Goal: Task Accomplishment & Management: Manage account settings

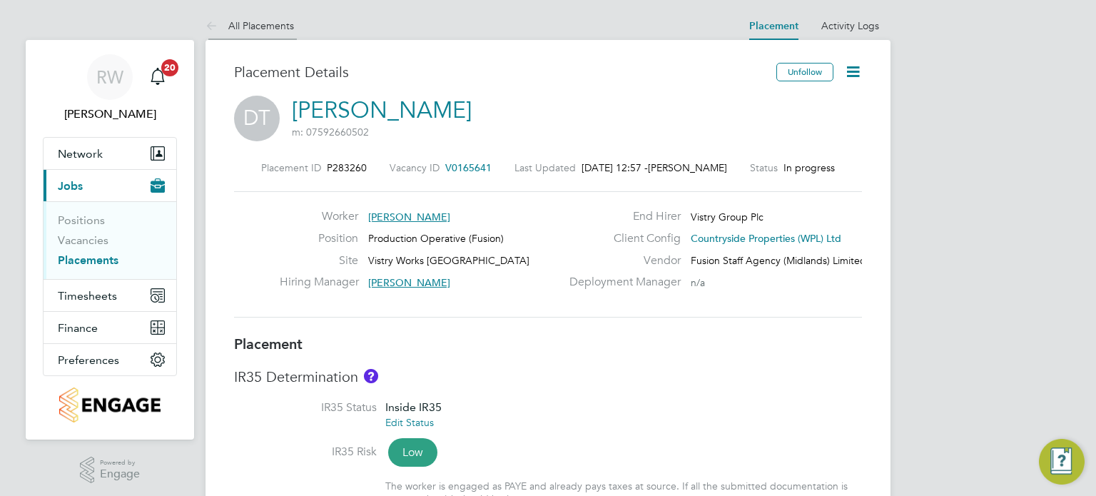
click at [279, 25] on link "All Placements" at bounding box center [250, 25] width 88 height 13
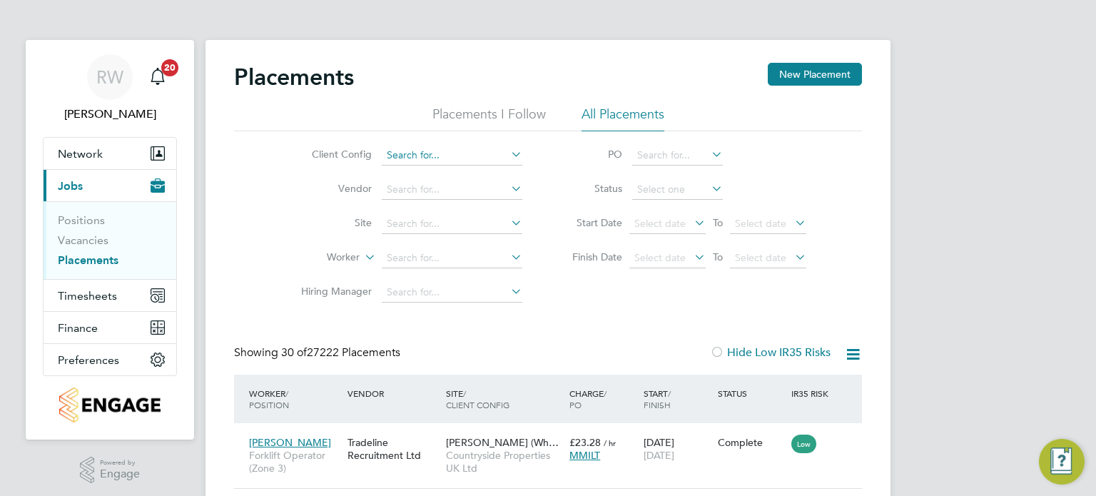
click at [417, 157] on input at bounding box center [452, 156] width 141 height 20
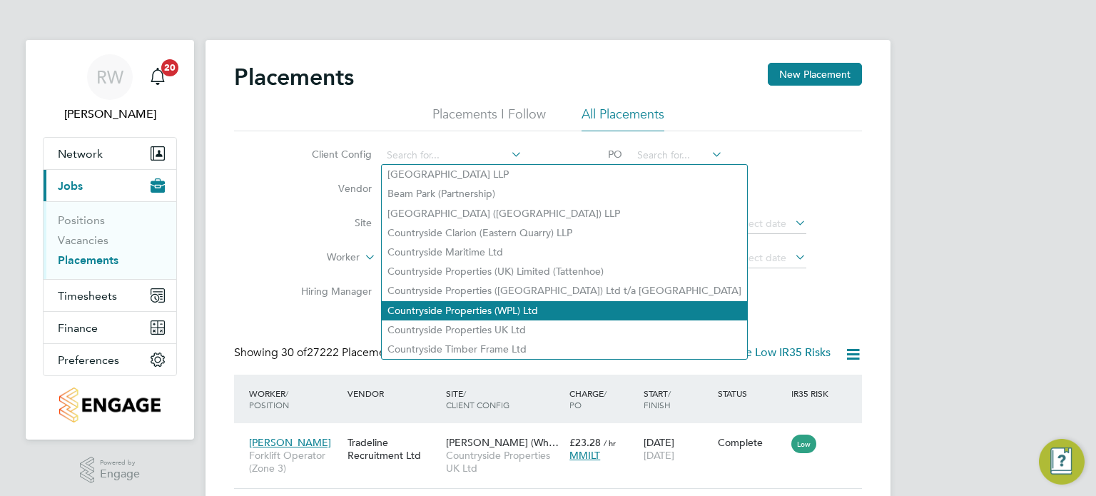
click at [466, 306] on li "Countryside Properties (WPL) Ltd" at bounding box center [564, 310] width 365 height 19
type input "Countryside Properties (WPL) Ltd"
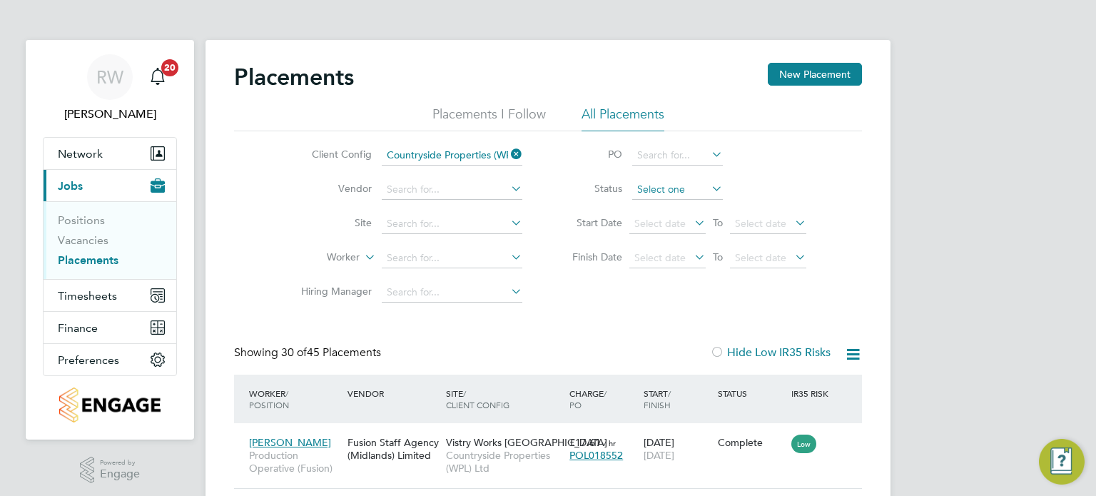
click at [656, 191] on input at bounding box center [677, 190] width 91 height 20
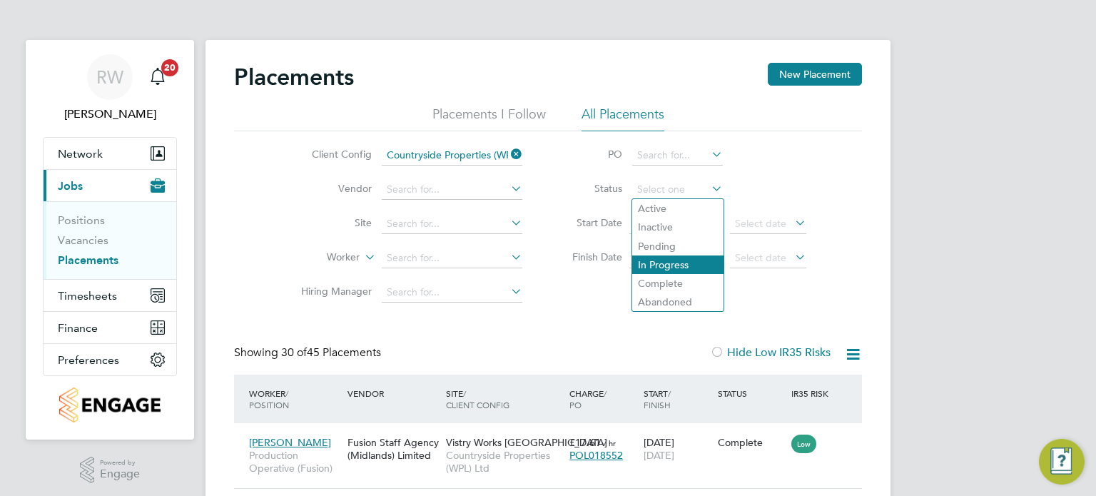
click at [668, 261] on li "In Progress" at bounding box center [677, 264] width 91 height 19
type input "In Progress"
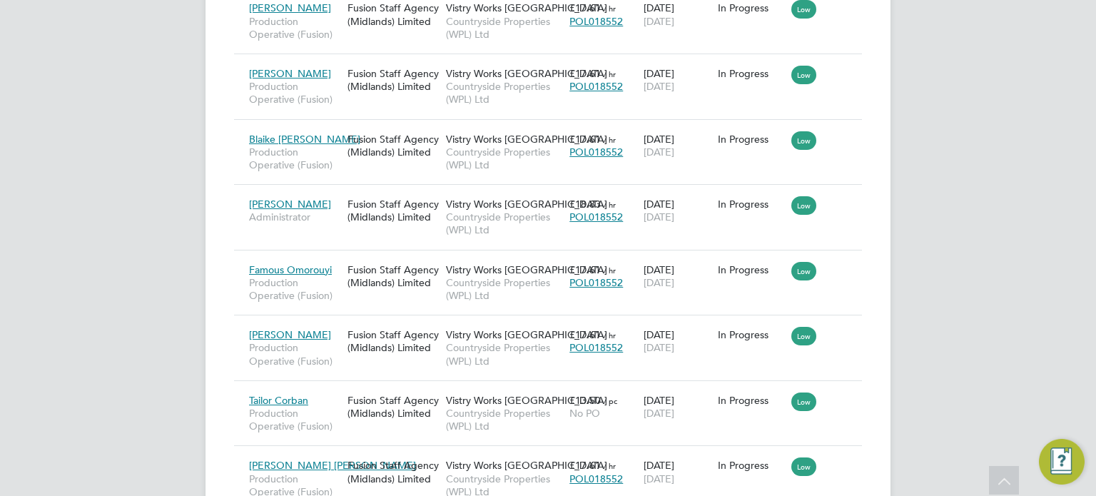
scroll to position [826, 0]
click at [445, 218] on div "Vistry Works Leicester Countryside Properties (WPL) Ltd" at bounding box center [503, 218] width 123 height 54
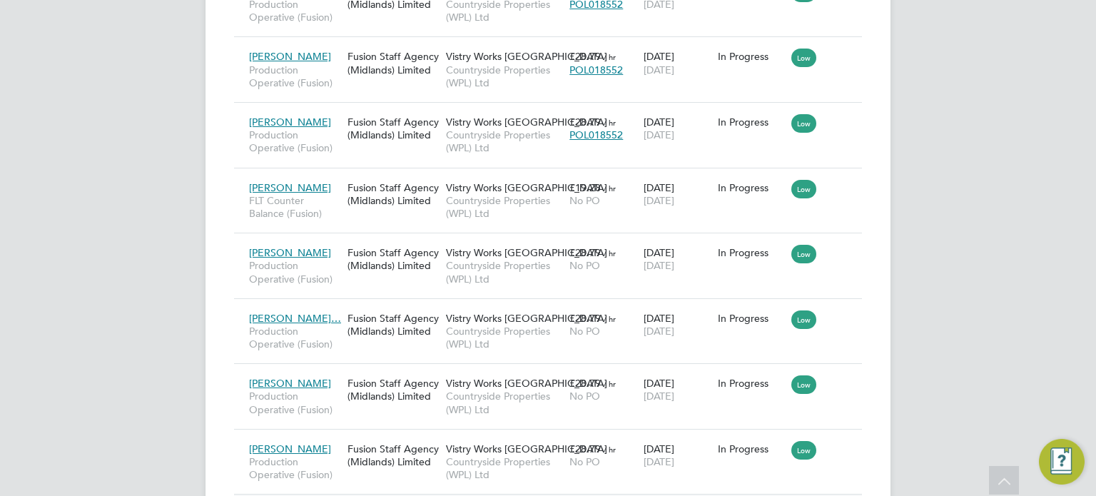
scroll to position [1366, 0]
click at [536, 197] on span "Countryside Properties (WPL) Ltd" at bounding box center [504, 206] width 116 height 26
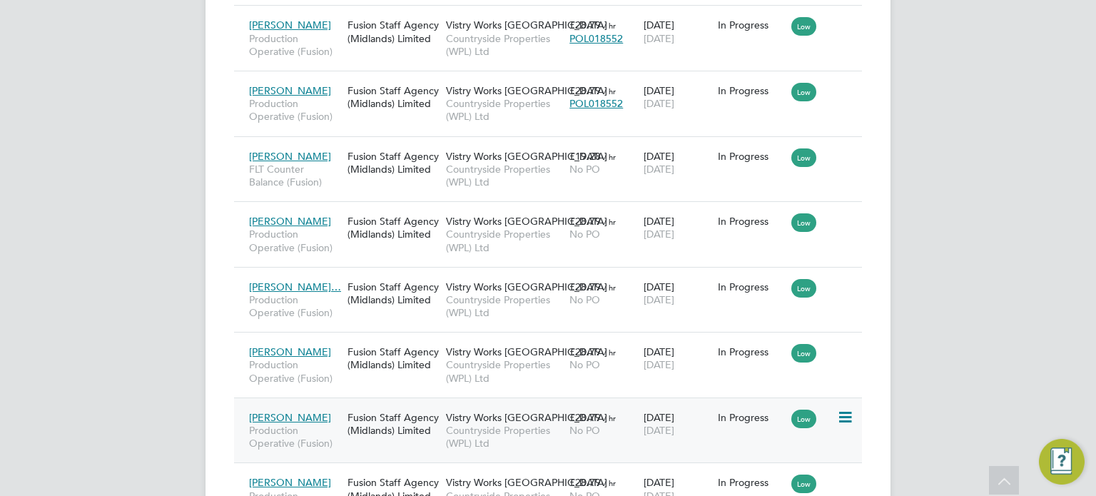
scroll to position [1386, 0]
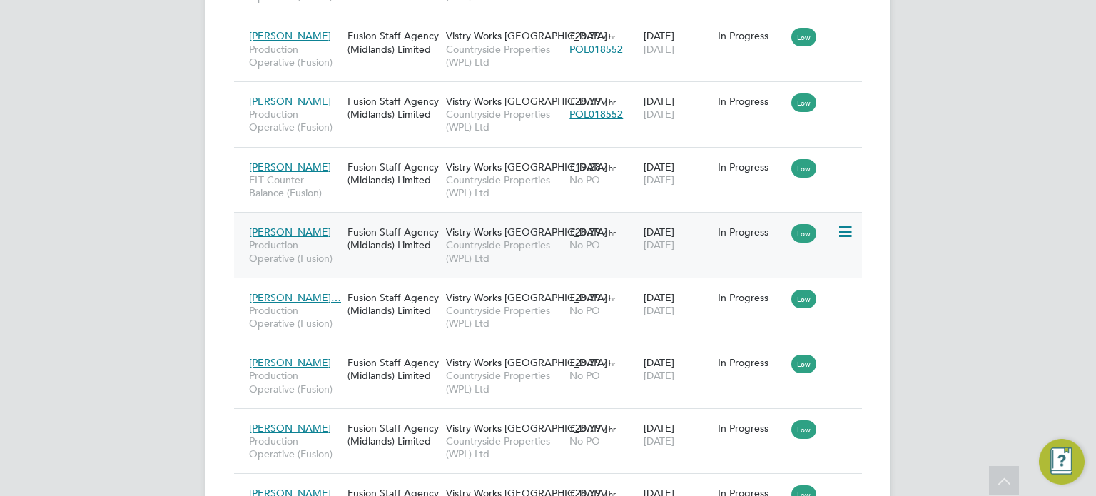
click at [500, 240] on span "Countryside Properties (WPL) Ltd" at bounding box center [504, 251] width 116 height 26
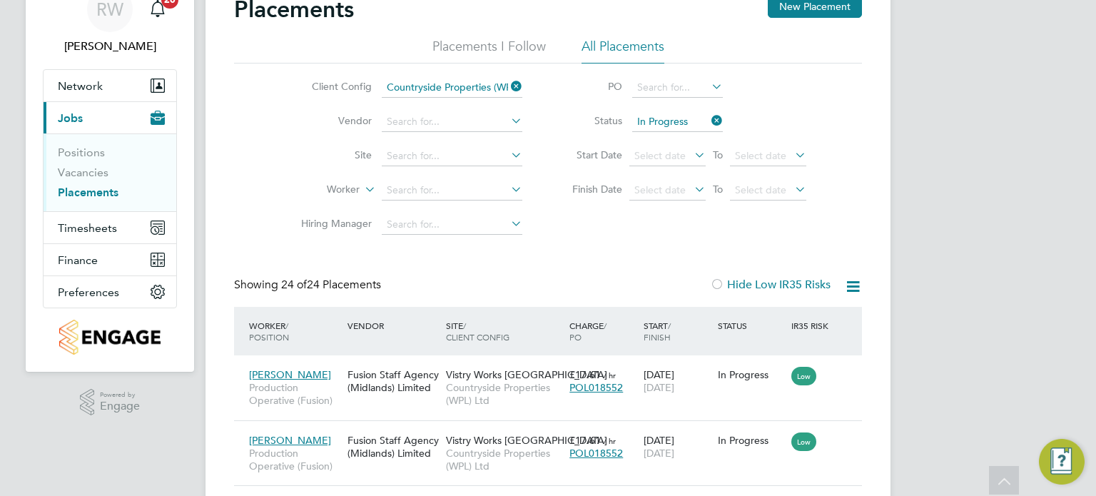
scroll to position [64, 0]
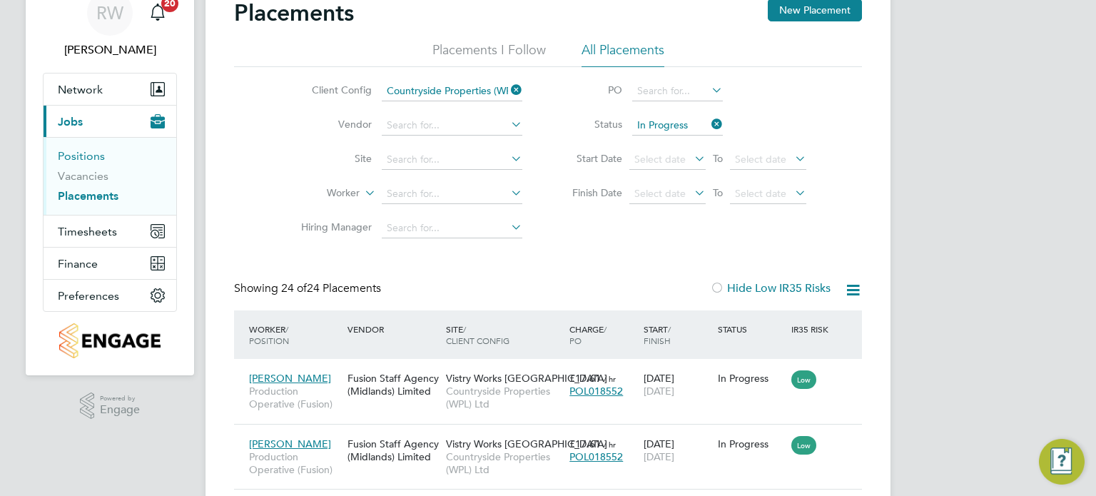
click at [91, 152] on link "Positions" at bounding box center [81, 156] width 47 height 14
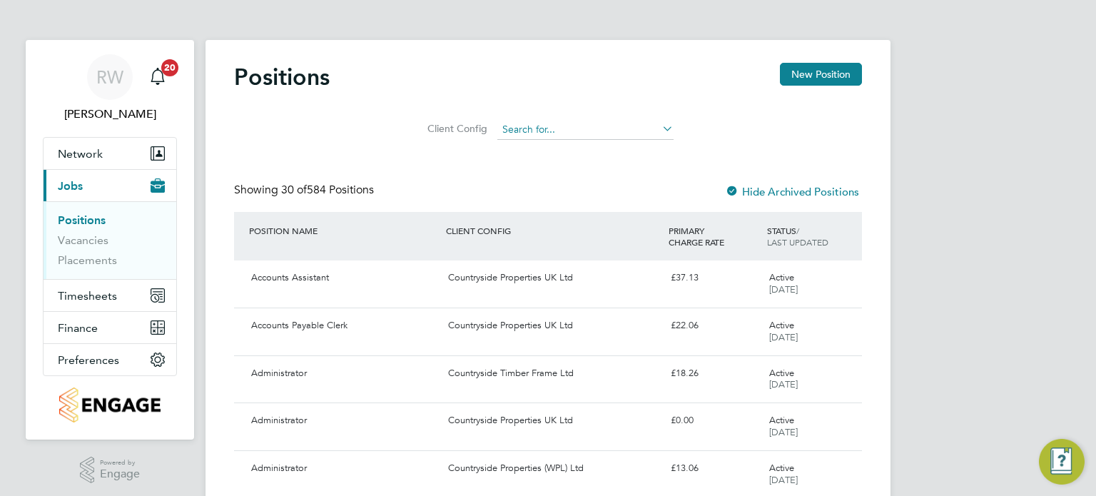
click at [551, 125] on input at bounding box center [585, 130] width 176 height 20
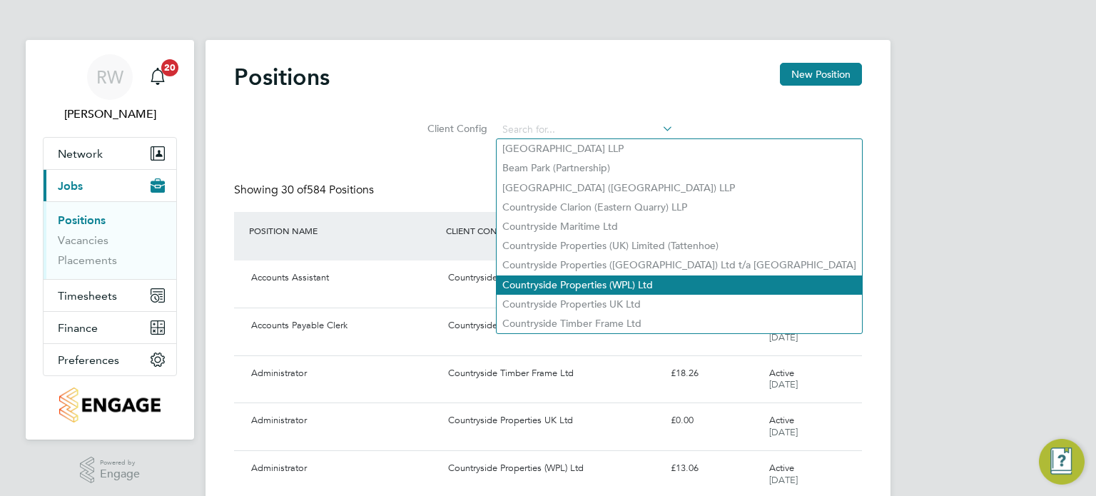
click at [597, 285] on li "Countryside Properties (WPL) Ltd" at bounding box center [679, 284] width 365 height 19
type input "Countryside Properties (WPL) Ltd"
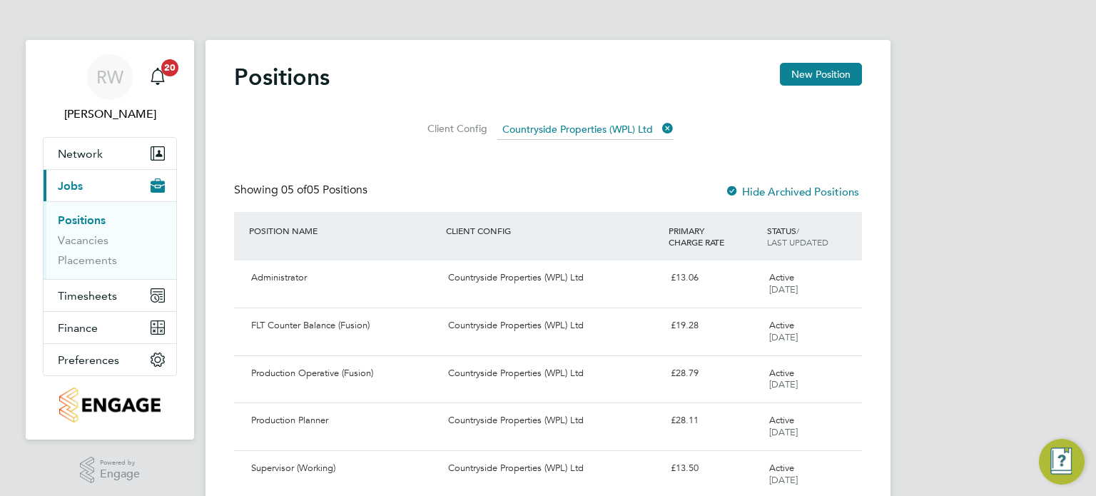
scroll to position [54, 0]
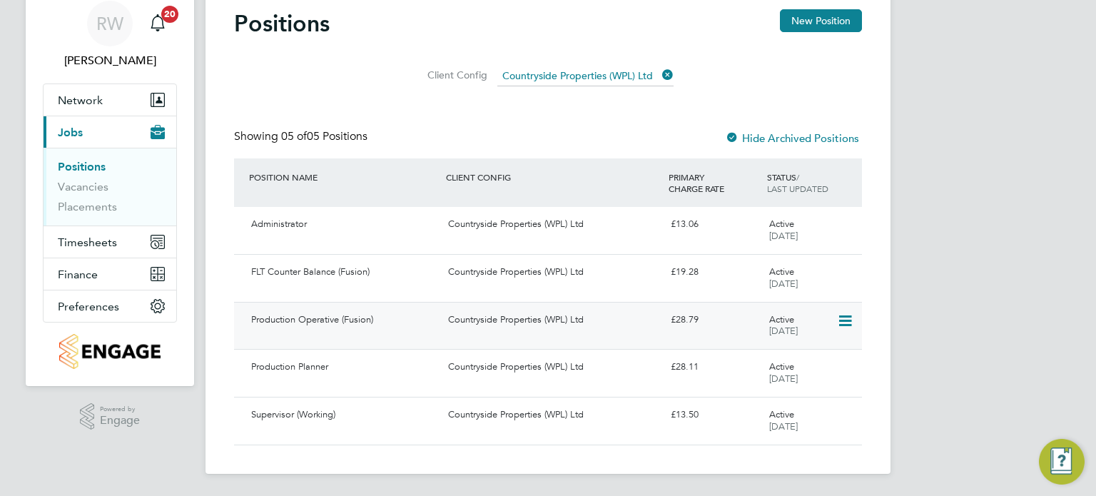
click at [458, 323] on div "Countryside Properties (WPL) Ltd" at bounding box center [553, 320] width 222 height 24
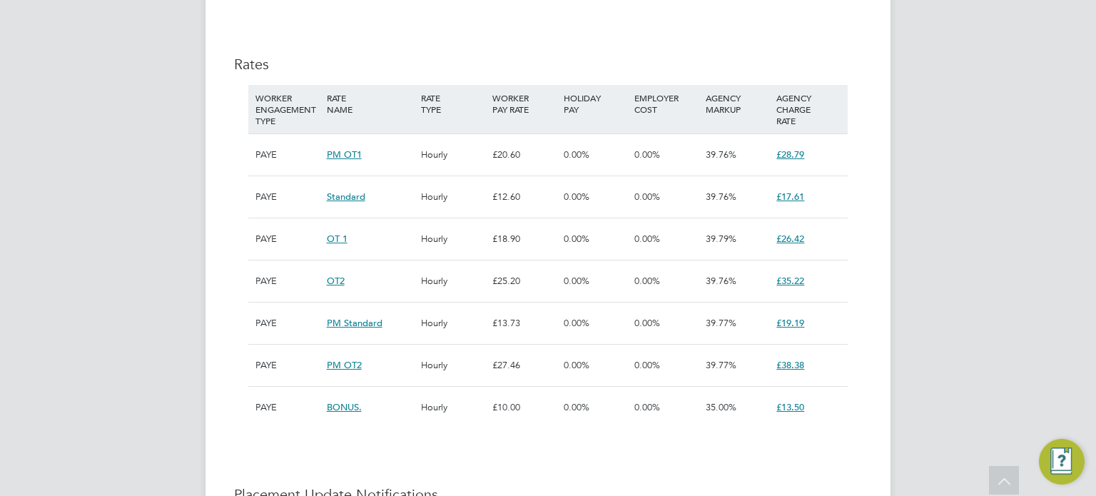
scroll to position [622, 0]
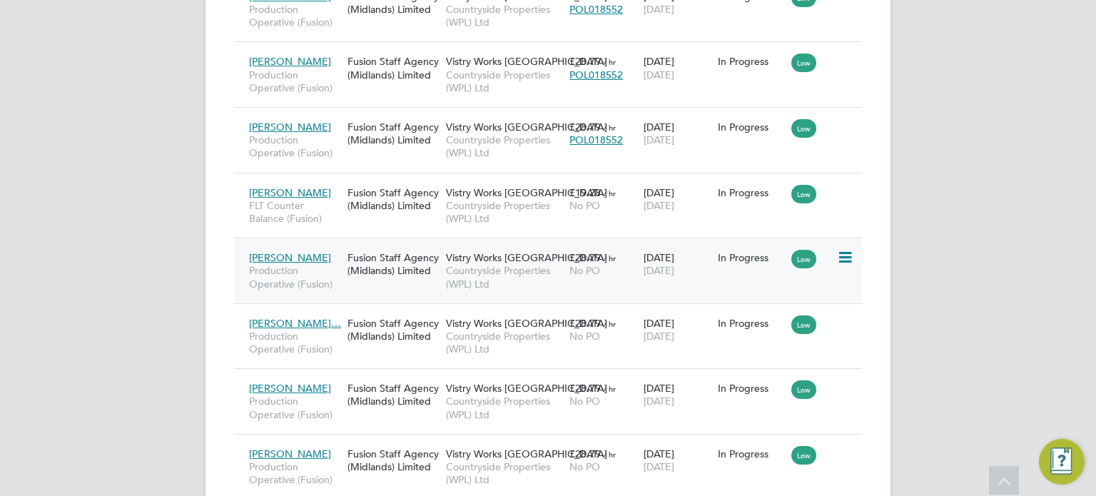
click at [465, 264] on span "Countryside Properties (WPL) Ltd" at bounding box center [504, 277] width 116 height 26
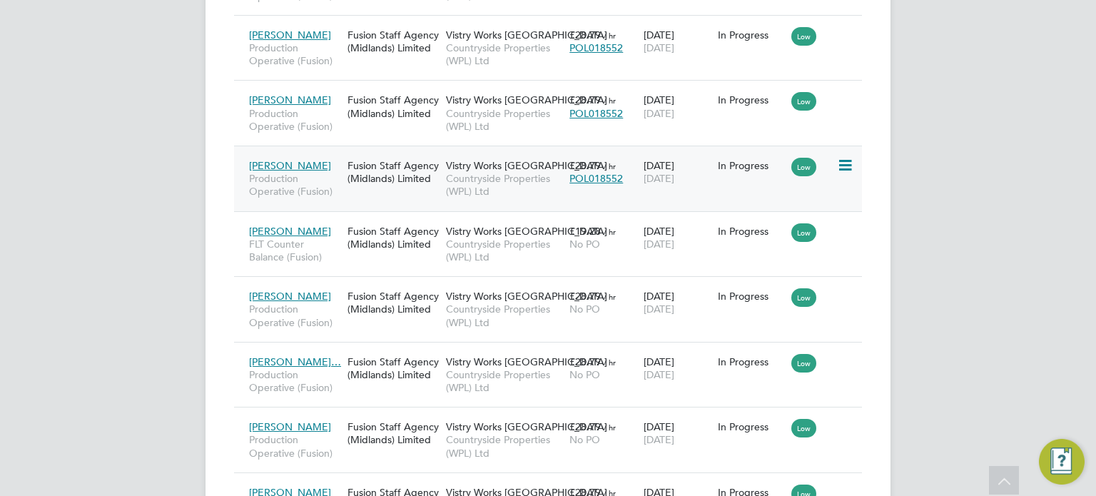
click at [513, 178] on span "Countryside Properties (WPL) Ltd" at bounding box center [504, 185] width 116 height 26
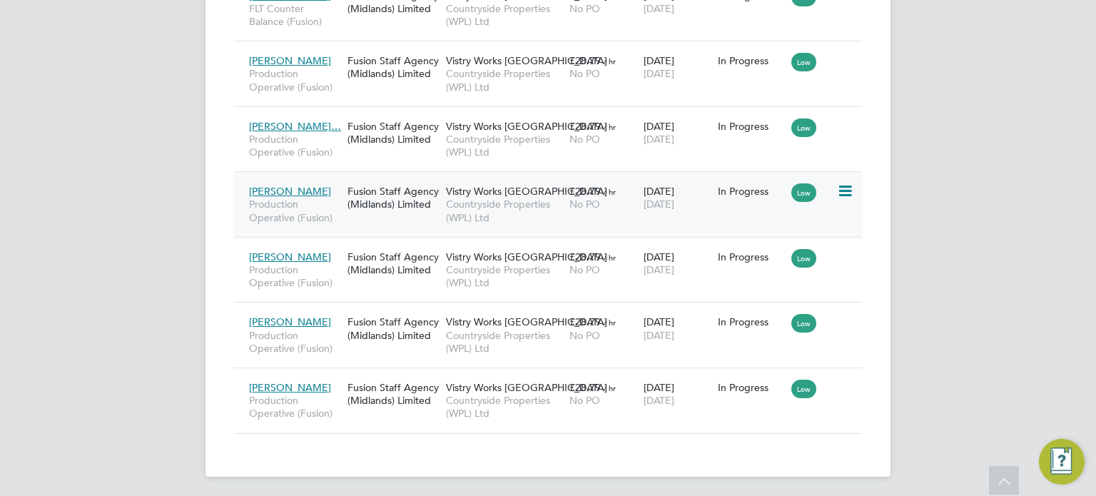
scroll to position [1557, 0]
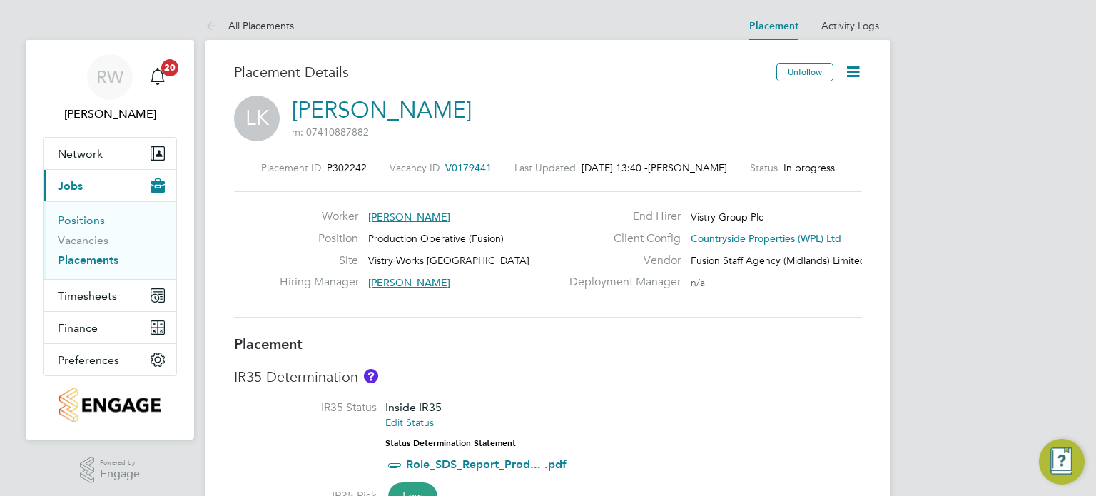
click at [86, 222] on link "Positions" at bounding box center [81, 220] width 47 height 14
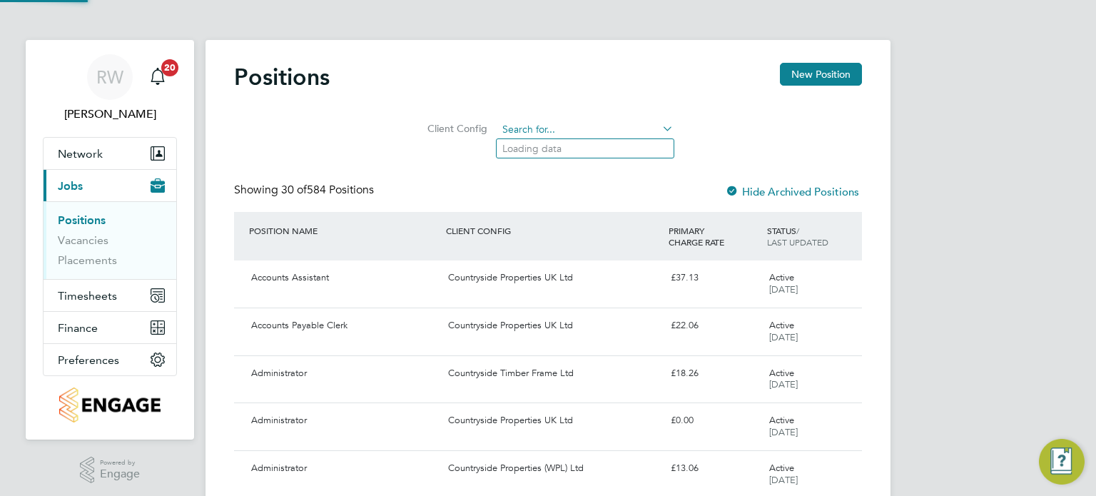
click at [594, 133] on input at bounding box center [585, 130] width 176 height 20
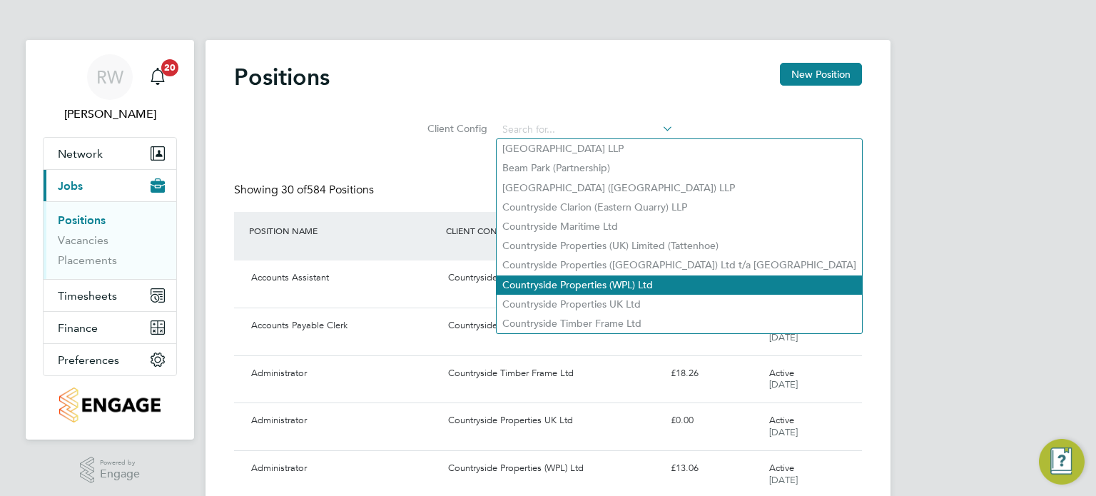
click at [621, 285] on li "Countryside Properties (WPL) Ltd" at bounding box center [679, 284] width 365 height 19
type input "Countryside Properties (WPL) Ltd"
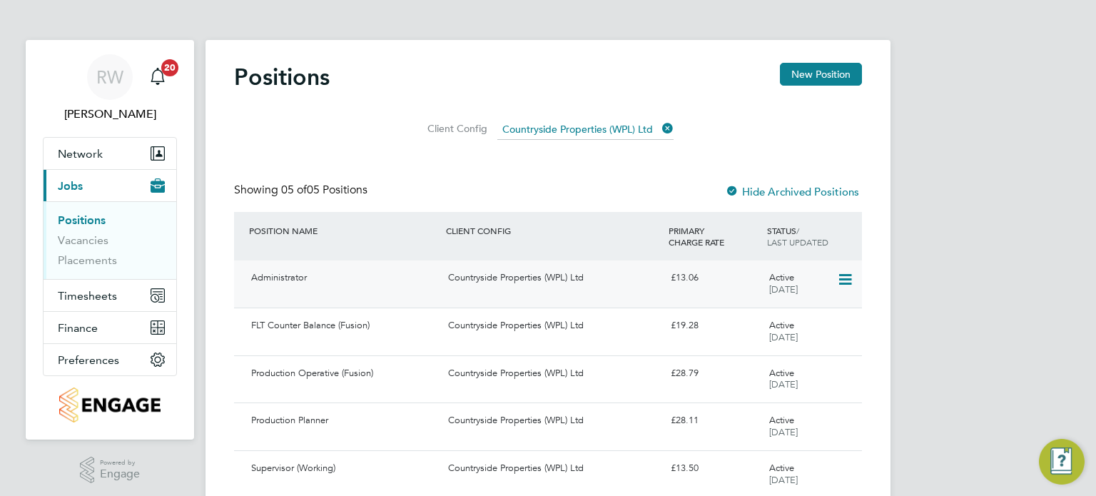
scroll to position [54, 0]
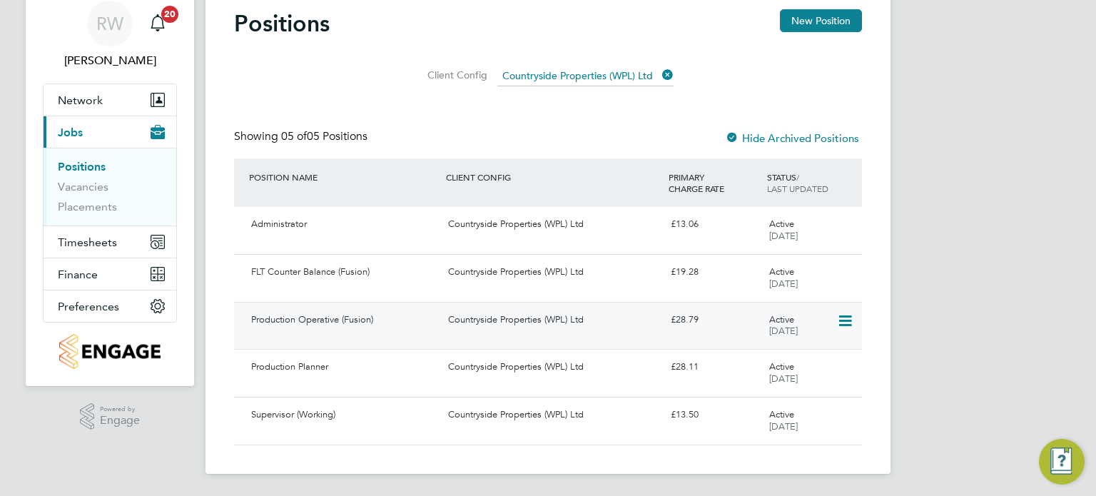
click at [521, 319] on div "Countryside Properties (WPL) Ltd" at bounding box center [553, 320] width 222 height 24
click at [89, 210] on link "Placements" at bounding box center [87, 207] width 59 height 14
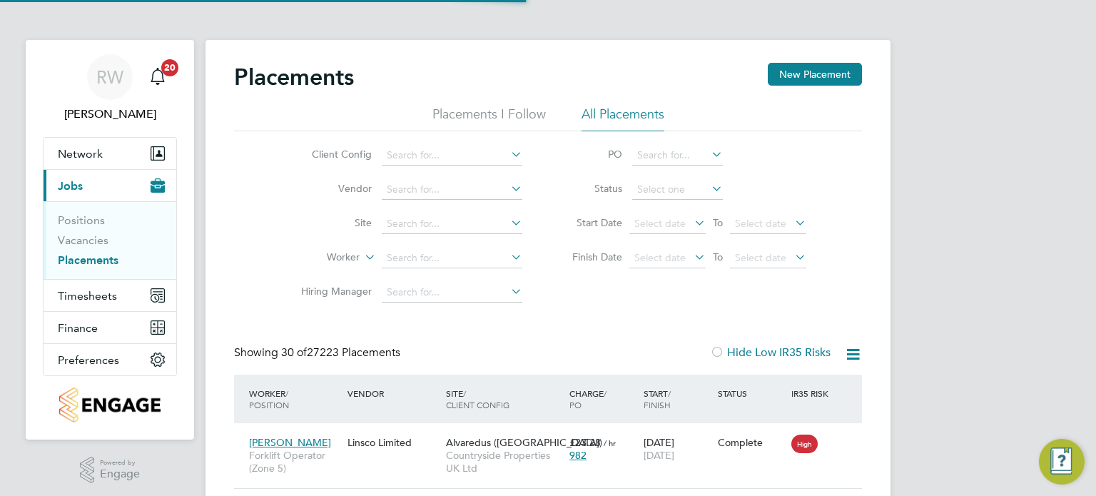
scroll to position [7, 7]
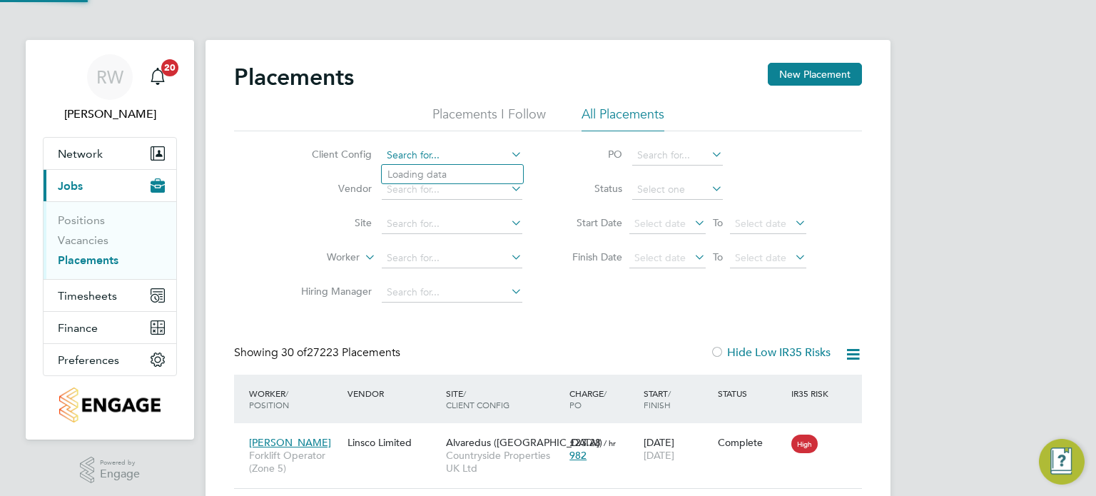
click at [394, 148] on input at bounding box center [452, 156] width 141 height 20
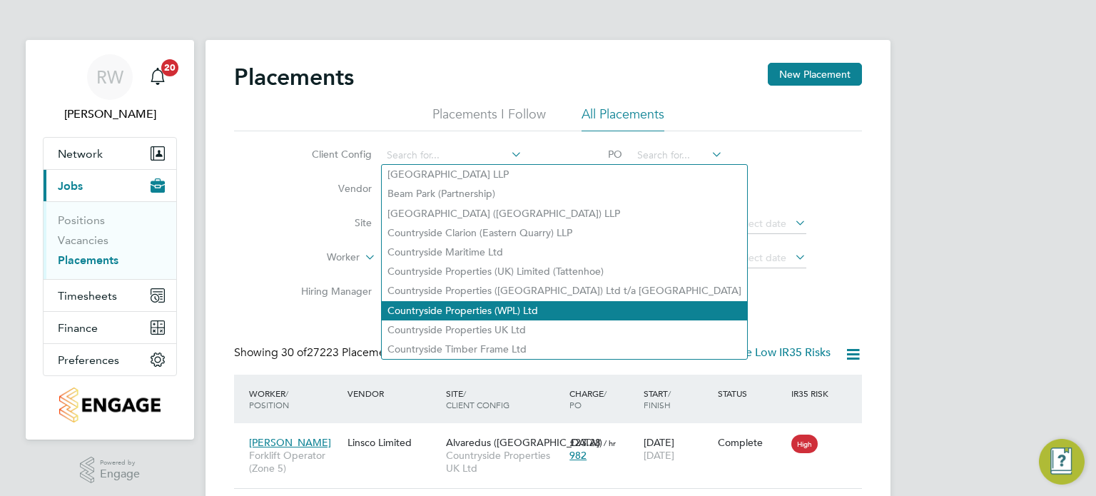
click at [502, 310] on li "Countryside Properties (WPL) Ltd" at bounding box center [564, 310] width 365 height 19
type input "Countryside Properties (WPL) Ltd"
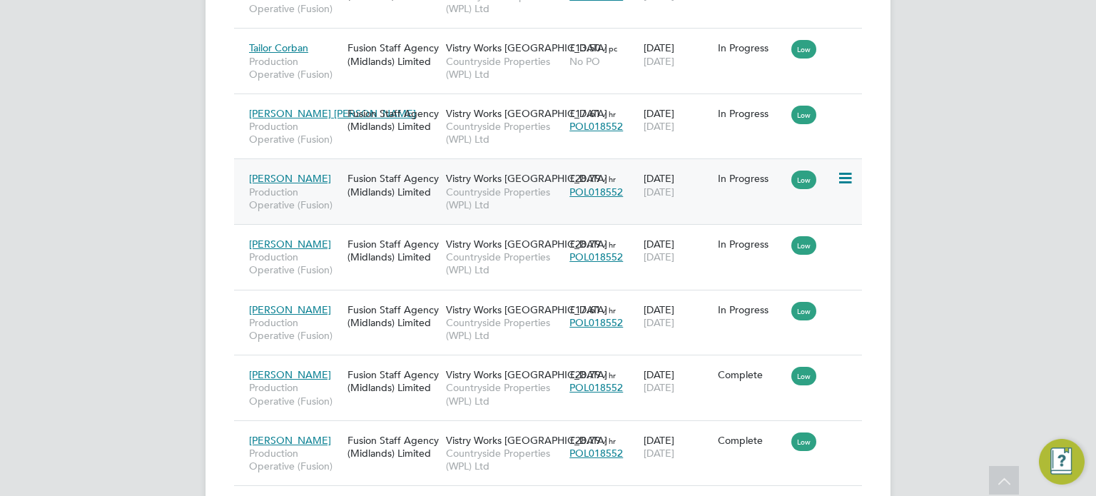
click at [487, 186] on span "Countryside Properties (WPL) Ltd" at bounding box center [504, 199] width 116 height 26
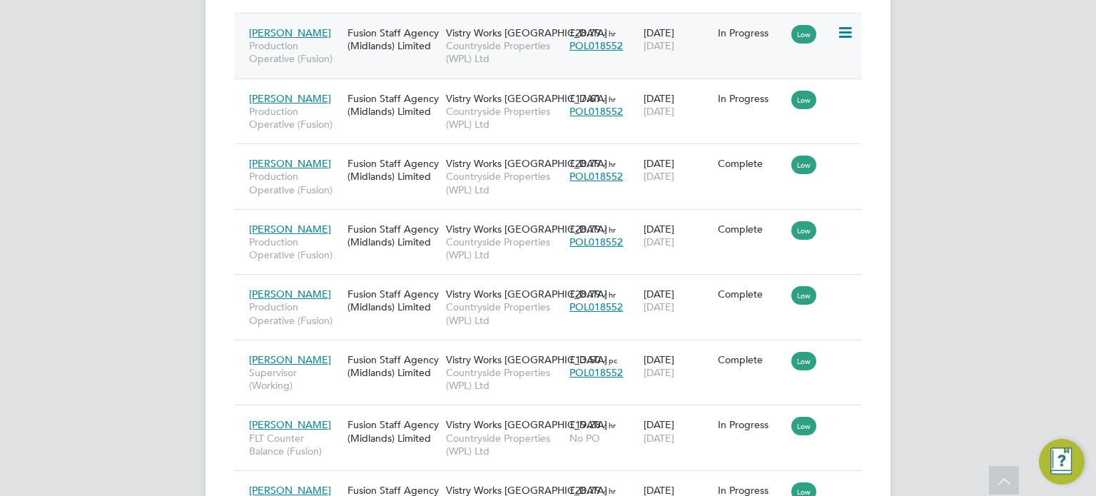
click at [478, 40] on span "Countryside Properties (WPL) Ltd" at bounding box center [504, 52] width 116 height 26
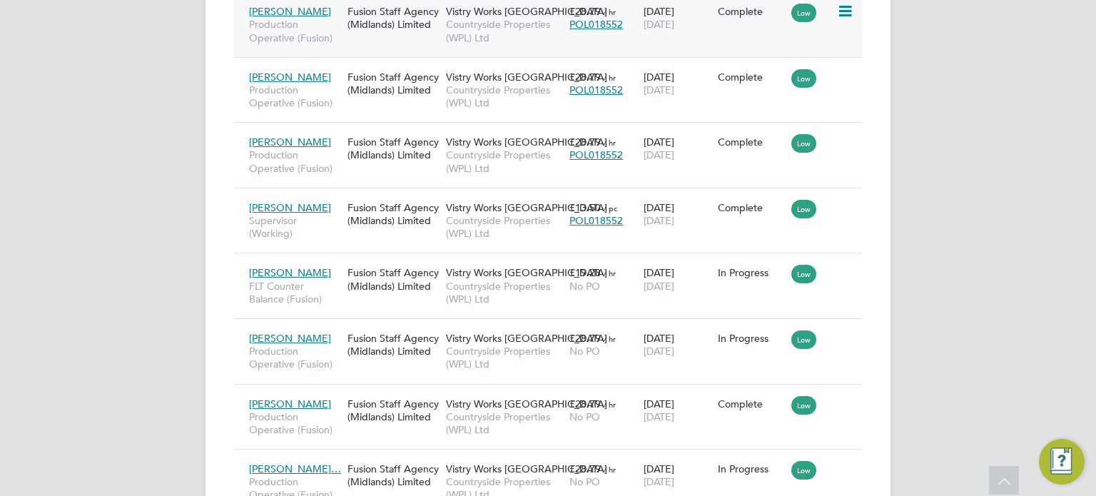
click at [455, 30] on span "Countryside Properties (WPL) Ltd" at bounding box center [504, 31] width 116 height 26
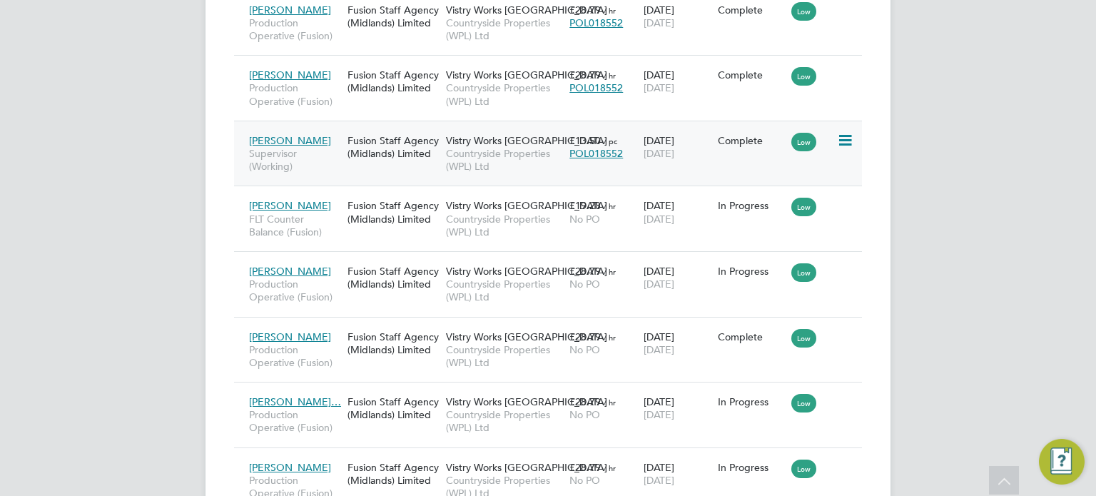
scroll to position [1675, 0]
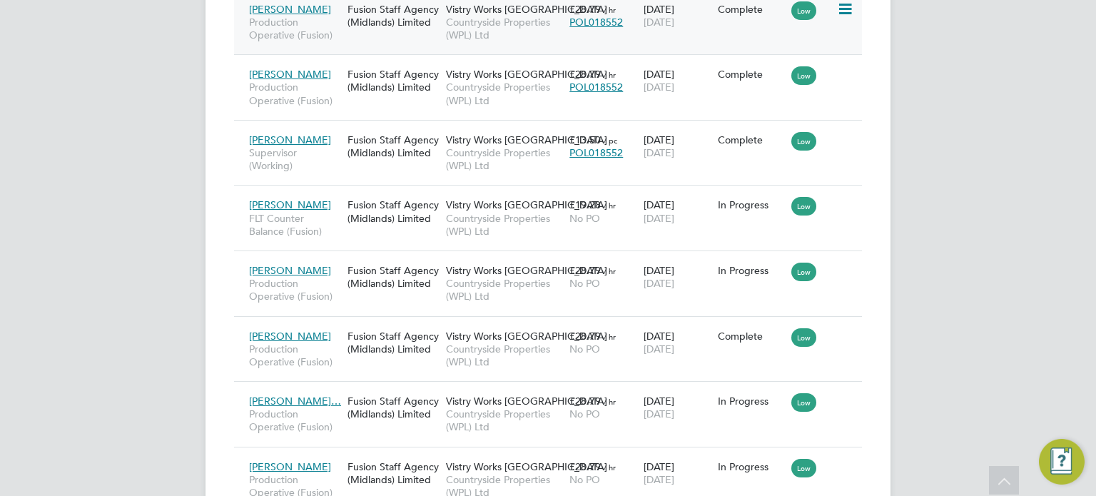
click at [464, 21] on span "Countryside Properties (WPL) Ltd" at bounding box center [504, 29] width 116 height 26
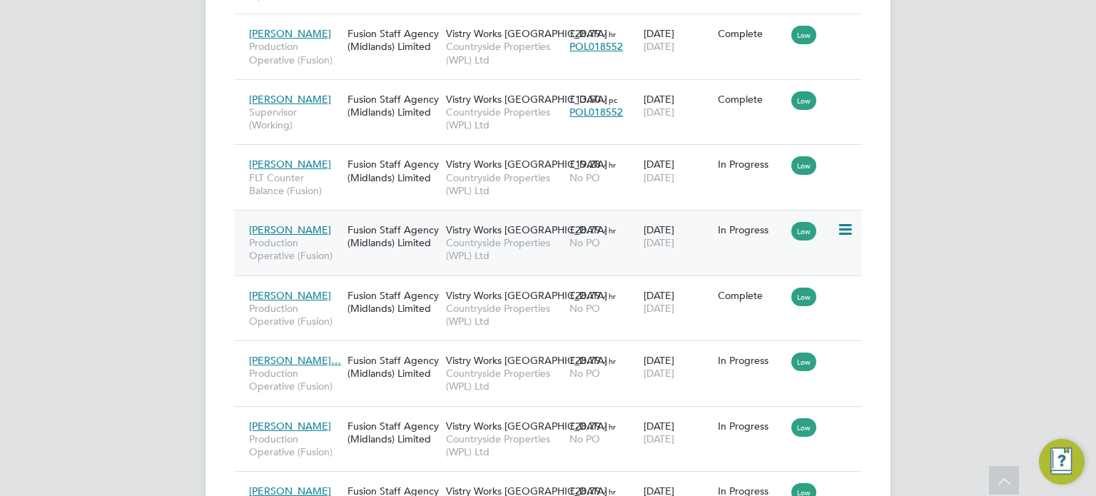
scroll to position [1715, 0]
click at [474, 40] on span "Countryside Properties (WPL) Ltd" at bounding box center [504, 53] width 116 height 26
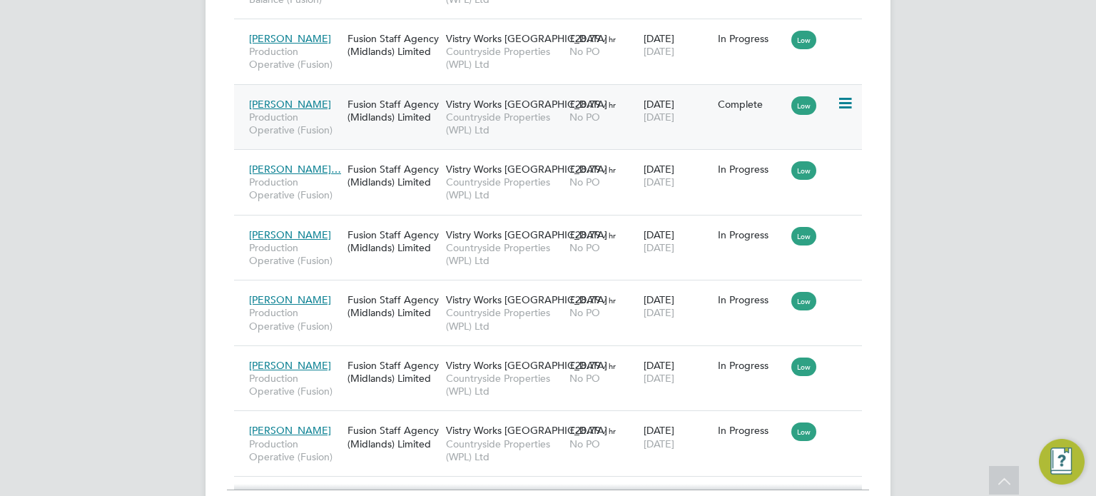
scroll to position [1907, 0]
click at [465, 49] on span "Countryside Properties (WPL) Ltd" at bounding box center [504, 58] width 116 height 26
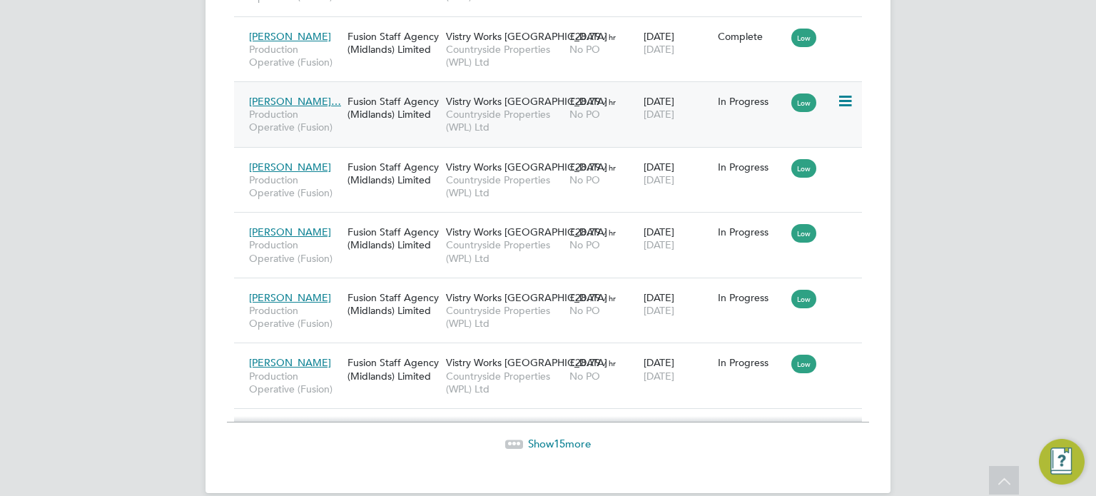
scroll to position [1991, 0]
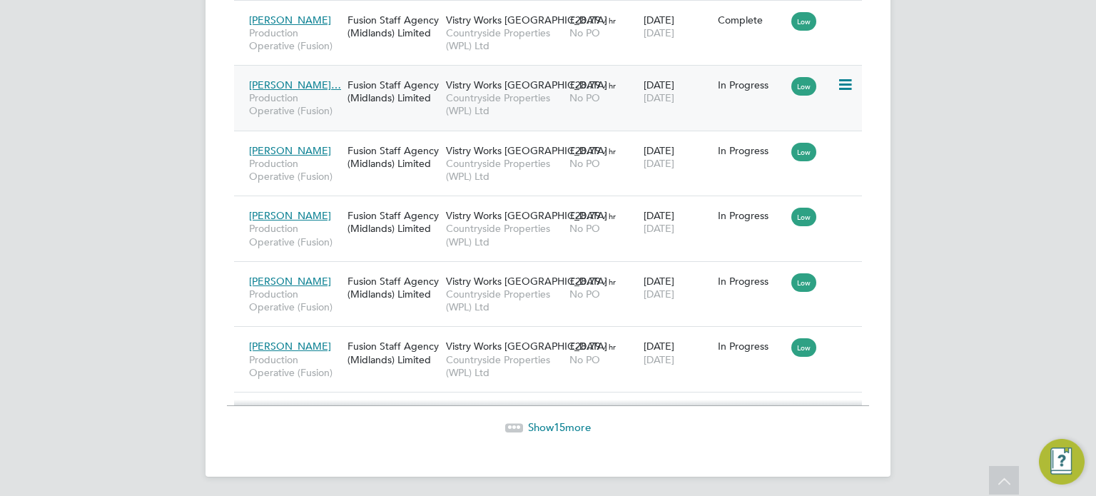
click at [505, 91] on span "Countryside Properties (WPL) Ltd" at bounding box center [504, 104] width 116 height 26
click at [507, 86] on span "Vistry Works [GEOGRAPHIC_DATA]" at bounding box center [526, 84] width 161 height 13
click at [512, 85] on span "Vistry Works [GEOGRAPHIC_DATA]" at bounding box center [526, 84] width 161 height 13
click at [534, 165] on span "Countryside Properties (WPL) Ltd" at bounding box center [504, 170] width 116 height 26
click at [495, 222] on span "Countryside Properties (WPL) Ltd" at bounding box center [504, 235] width 116 height 26
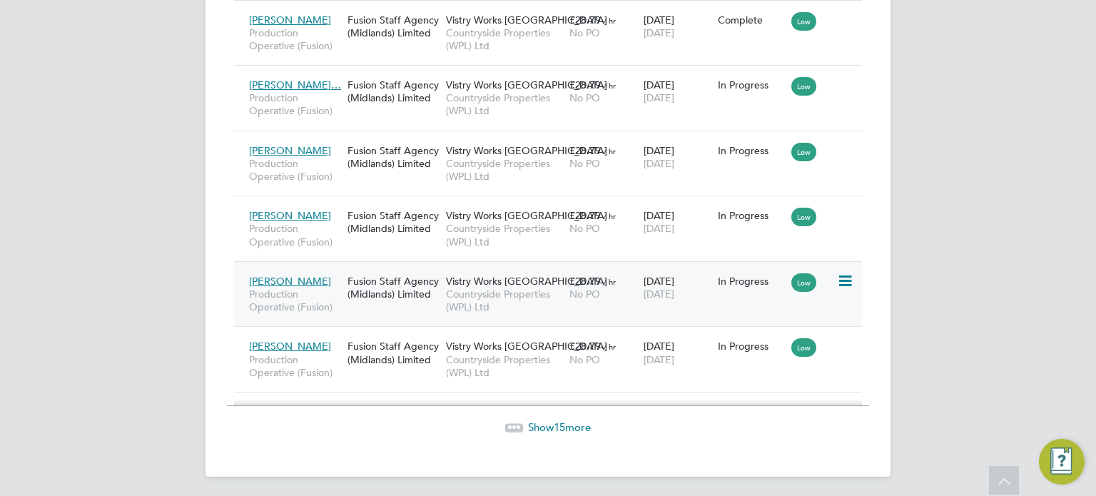
click at [474, 280] on span "Vistry Works [GEOGRAPHIC_DATA]" at bounding box center [526, 281] width 161 height 13
click at [537, 358] on span "Countryside Properties (WPL) Ltd" at bounding box center [504, 366] width 116 height 26
click at [560, 425] on span "15" at bounding box center [559, 427] width 11 height 14
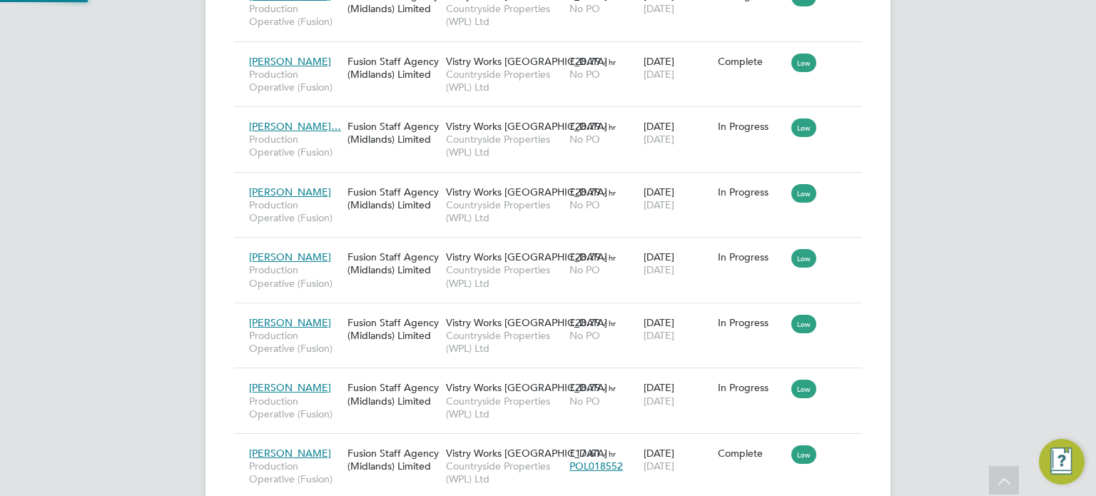
scroll to position [7, 7]
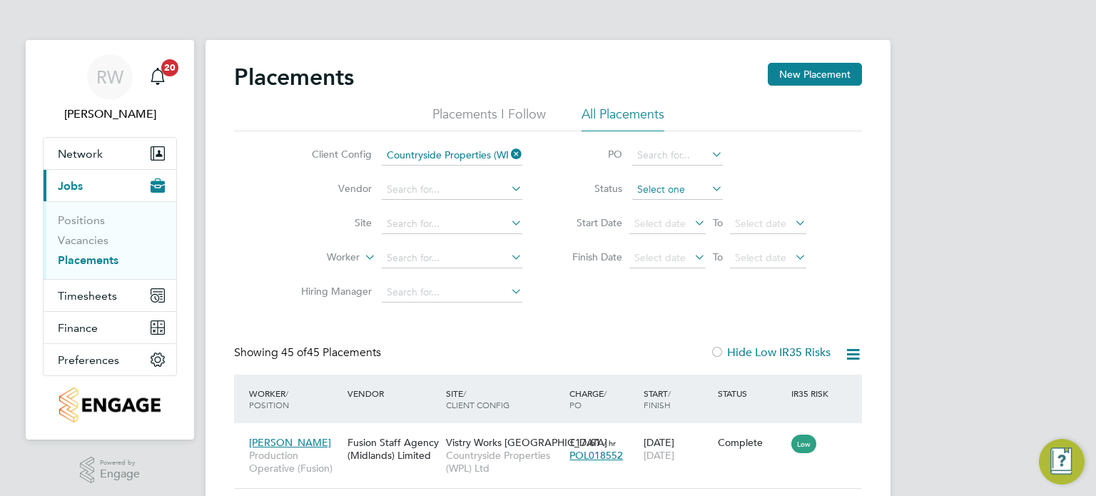
click at [654, 188] on input at bounding box center [677, 190] width 91 height 20
click at [669, 265] on li "In Progress" at bounding box center [677, 264] width 91 height 19
type input "In Progress"
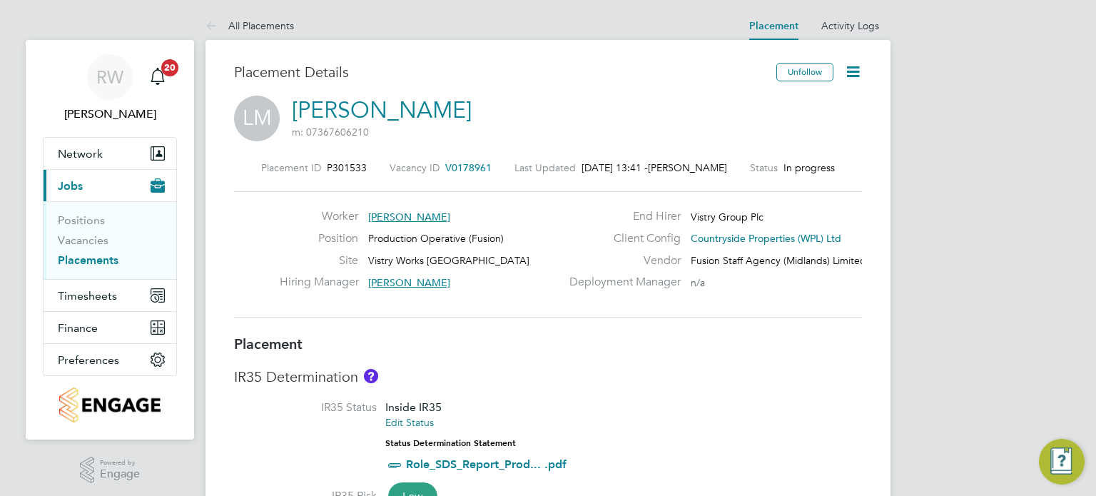
click at [853, 67] on icon at bounding box center [853, 72] width 18 height 18
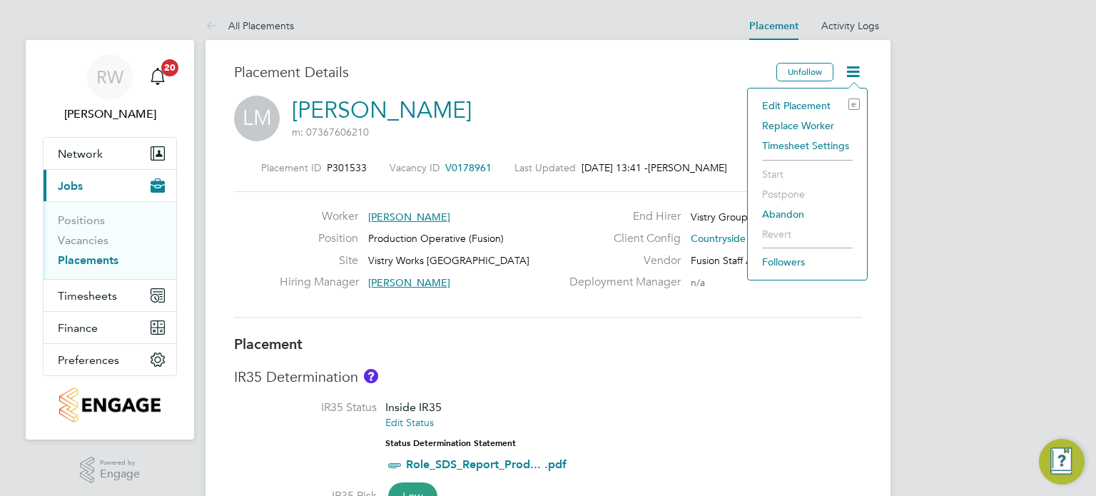
click at [808, 99] on li "Edit Placement e" at bounding box center [807, 106] width 105 height 20
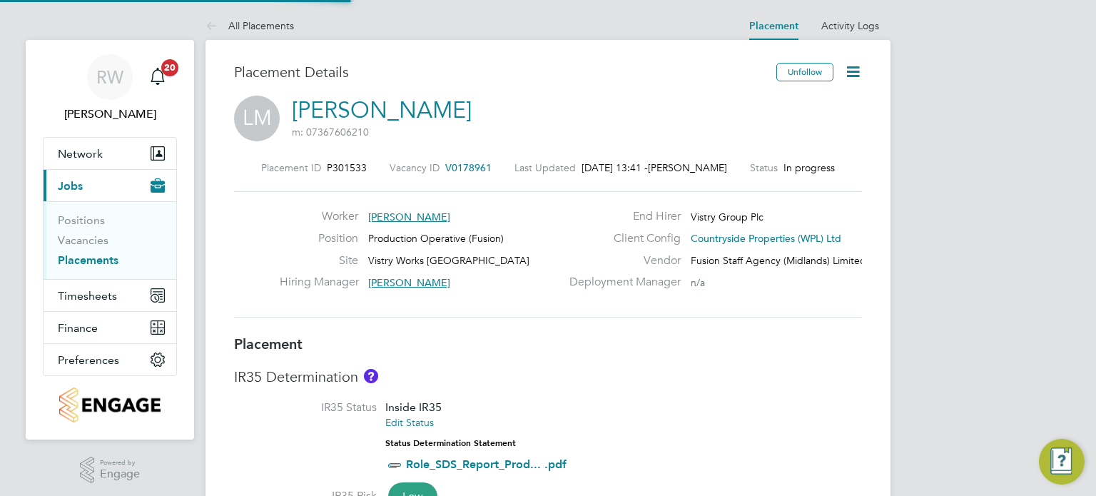
type input "[PERSON_NAME]"
type input "[DATE]"
type input "07:00"
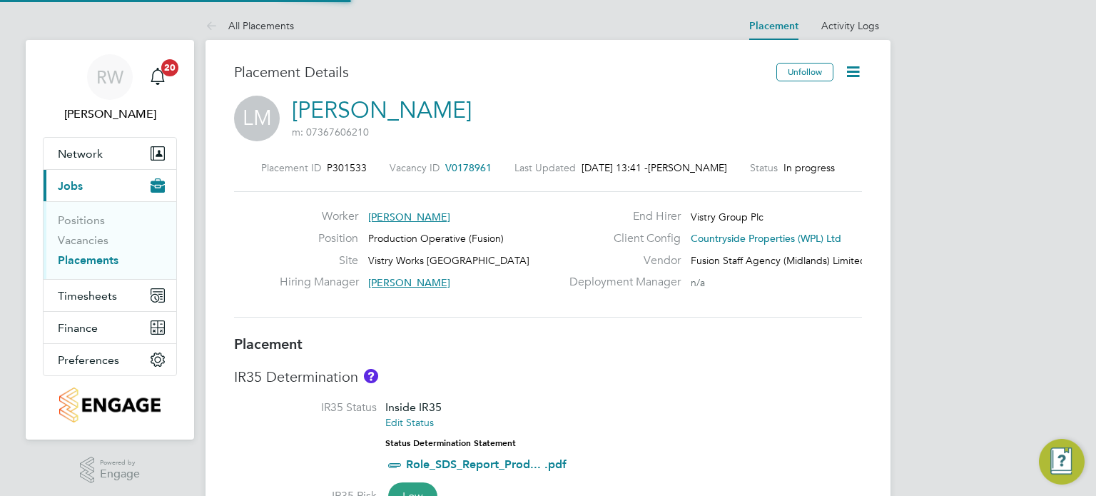
type input "15:00"
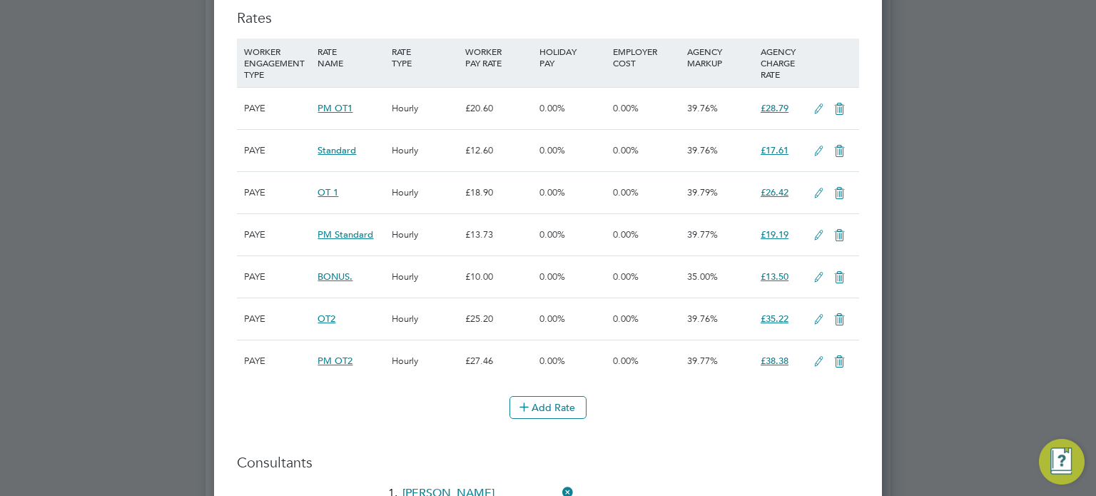
click at [819, 146] on icon at bounding box center [819, 151] width 18 height 11
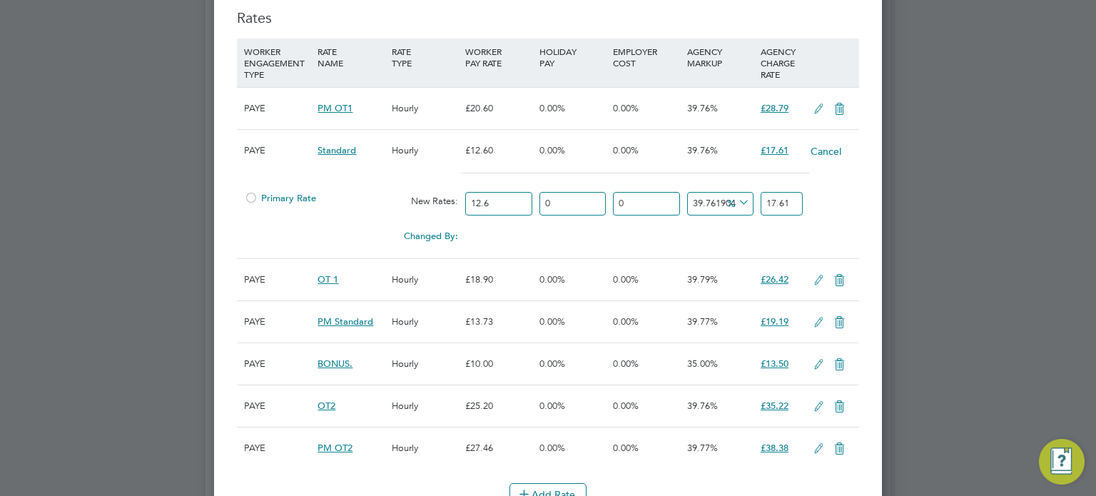
click at [257, 197] on div at bounding box center [251, 202] width 14 height 11
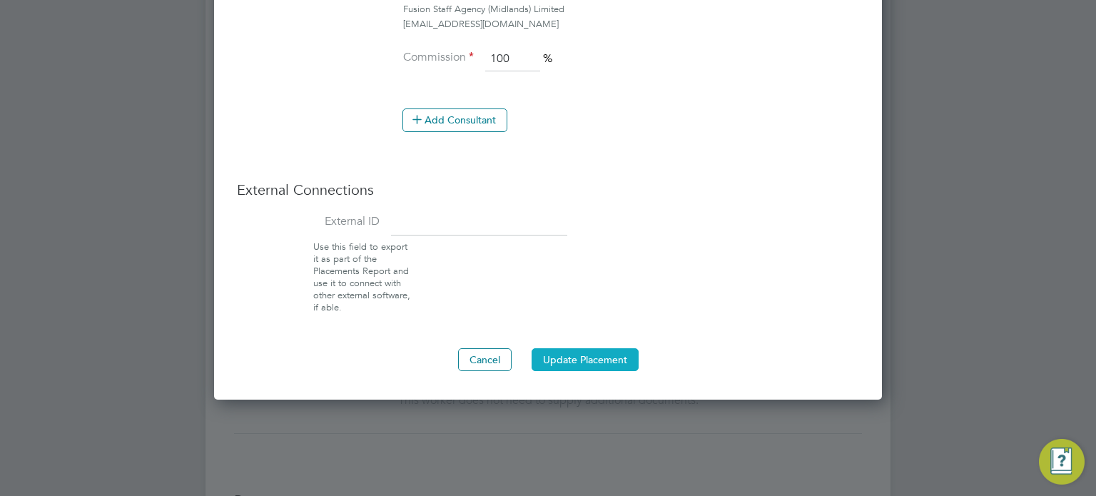
click at [569, 361] on button "Update Placement" at bounding box center [585, 359] width 107 height 23
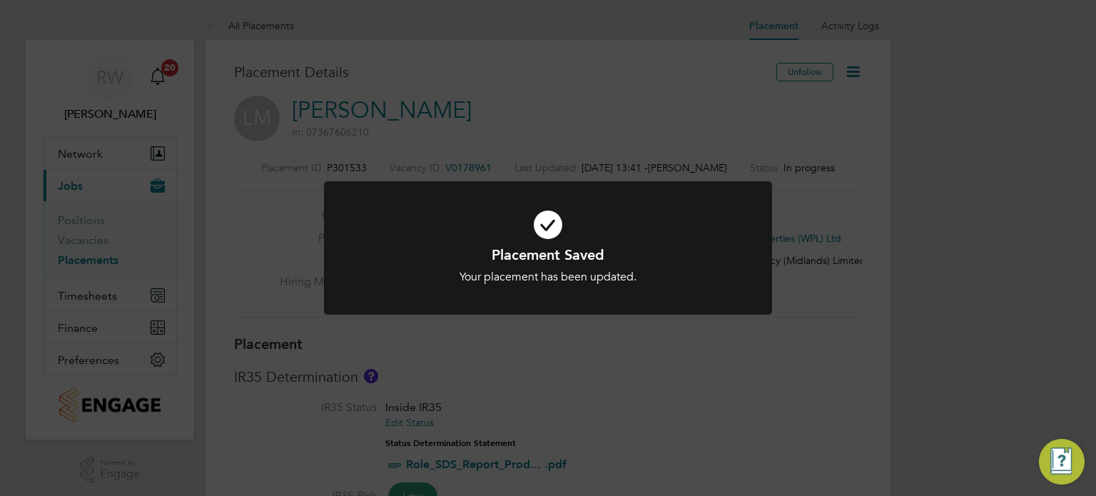
click at [701, 345] on div "Placement Saved Your placement has been updated. Cancel Okay" at bounding box center [548, 248] width 1096 height 496
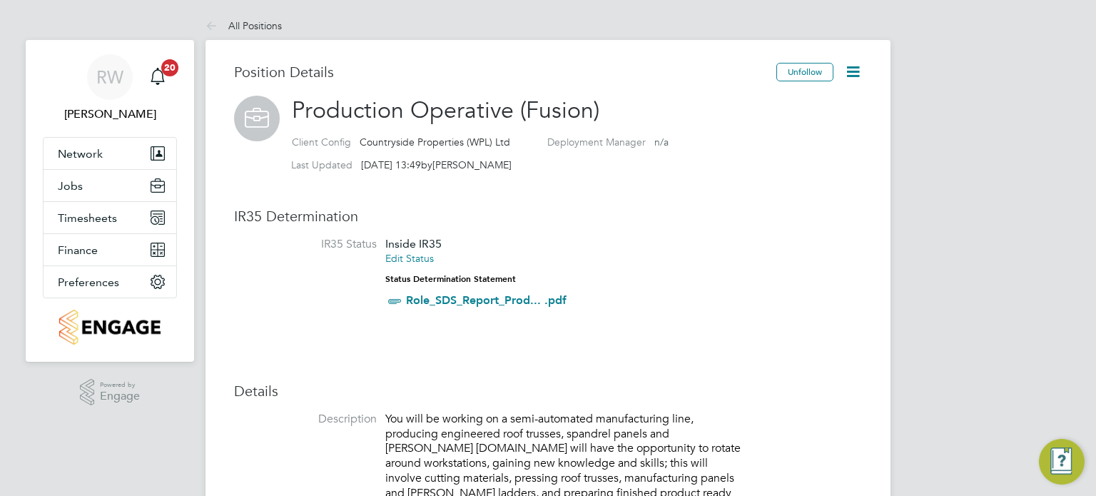
click at [854, 64] on icon at bounding box center [853, 72] width 18 height 18
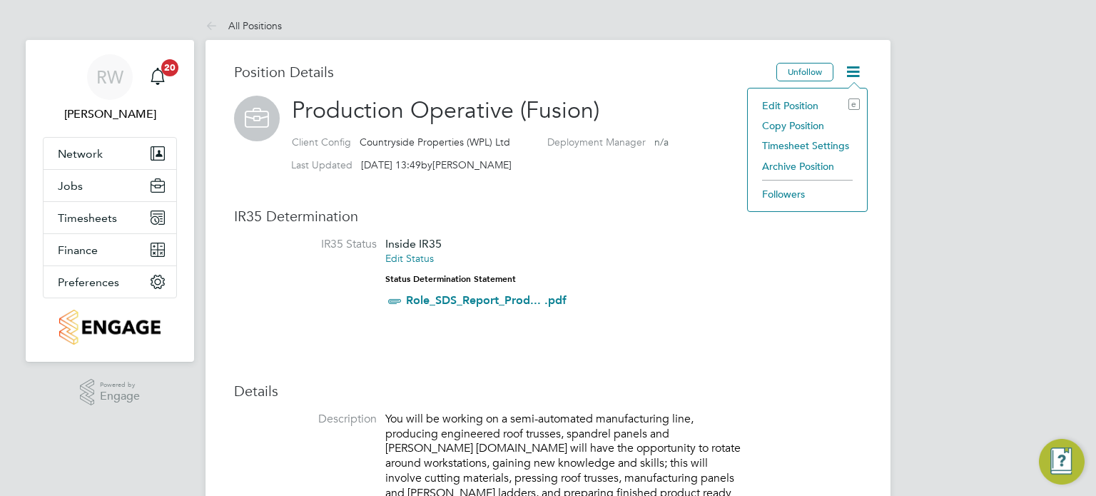
click at [806, 102] on li "Edit Position e" at bounding box center [807, 106] width 105 height 20
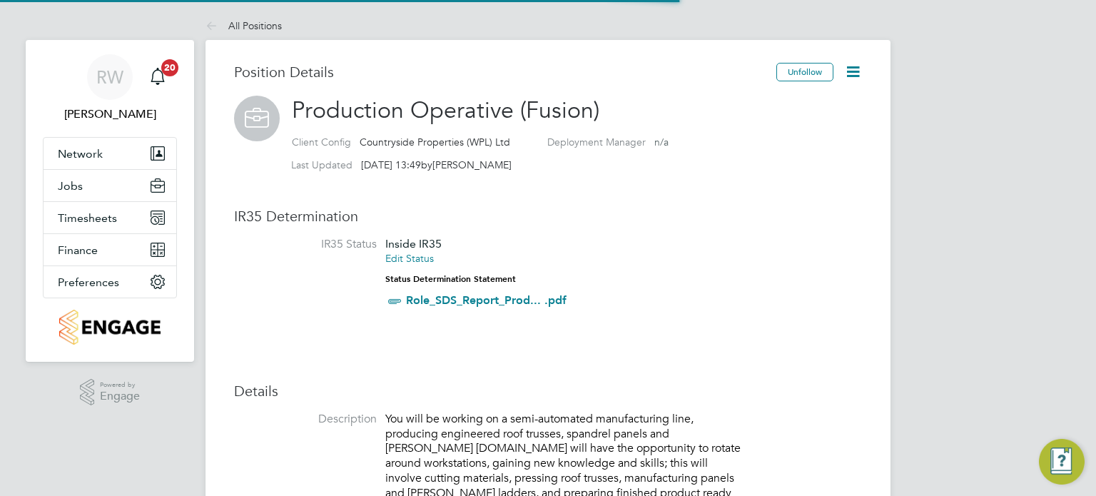
scroll to position [42, 74]
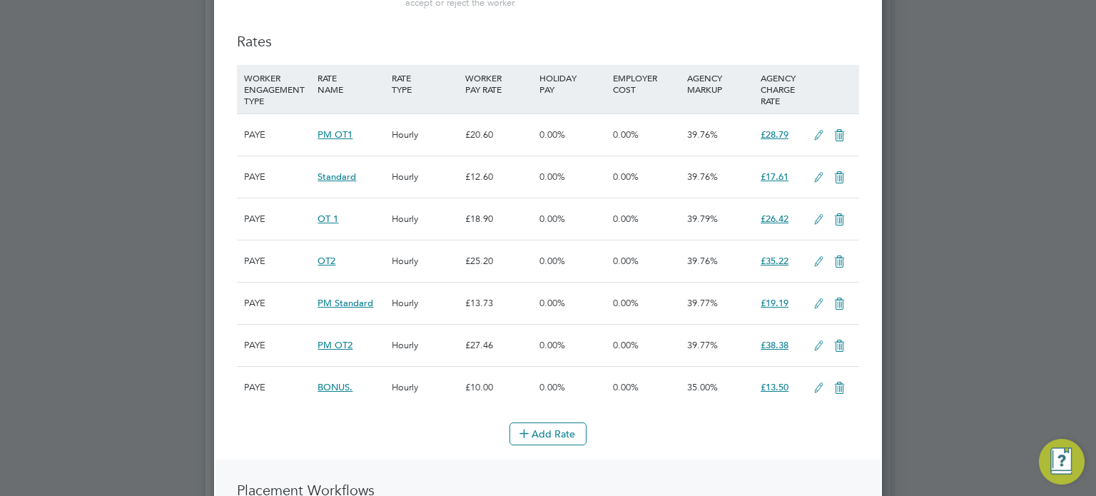
click at [816, 173] on icon at bounding box center [819, 177] width 18 height 11
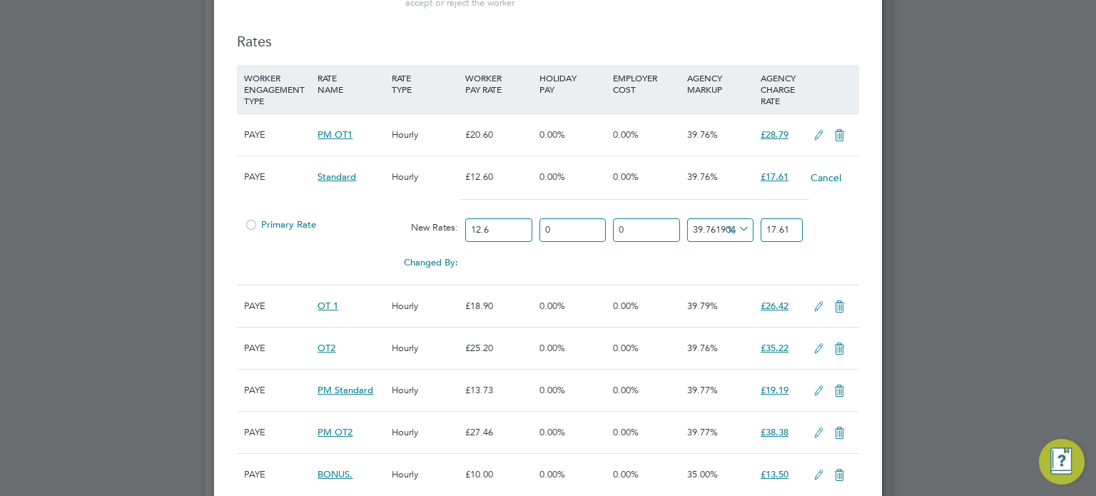
click at [254, 224] on div at bounding box center [251, 229] width 14 height 11
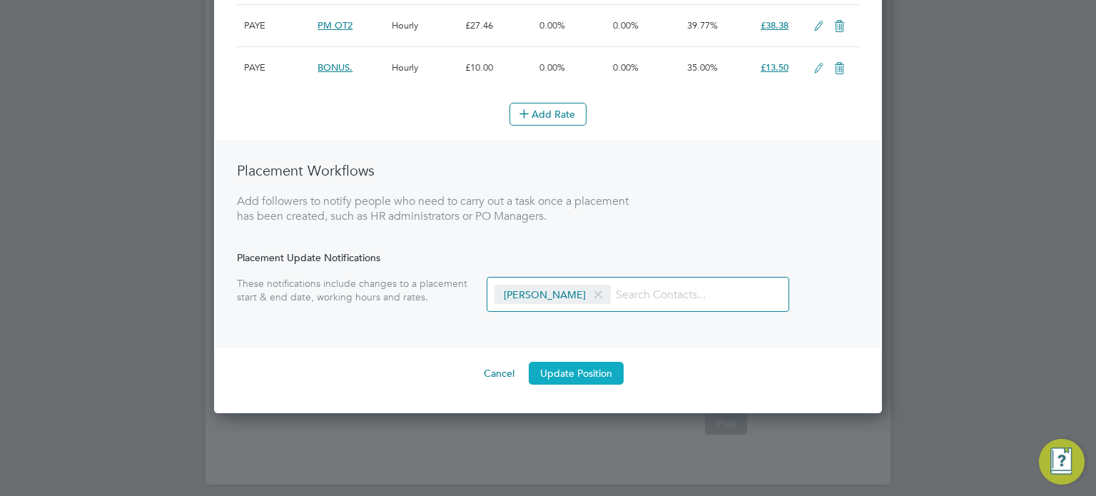
click at [582, 376] on button "Update Position" at bounding box center [576, 373] width 95 height 23
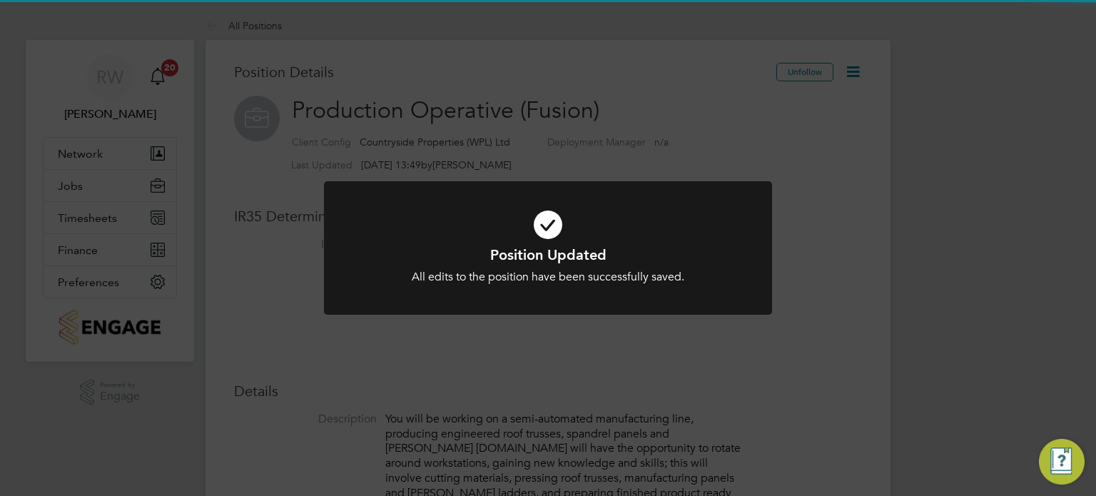
click at [701, 338] on div "Position Updated All edits to the position have been successfully saved. Cancel…" at bounding box center [548, 248] width 1096 height 496
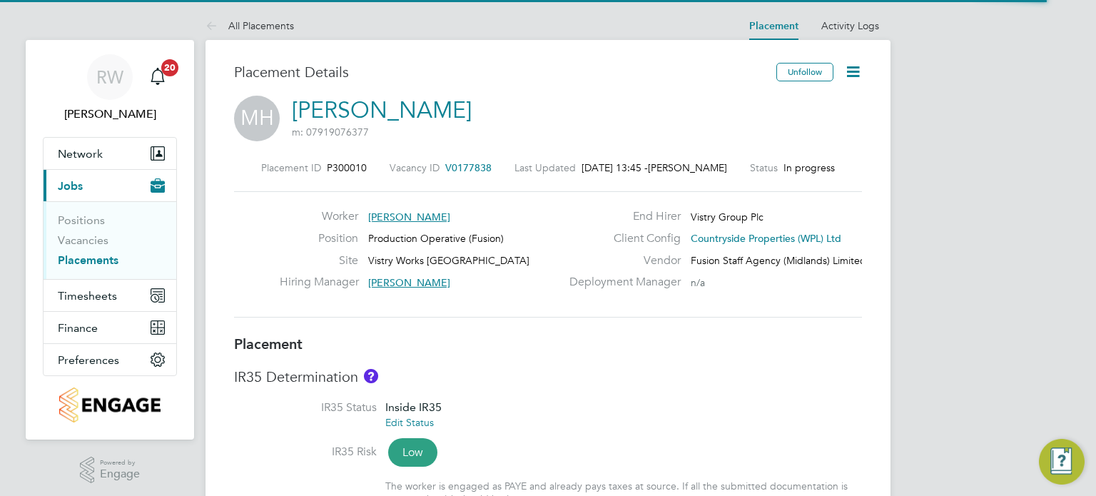
click at [853, 73] on icon at bounding box center [853, 72] width 18 height 18
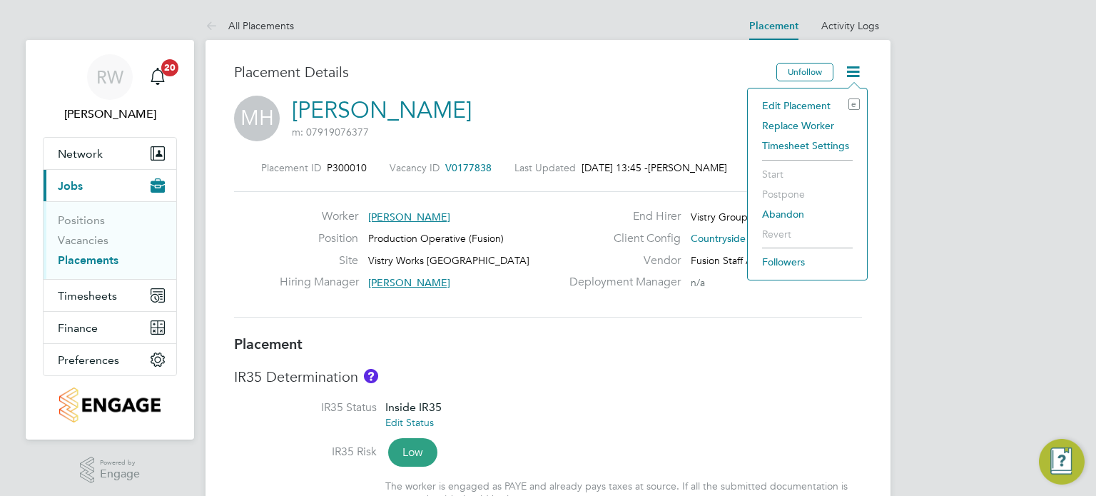
click at [809, 99] on li "Edit Placement e" at bounding box center [807, 106] width 105 height 20
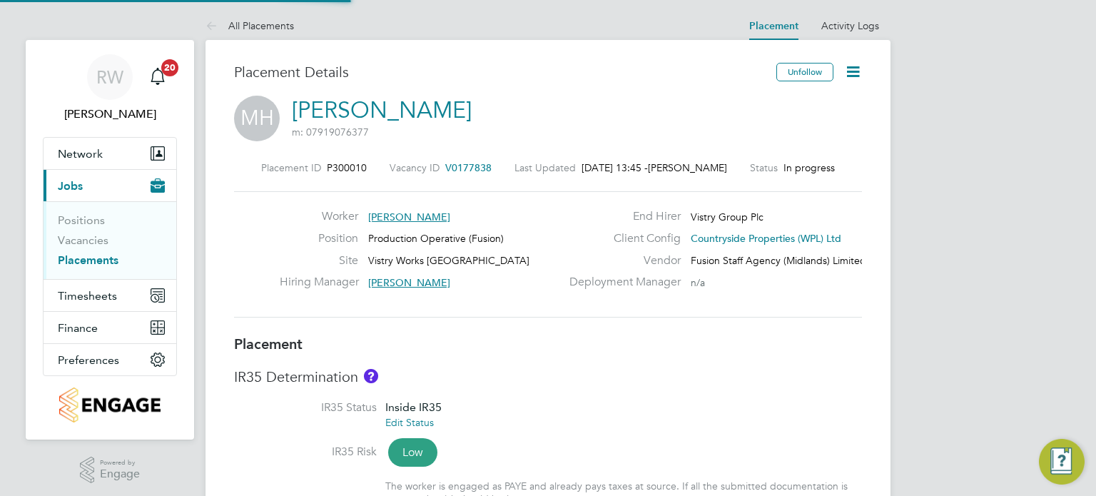
type input "[PERSON_NAME]"
type input "[DATE]"
type input "07:00"
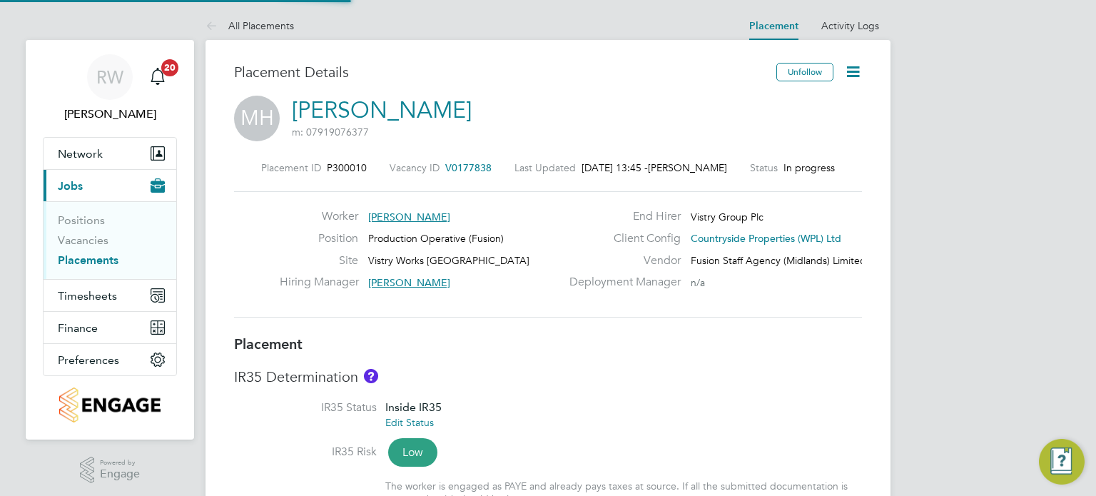
type input "15:00"
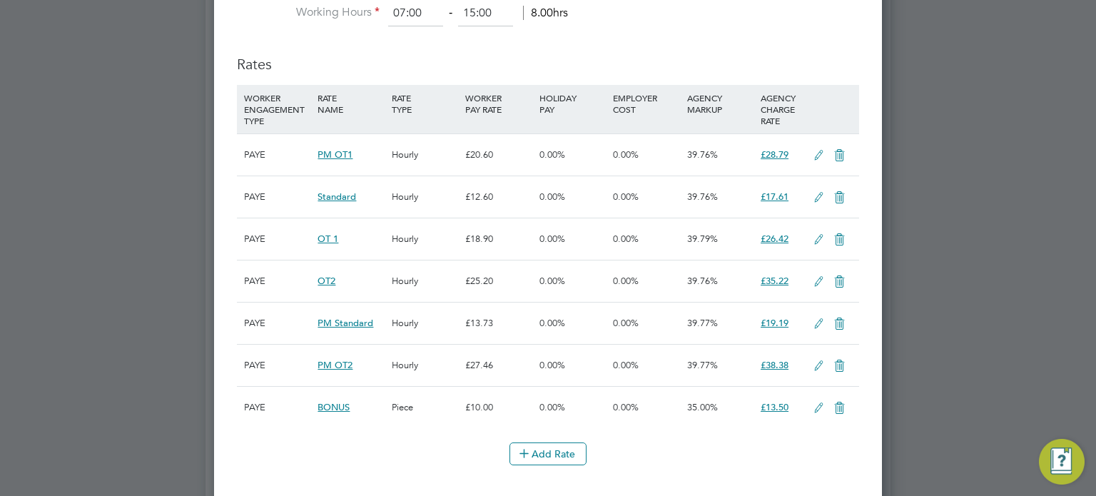
click at [813, 193] on icon at bounding box center [819, 197] width 18 height 11
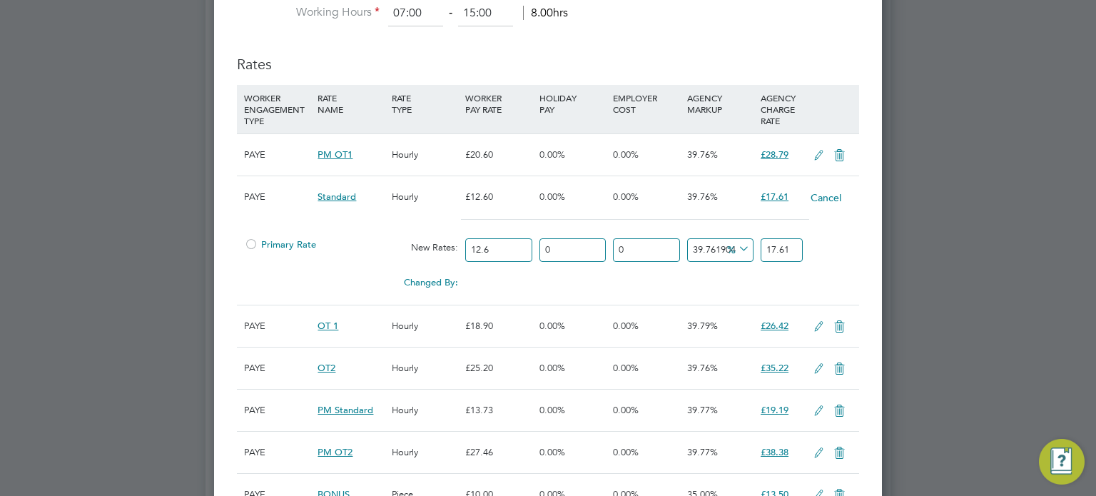
click at [249, 231] on div "Primary Rate" at bounding box center [314, 244] width 148 height 27
click at [255, 243] on div at bounding box center [251, 248] width 14 height 11
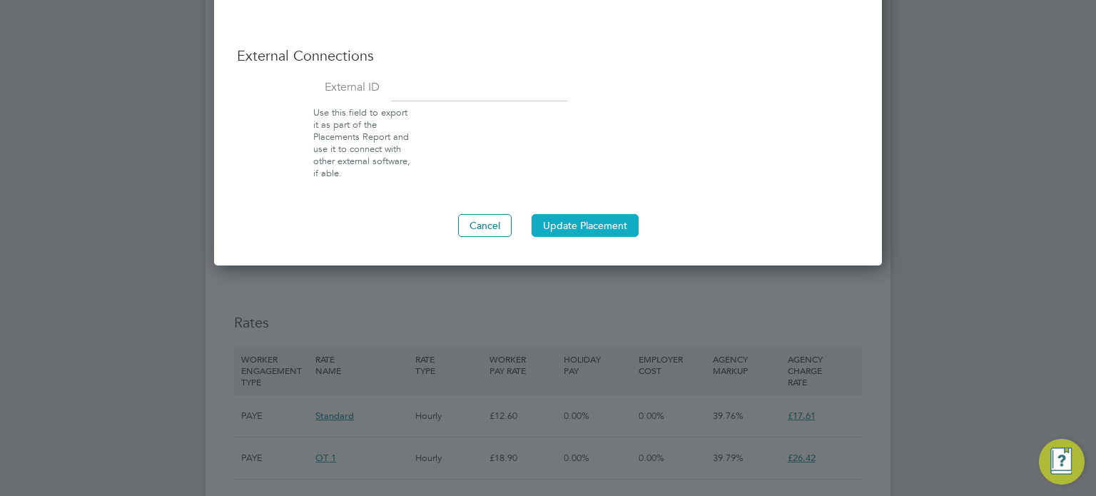
click at [594, 216] on button "Update Placement" at bounding box center [585, 225] width 107 height 23
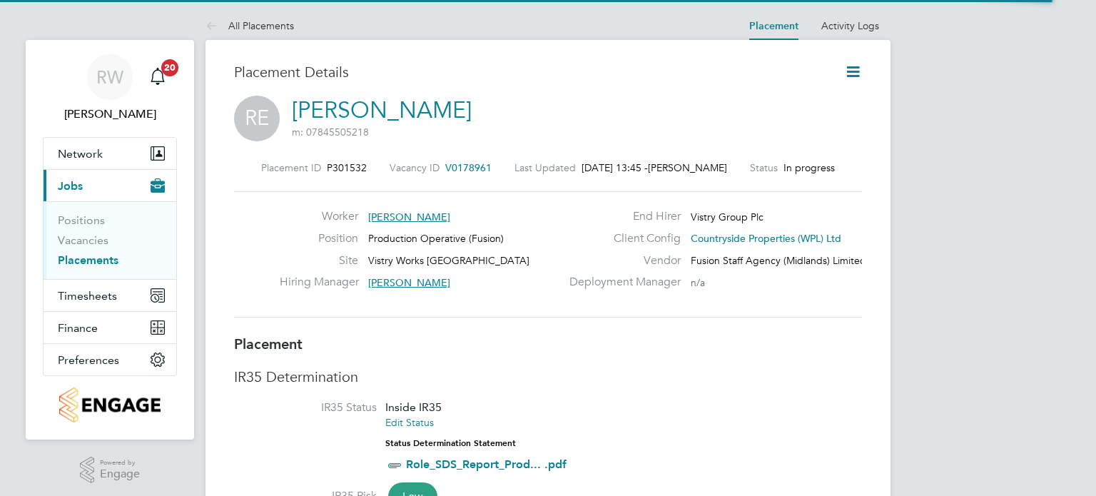
click at [851, 70] on icon at bounding box center [853, 72] width 18 height 18
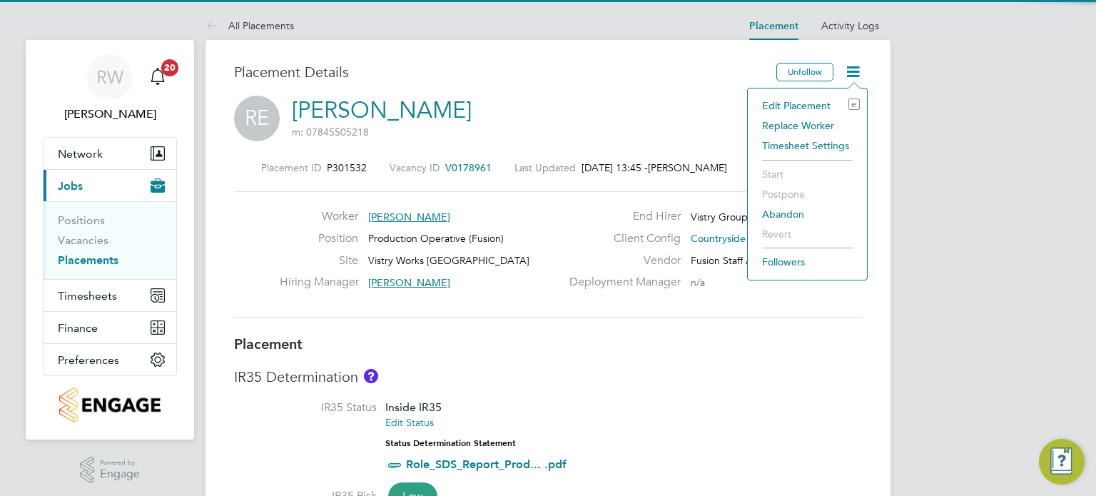
click at [799, 106] on li "Edit Placement e" at bounding box center [807, 106] width 105 height 20
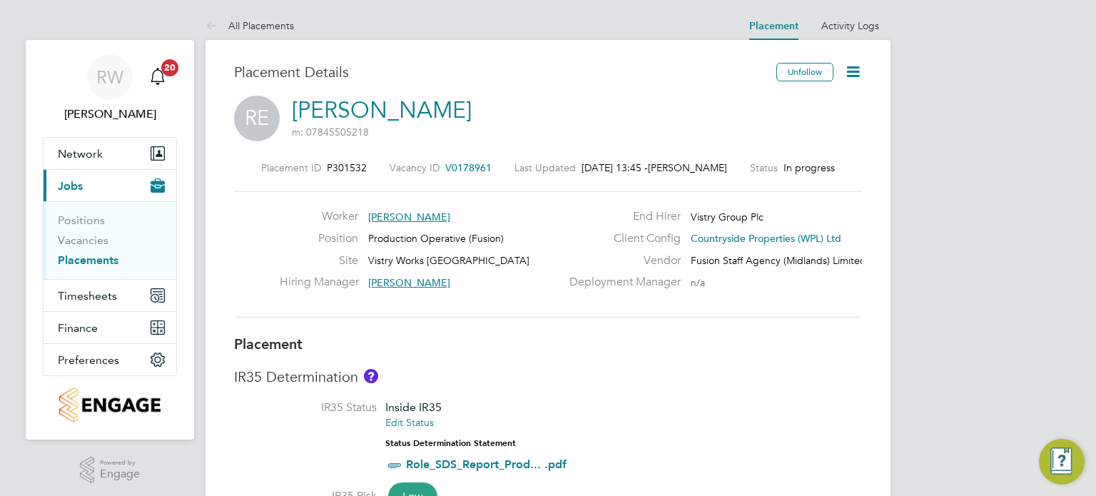
type input "[PERSON_NAME]"
type input "[DATE]"
type input "07:00"
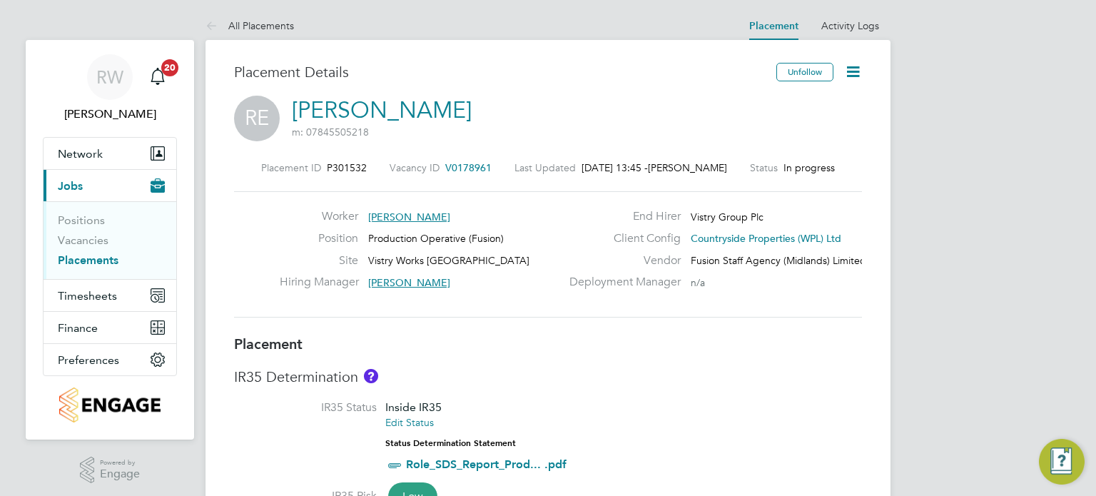
type input "15:00"
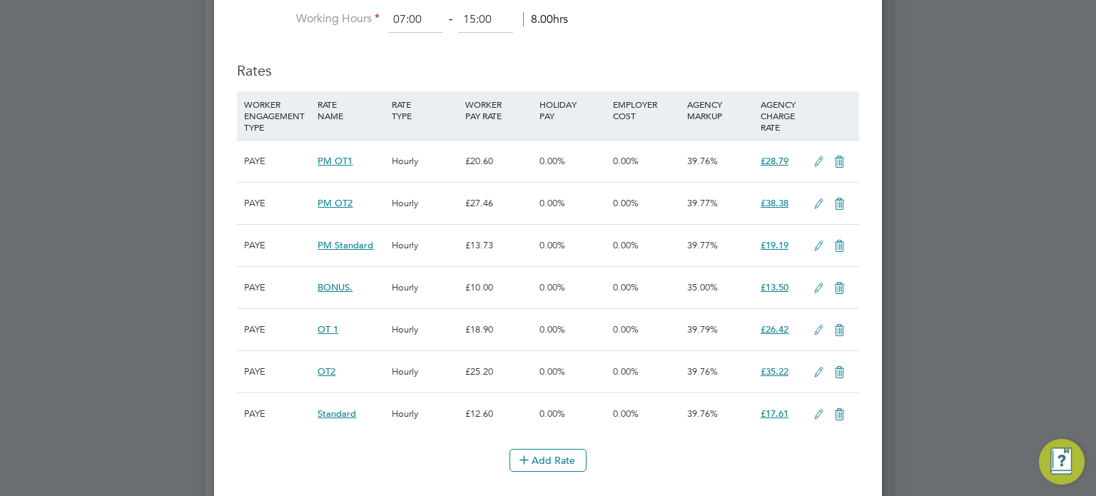
click at [813, 409] on icon at bounding box center [819, 414] width 18 height 11
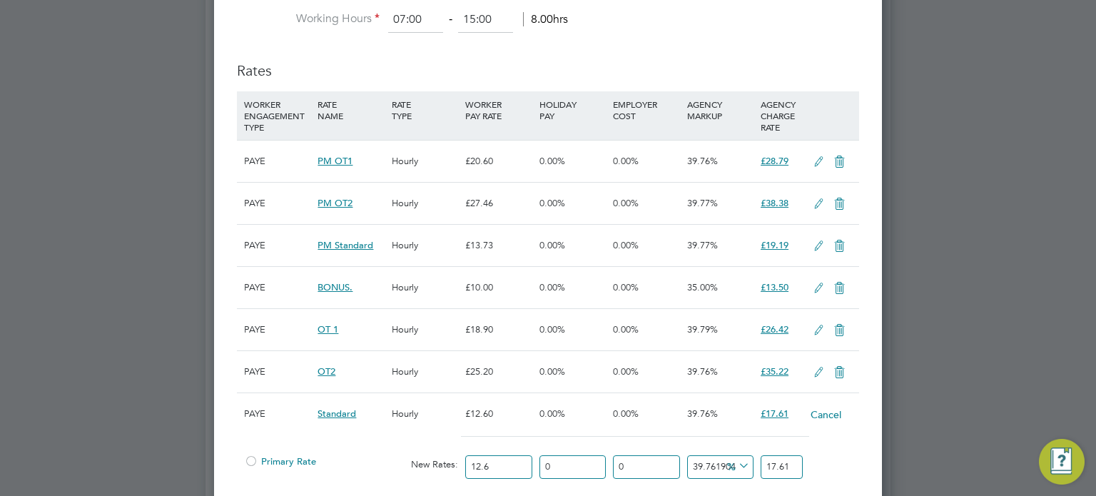
click at [255, 460] on div at bounding box center [251, 465] width 14 height 11
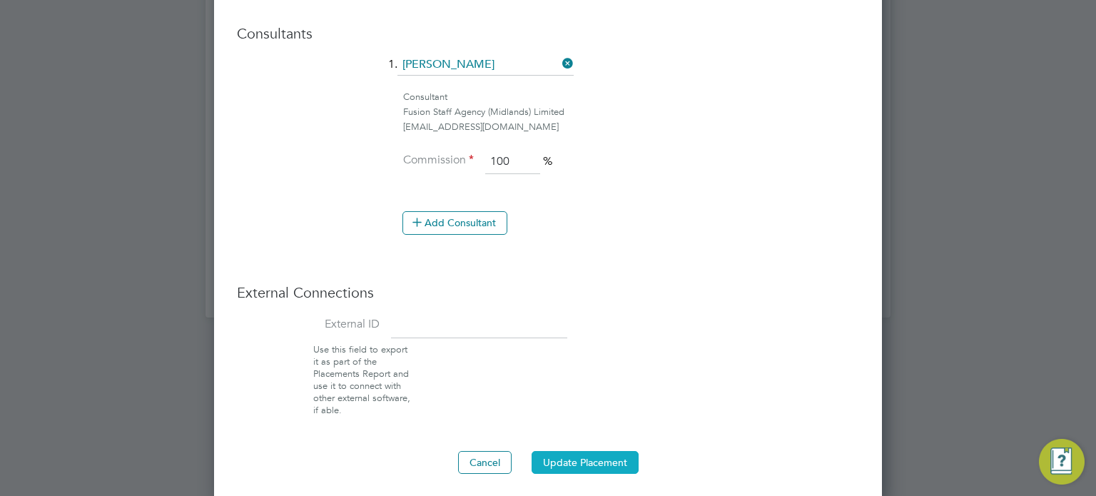
click at [579, 462] on button "Update Placement" at bounding box center [585, 462] width 107 height 23
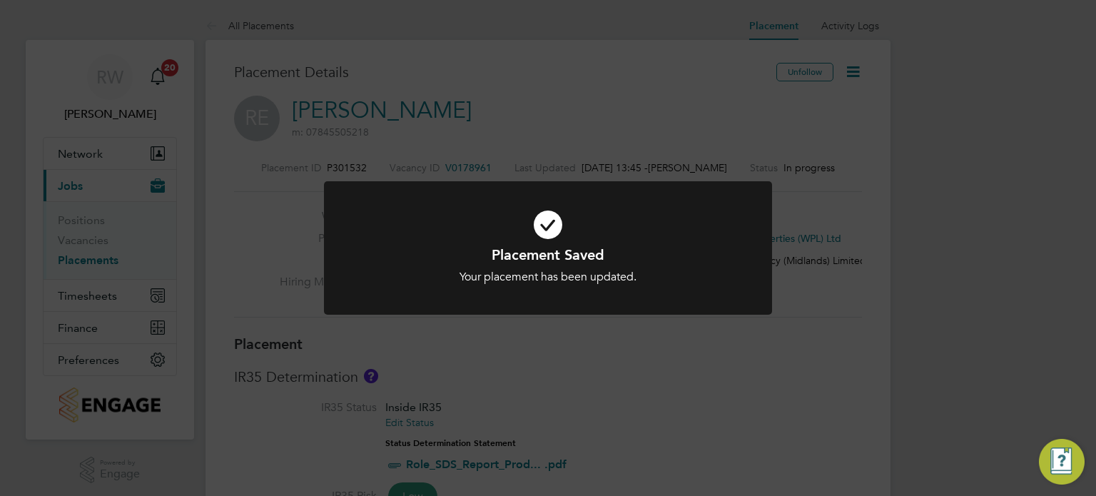
click at [602, 136] on div "Placement Saved Your placement has been updated. Cancel Okay" at bounding box center [548, 248] width 1096 height 496
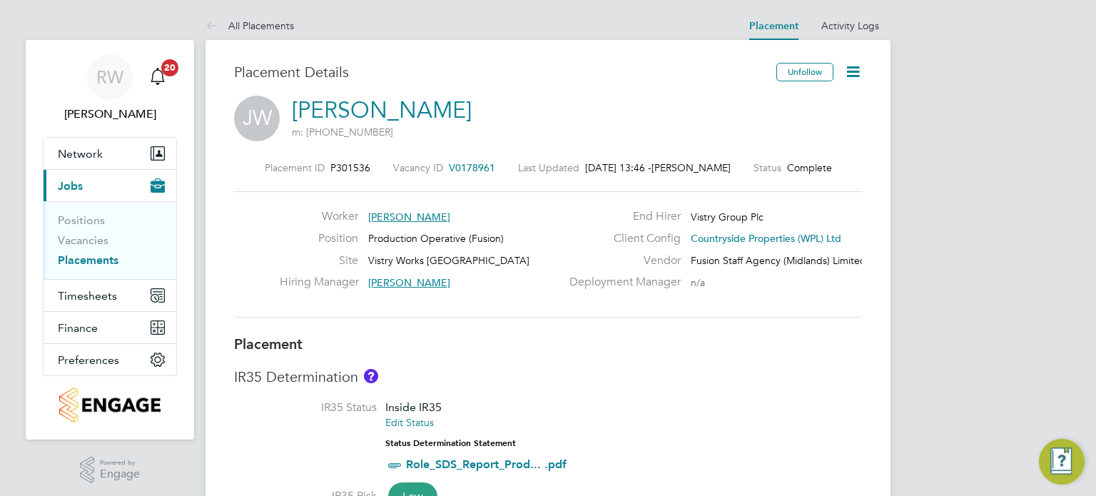
click at [848, 72] on icon at bounding box center [853, 72] width 18 height 18
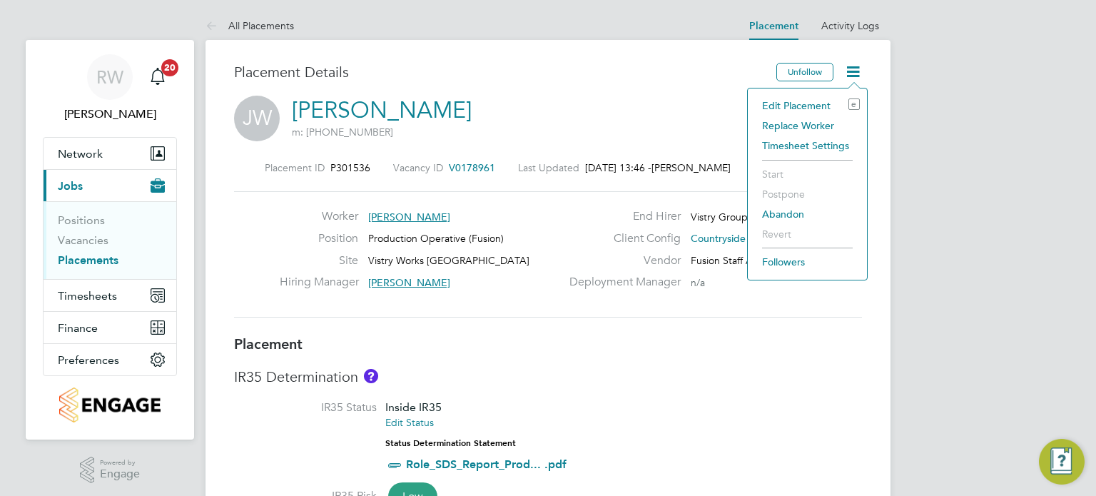
click at [818, 106] on li "Edit Placement e" at bounding box center [807, 106] width 105 height 20
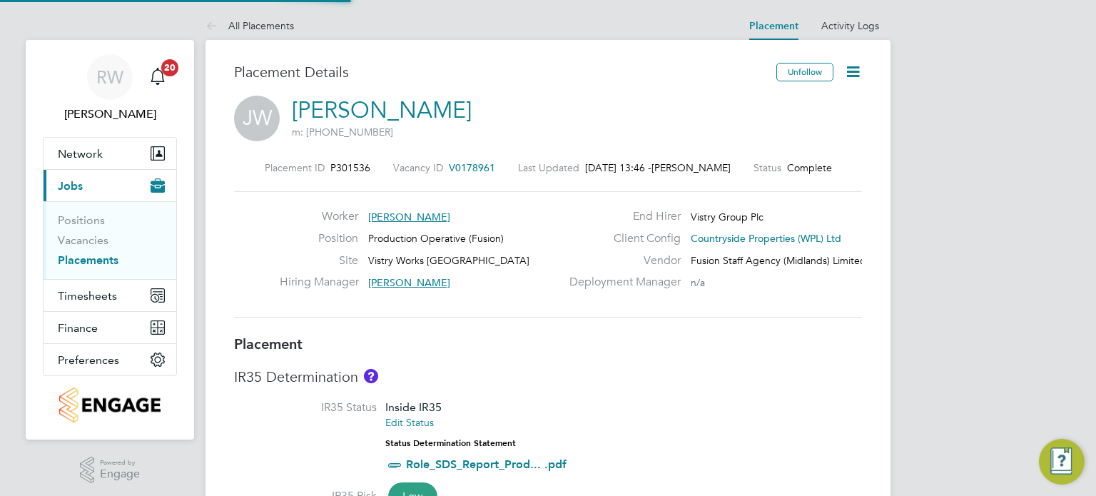
type input "[PERSON_NAME]"
type input "[DATE]"
type input "07:00"
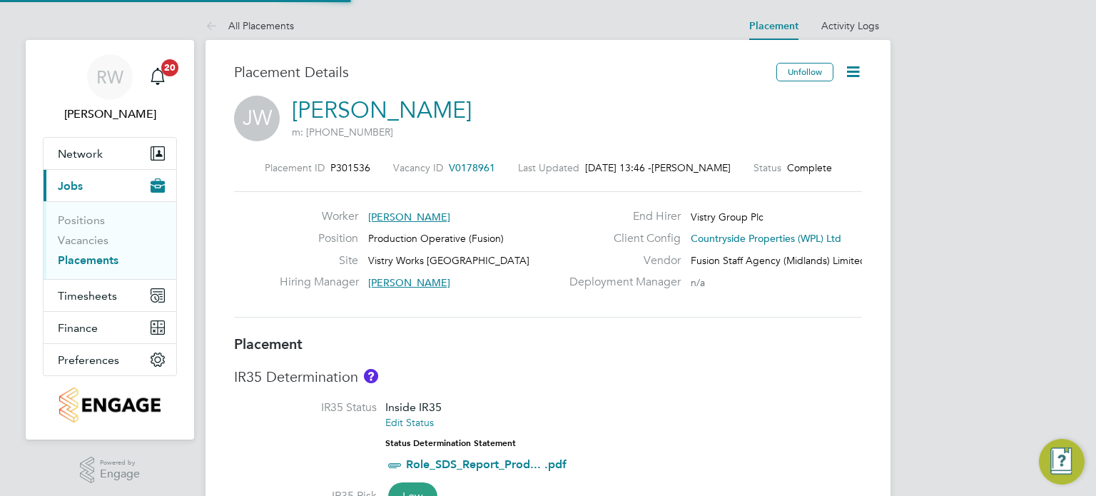
type input "15:00"
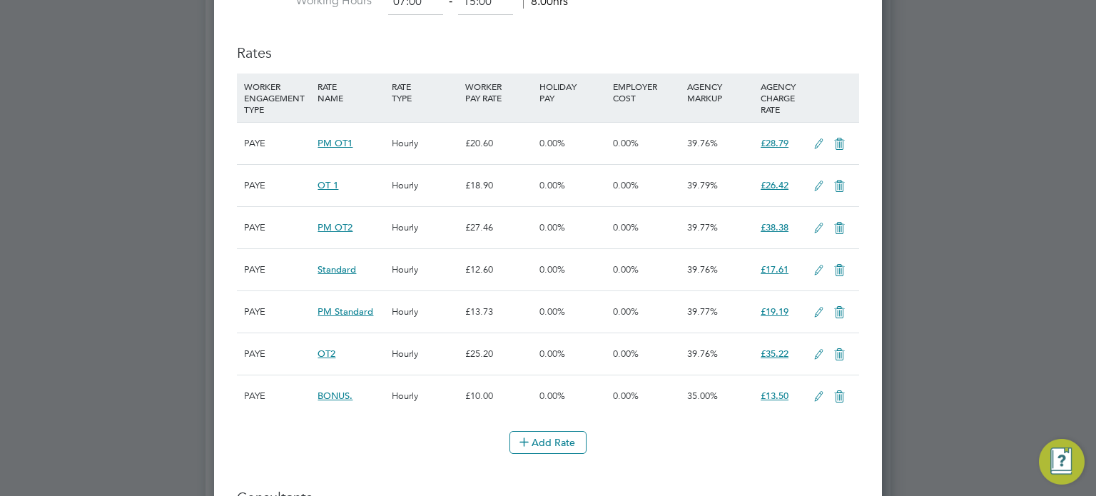
click at [813, 265] on icon at bounding box center [819, 270] width 18 height 11
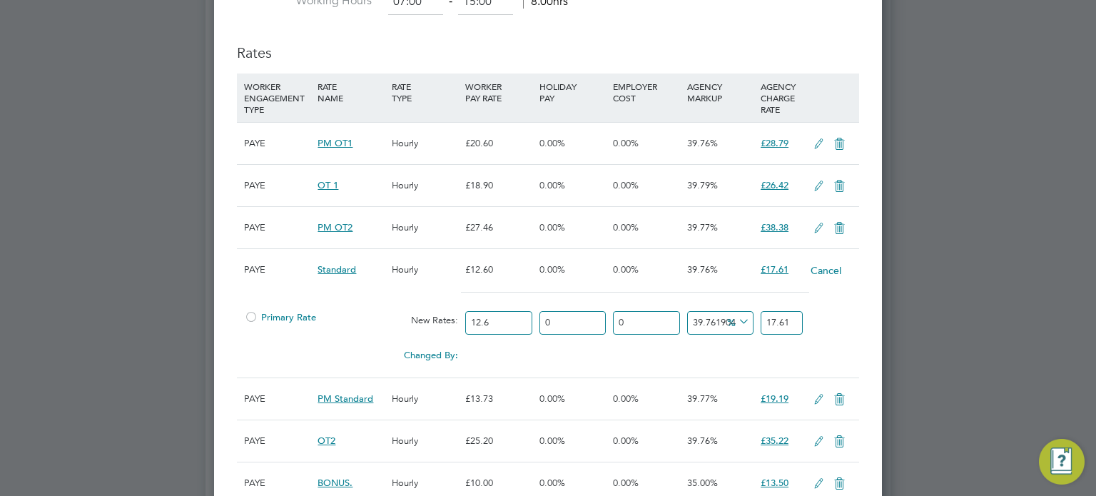
click at [263, 316] on span "Primary Rate" at bounding box center [280, 317] width 72 height 12
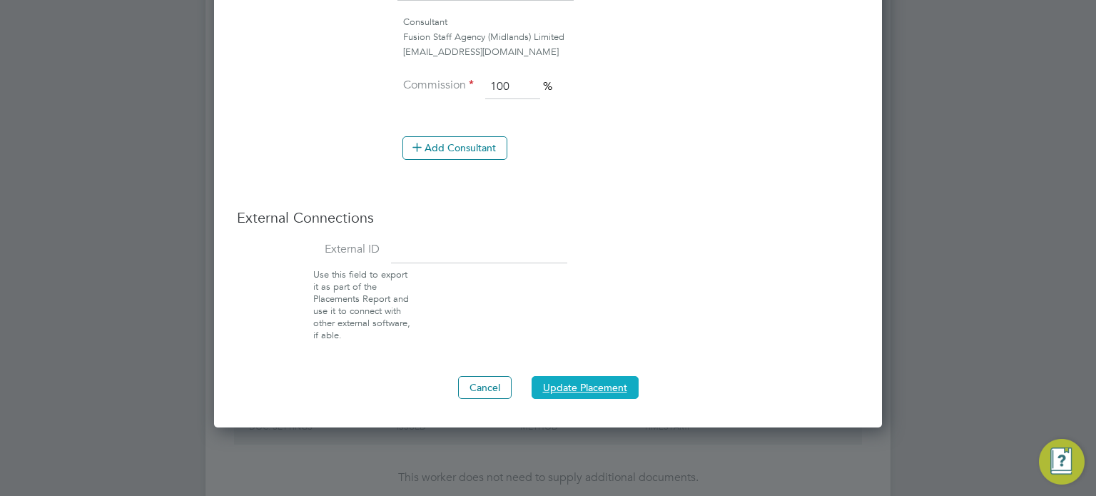
click at [582, 377] on button "Update Placement" at bounding box center [585, 387] width 107 height 23
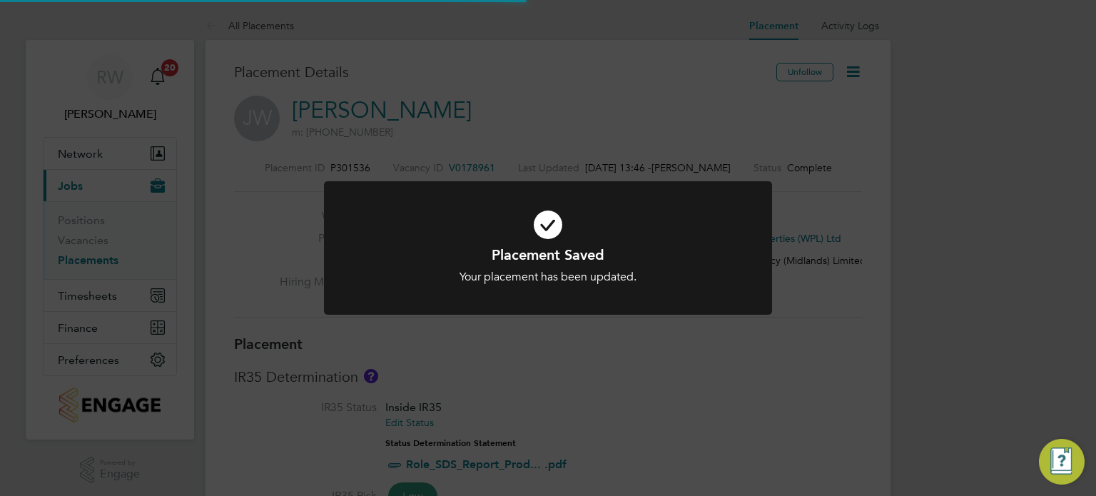
click at [650, 349] on div "Placement Saved Your placement has been updated. Cancel Okay" at bounding box center [548, 248] width 1096 height 496
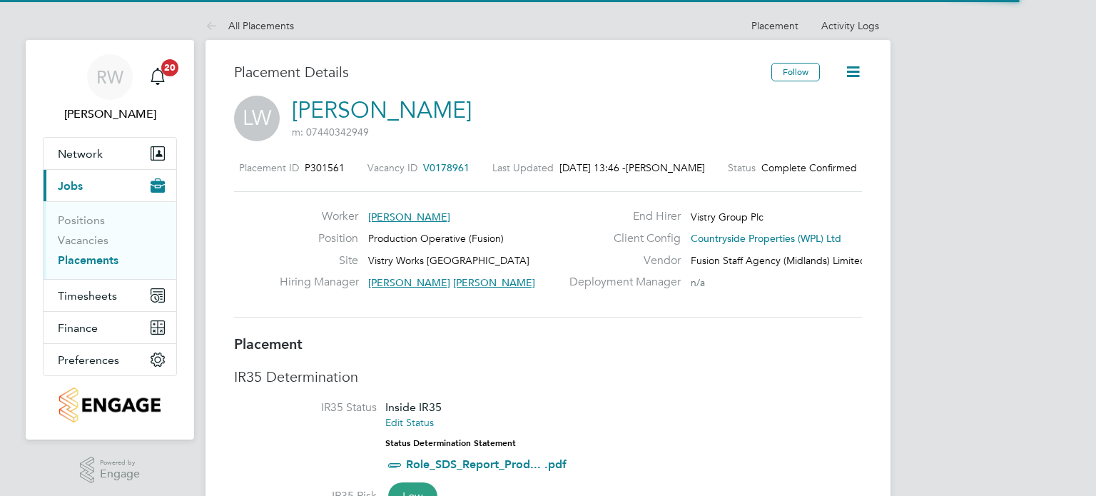
click at [853, 64] on icon at bounding box center [853, 72] width 18 height 18
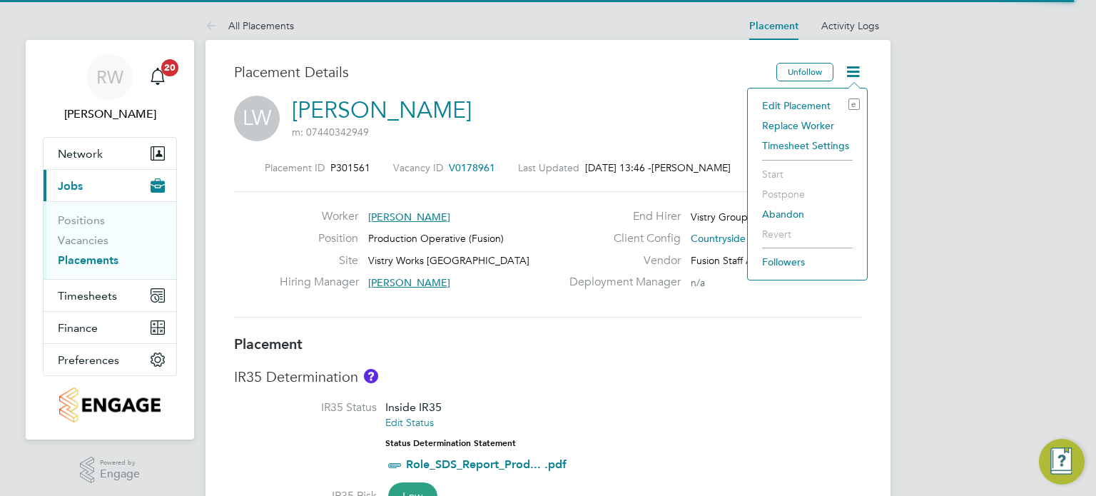
click at [808, 101] on li "Edit Placement e" at bounding box center [807, 106] width 105 height 20
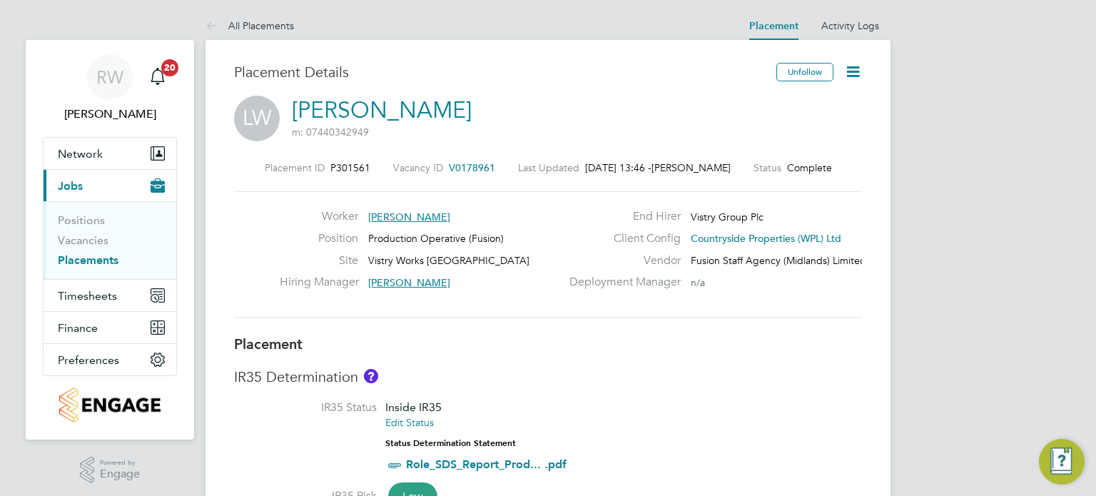
type input "[PERSON_NAME]"
type input "[DATE]"
type input "07:00"
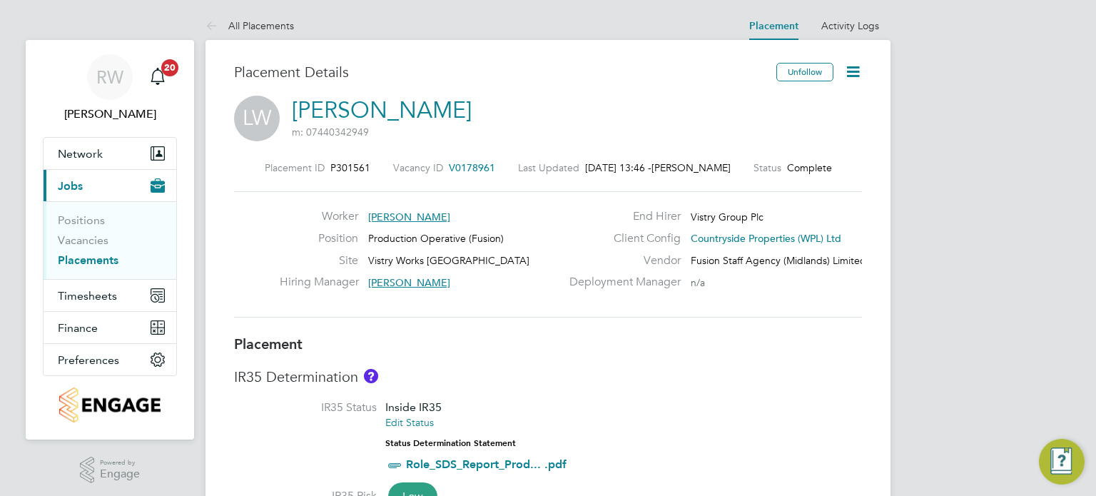
type input "15:00"
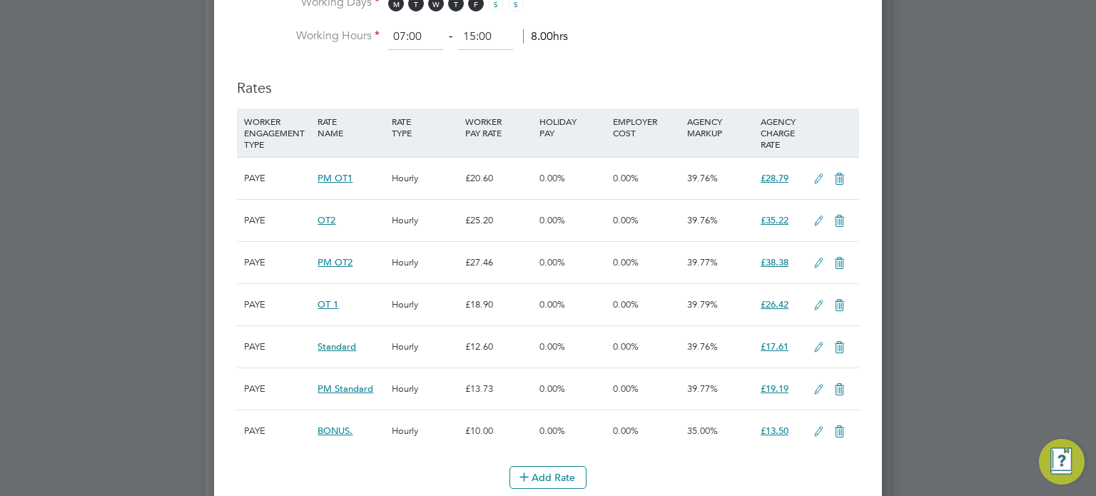
click at [815, 342] on icon at bounding box center [819, 347] width 18 height 11
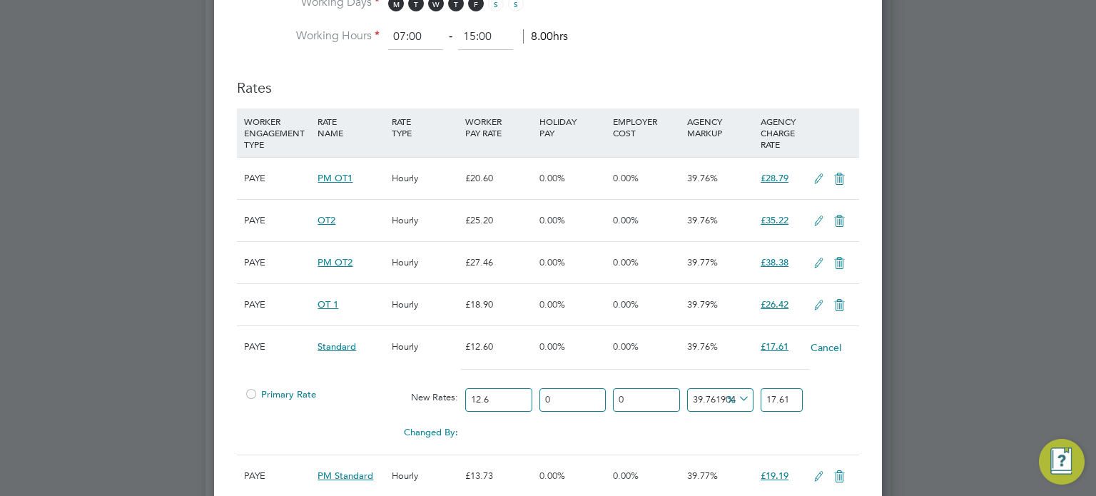
click at [259, 392] on span "Primary Rate" at bounding box center [280, 394] width 72 height 12
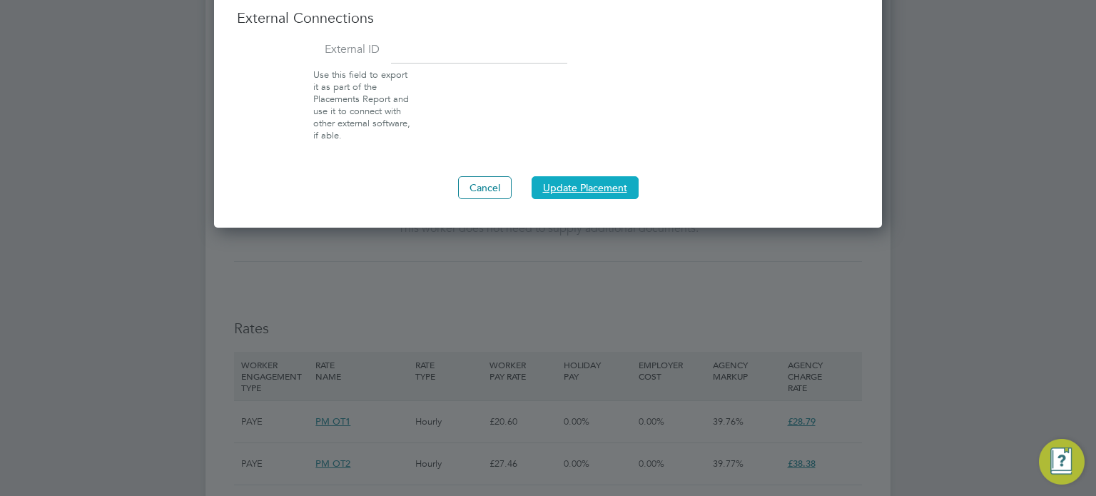
click at [582, 191] on button "Update Placement" at bounding box center [585, 187] width 107 height 23
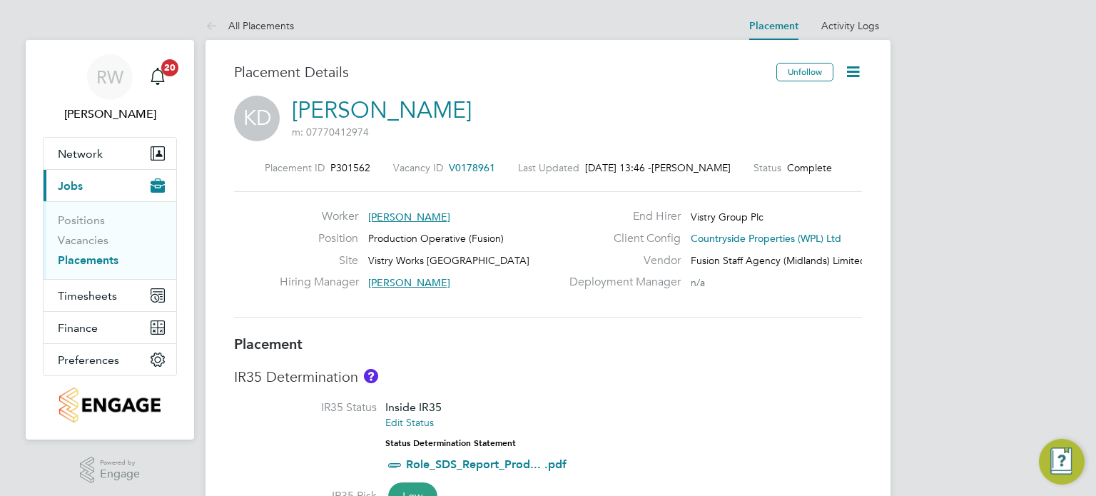
click at [849, 68] on icon at bounding box center [853, 72] width 18 height 18
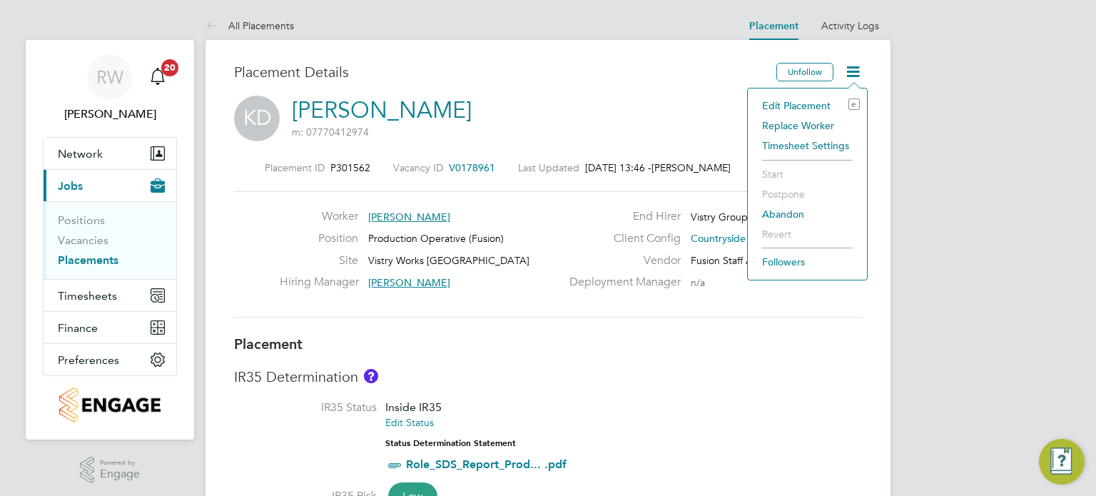
click at [803, 104] on li "Edit Placement e" at bounding box center [807, 106] width 105 height 20
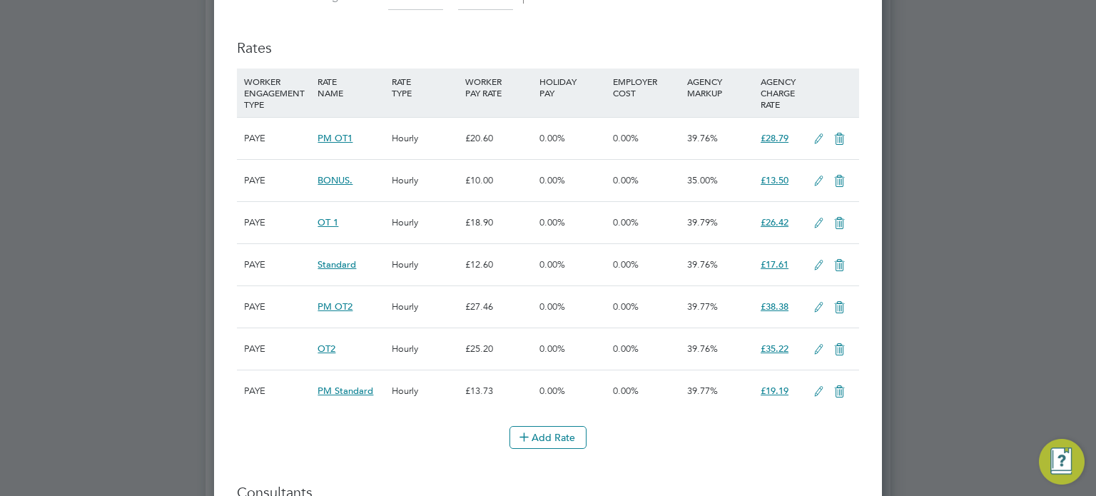
click at [822, 260] on icon at bounding box center [819, 265] width 18 height 11
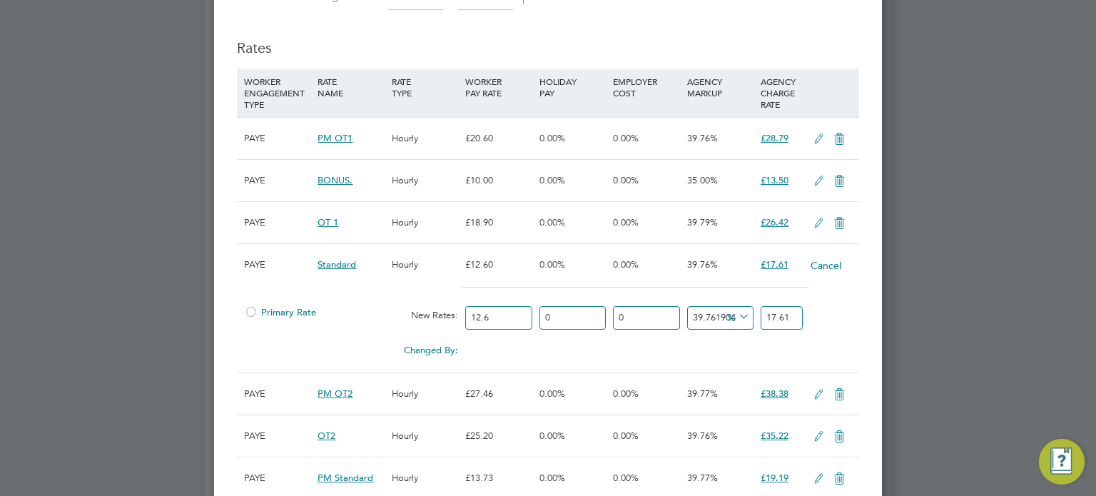
click at [254, 311] on div at bounding box center [251, 316] width 14 height 11
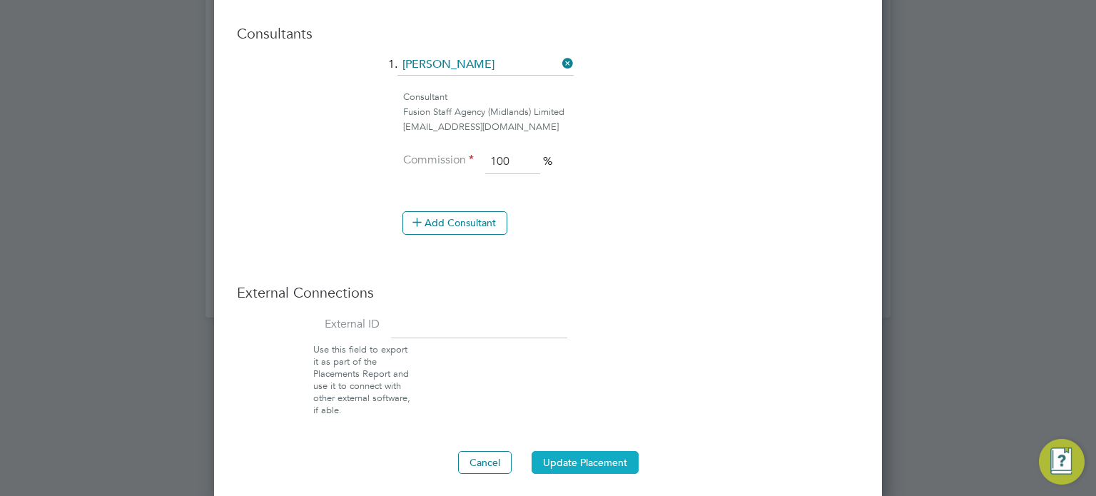
click at [580, 462] on button "Update Placement" at bounding box center [585, 462] width 107 height 23
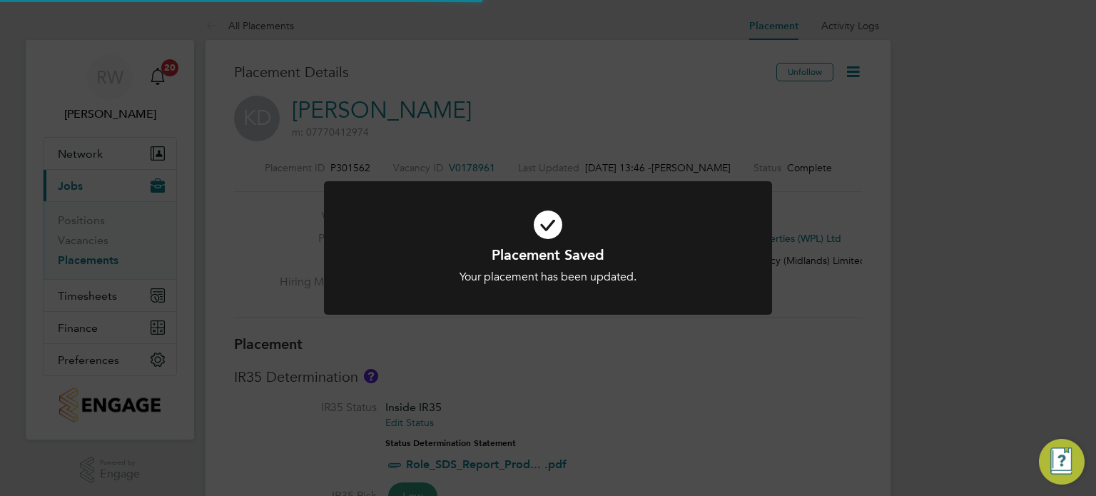
click at [612, 353] on div "Placement Saved Your placement has been updated. Cancel Okay" at bounding box center [548, 248] width 1096 height 496
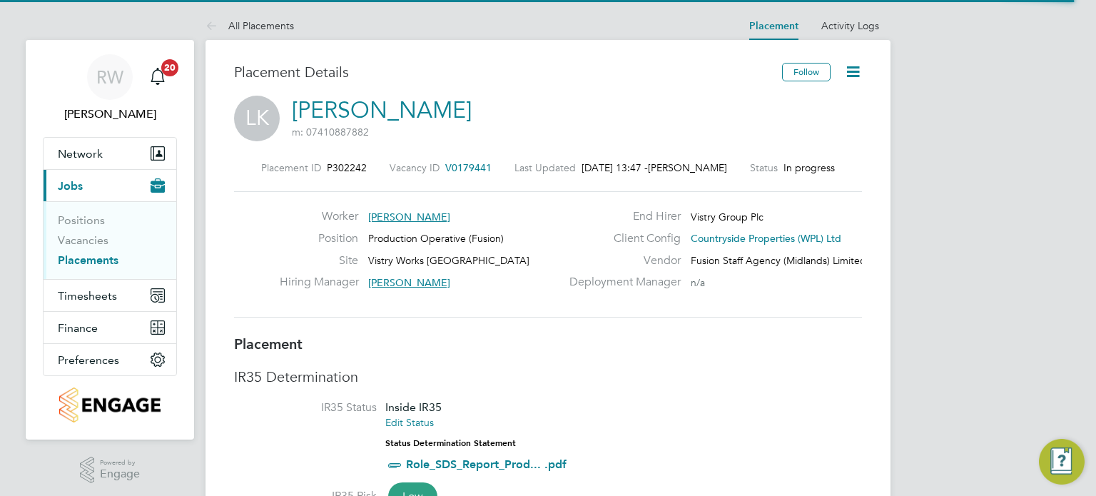
click at [857, 75] on icon at bounding box center [853, 72] width 18 height 18
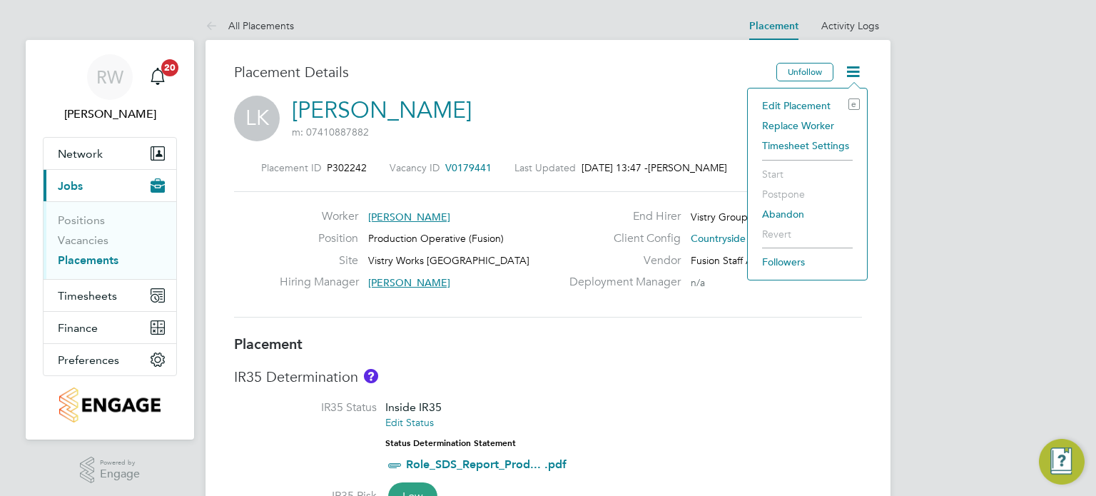
click at [811, 102] on li "Edit Placement e" at bounding box center [807, 106] width 105 height 20
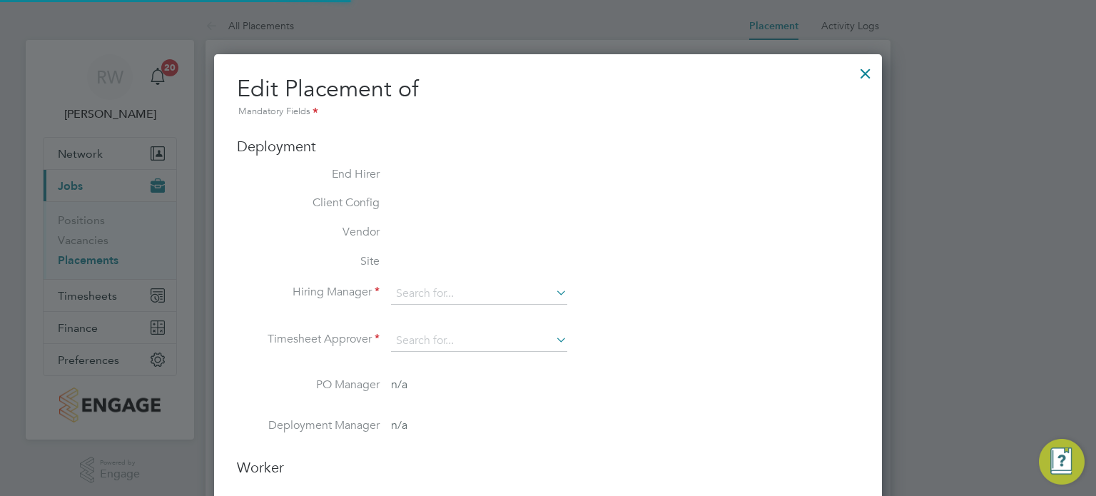
type input "[PERSON_NAME]"
type input "[DATE]"
type input "07:00"
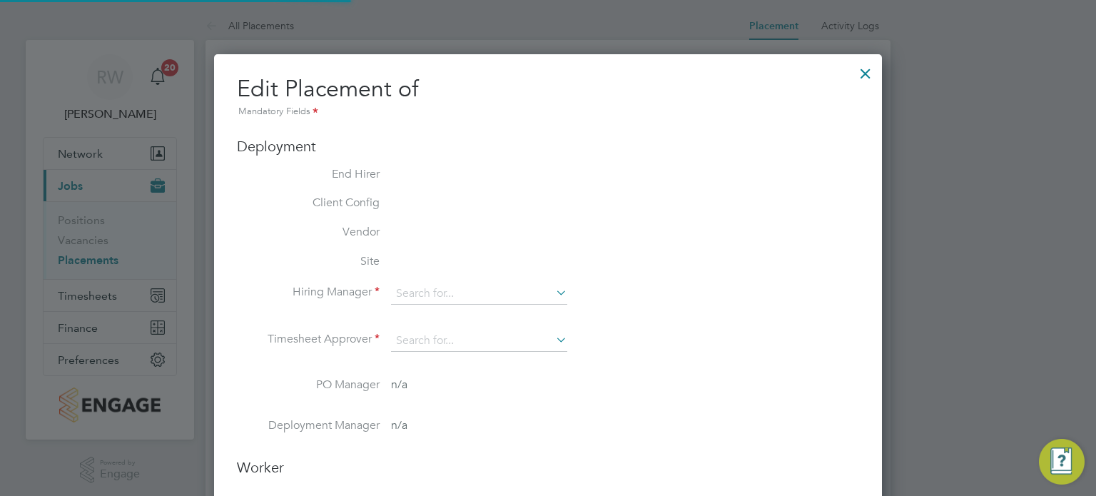
type input "15:00"
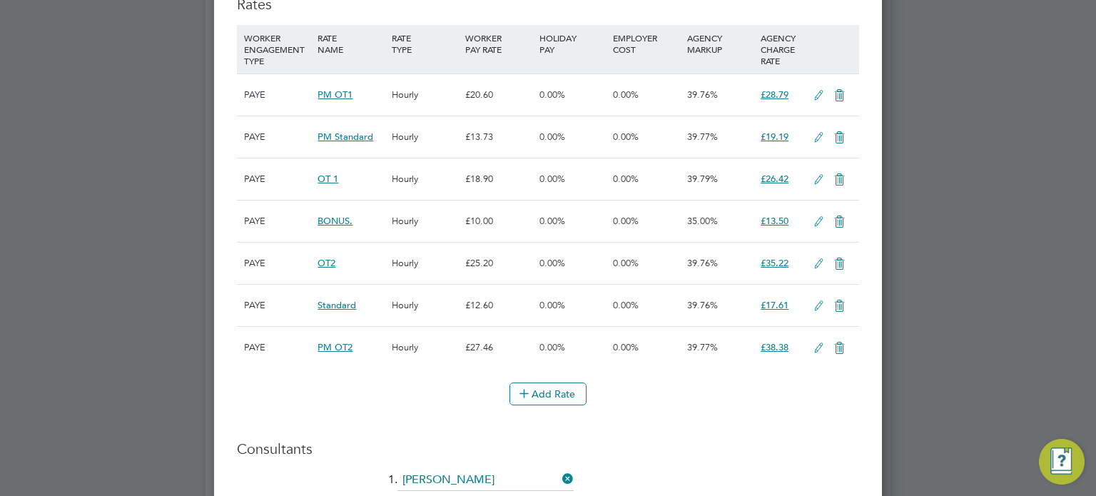
click at [819, 300] on icon at bounding box center [819, 305] width 18 height 11
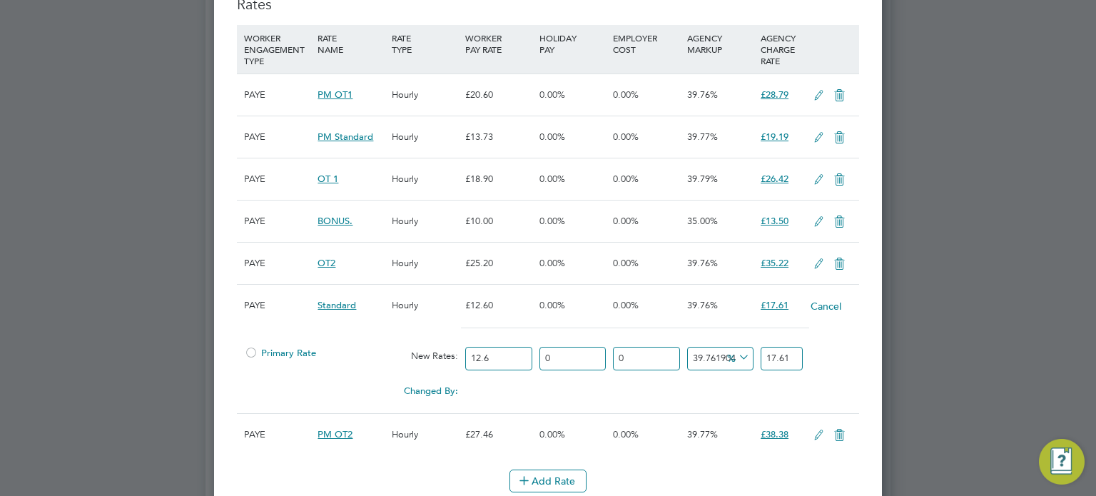
click at [250, 352] on div at bounding box center [251, 357] width 14 height 11
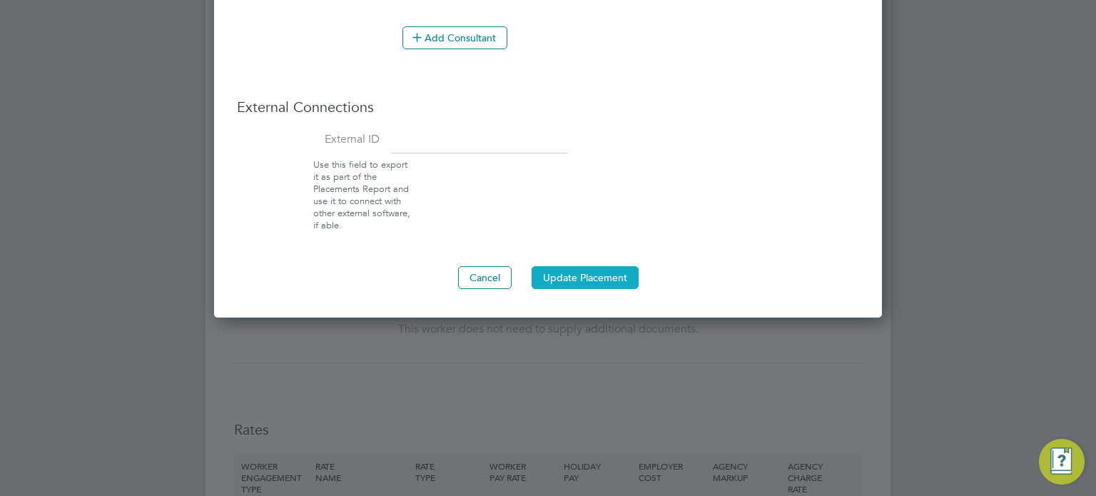
click at [585, 279] on button "Update Placement" at bounding box center [585, 277] width 107 height 23
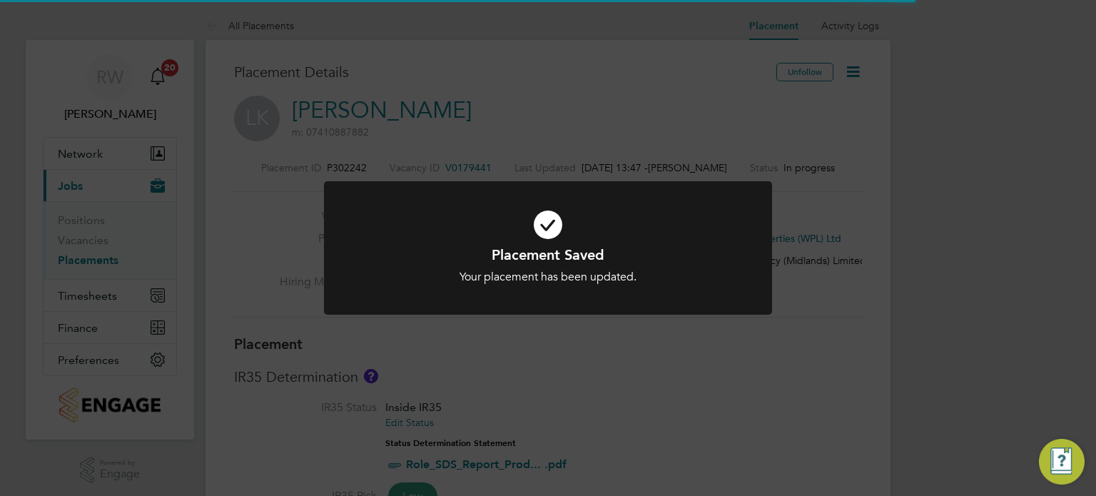
click at [721, 240] on icon at bounding box center [547, 225] width 371 height 56
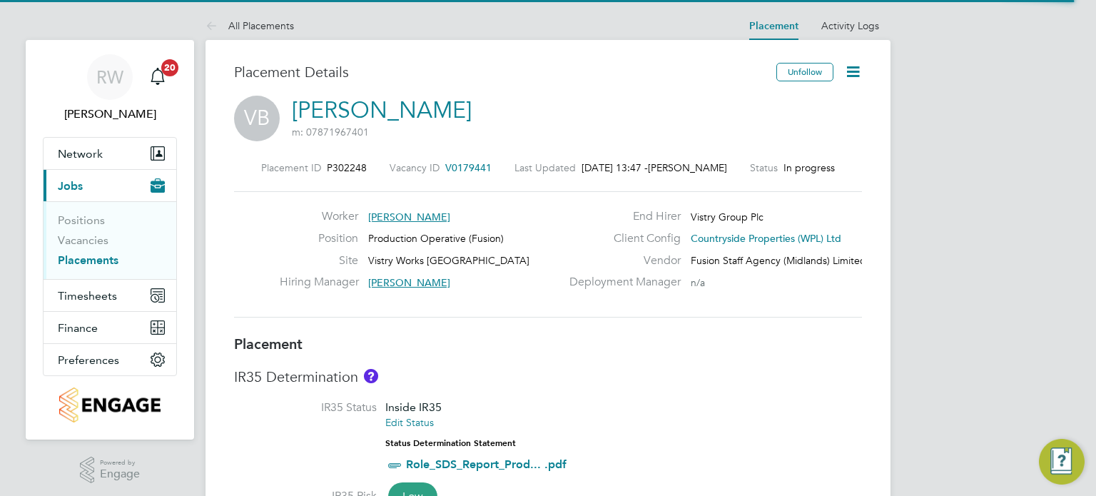
click at [851, 79] on icon at bounding box center [853, 72] width 18 height 18
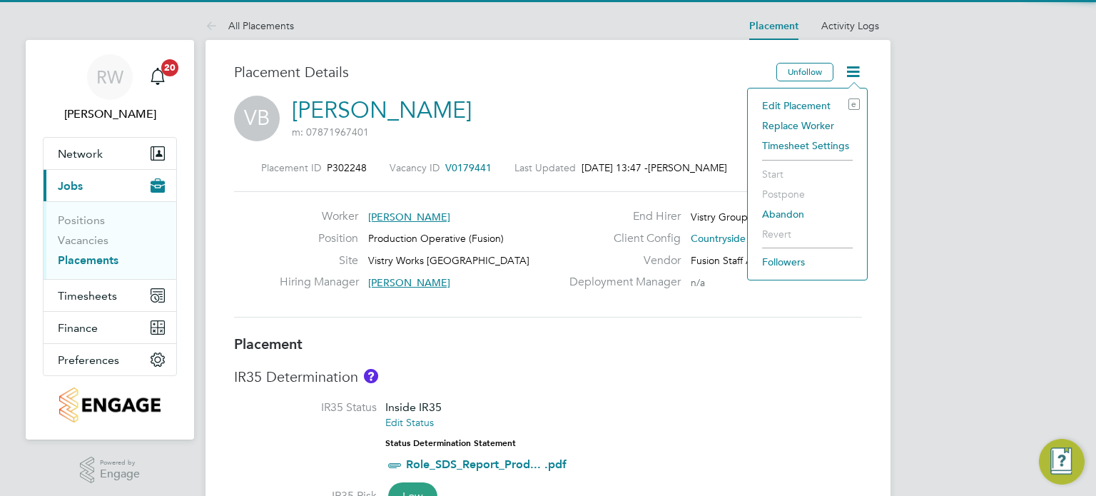
click at [809, 102] on li "Edit Placement e" at bounding box center [807, 106] width 105 height 20
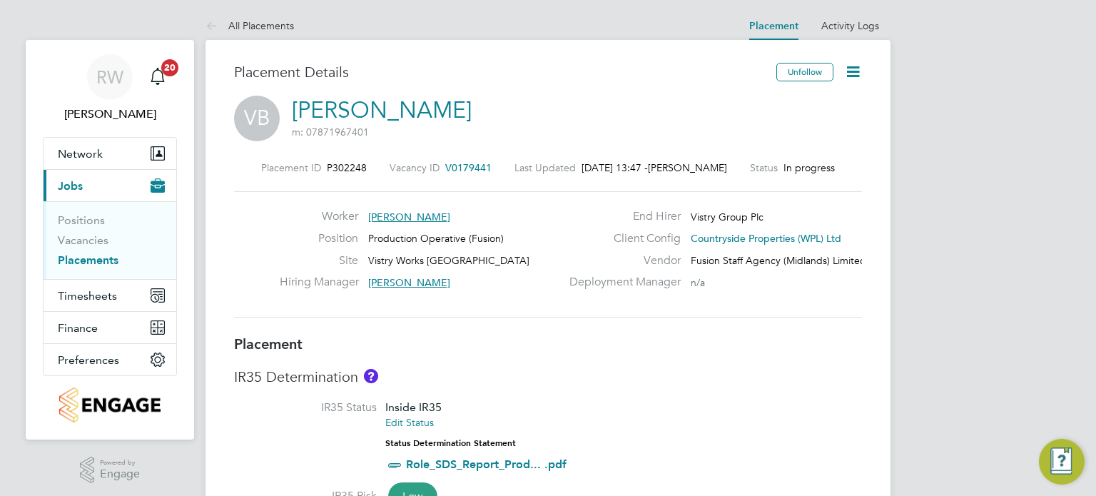
type input "[PERSON_NAME]"
type input "[DATE]"
type input "07:00"
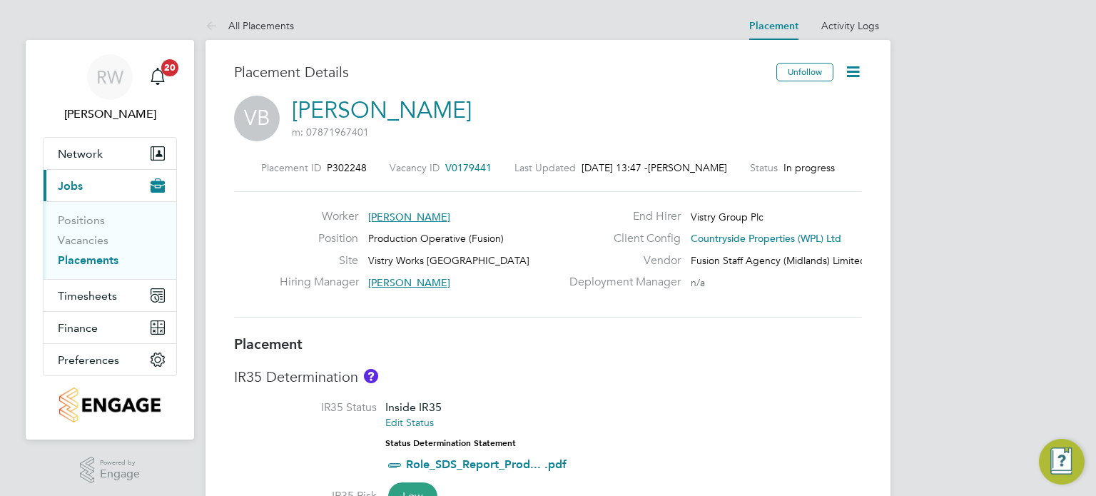
type input "15:00"
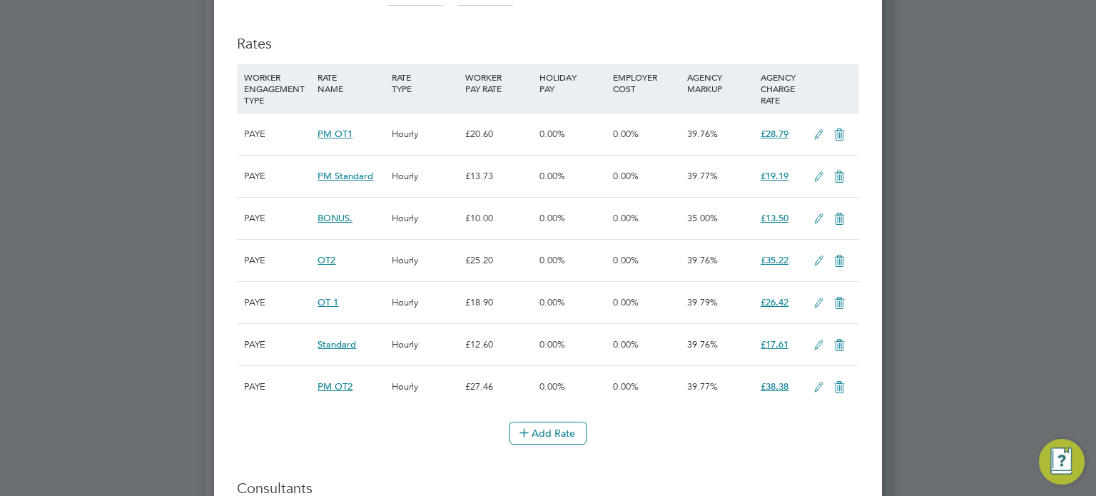
click at [812, 341] on icon at bounding box center [819, 345] width 18 height 11
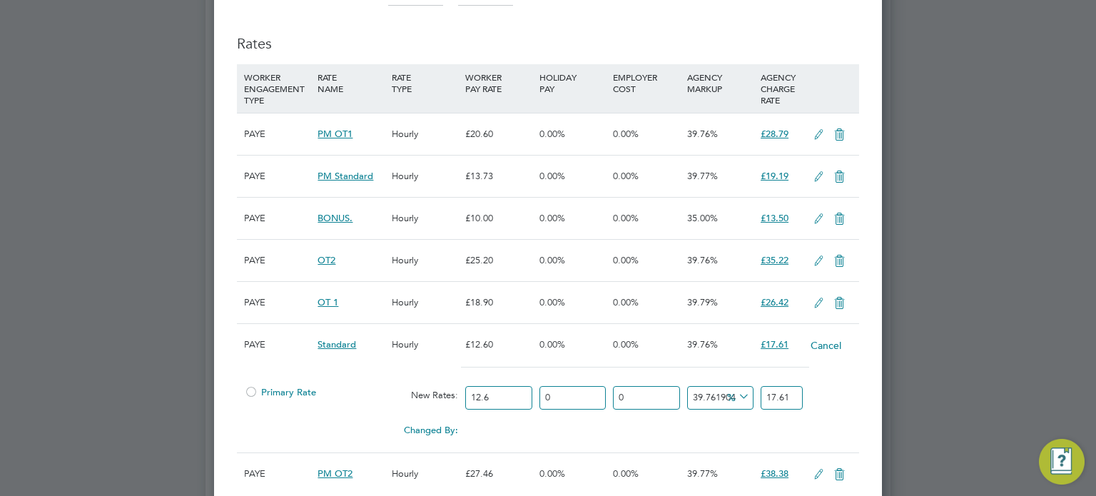
click at [253, 391] on div at bounding box center [251, 396] width 14 height 11
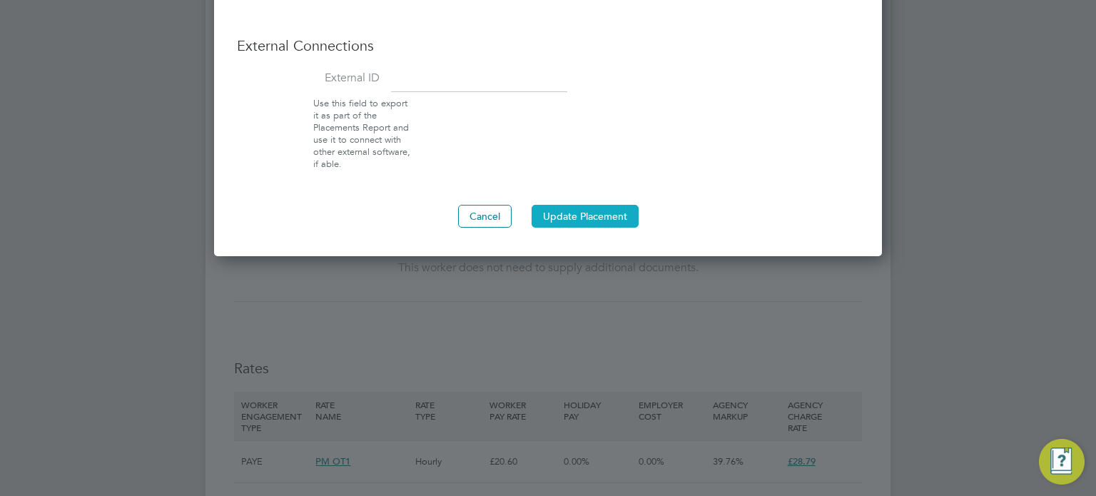
click at [609, 207] on button "Update Placement" at bounding box center [585, 216] width 107 height 23
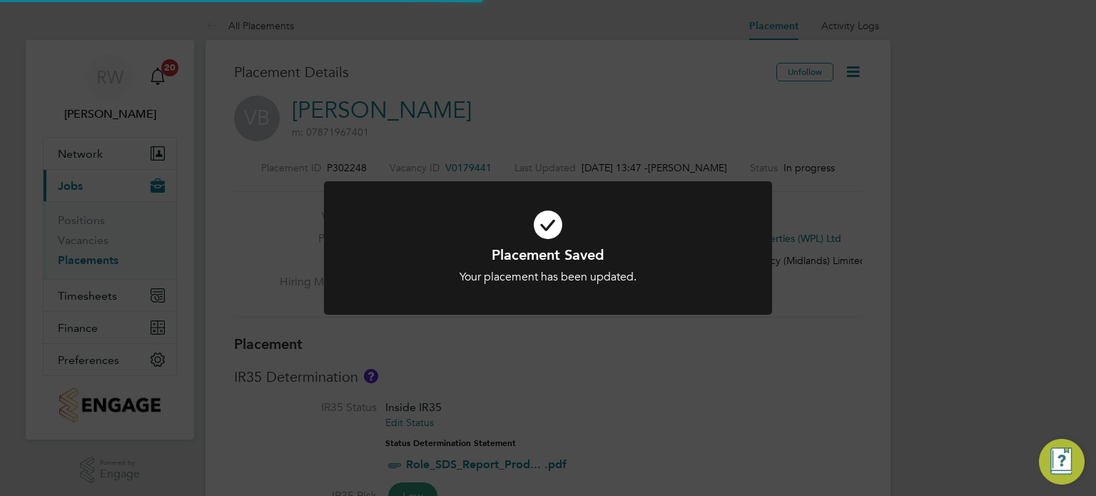
click at [571, 78] on div "Placement Saved Your placement has been updated. Cancel Okay" at bounding box center [548, 248] width 1096 height 496
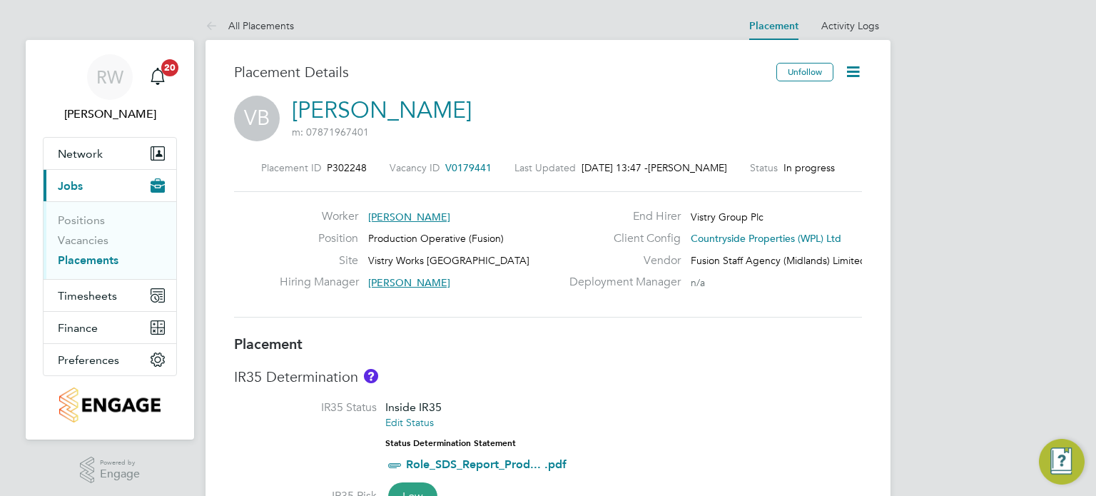
click at [846, 76] on icon at bounding box center [853, 72] width 18 height 18
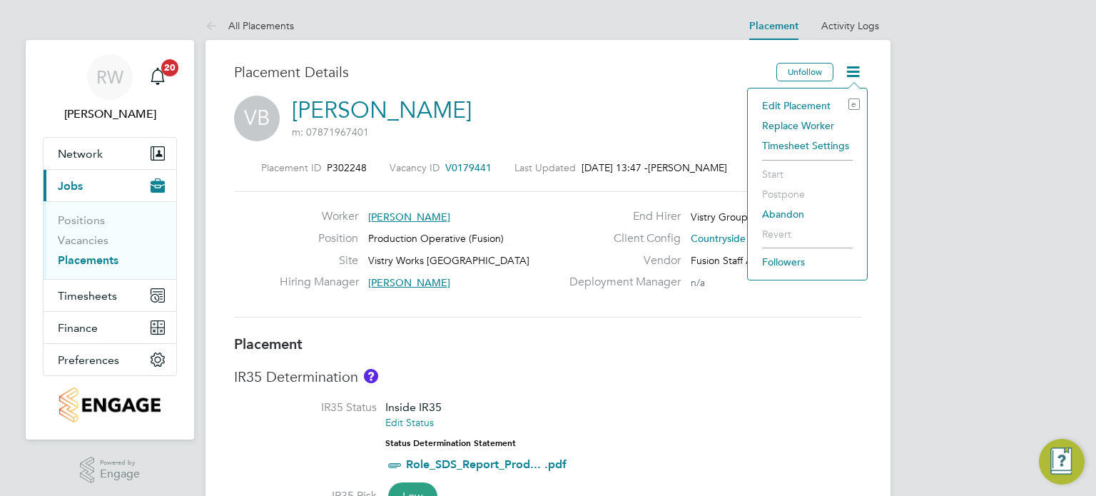
click at [803, 102] on li "Edit Placement e" at bounding box center [807, 106] width 105 height 20
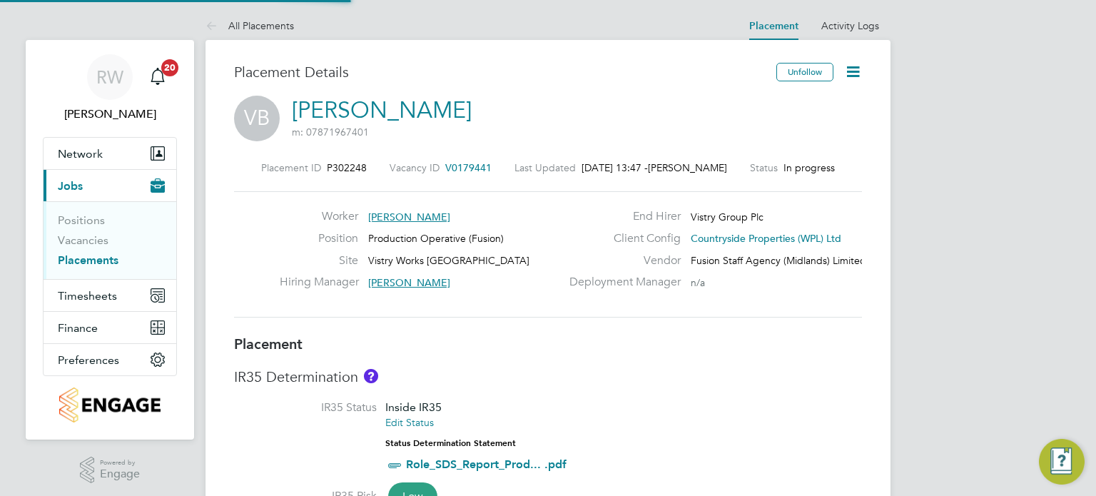
type input "[PERSON_NAME]"
type input "[DATE]"
type input "07:00"
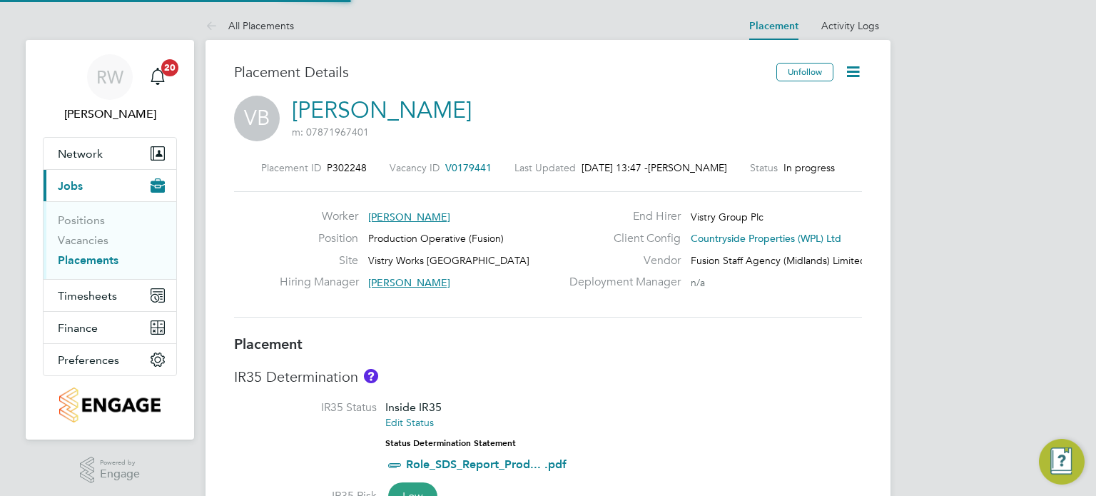
type input "15:00"
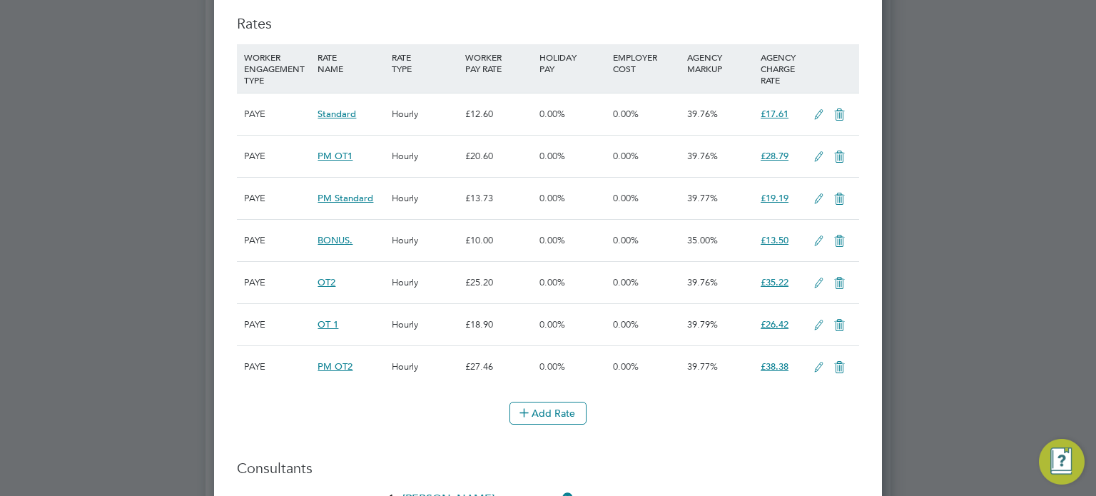
click at [817, 109] on icon at bounding box center [819, 114] width 18 height 11
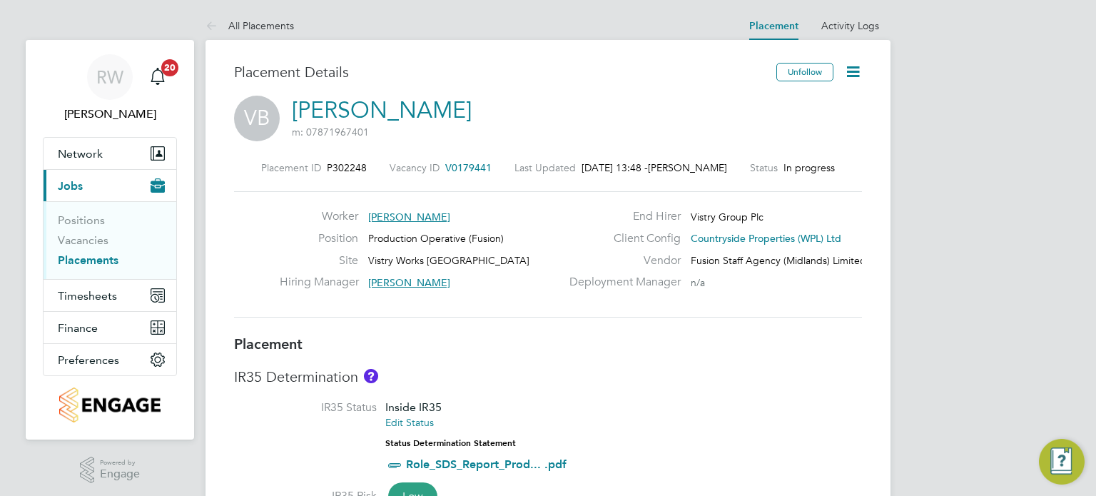
click at [856, 64] on icon at bounding box center [853, 72] width 18 height 18
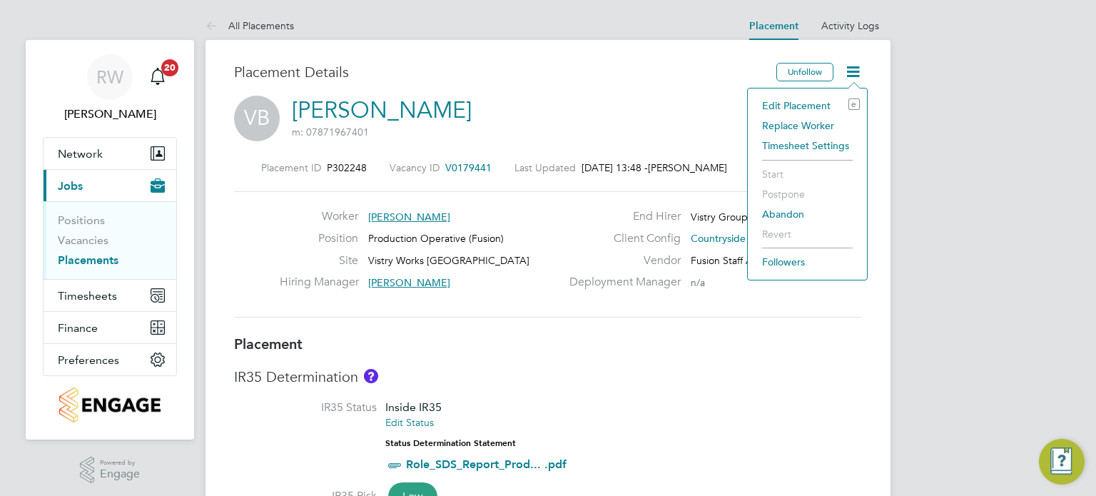
click at [817, 89] on div "Edit Placement e Replace Worker Timesheet Settings Start Postpone Abandon Rever…" at bounding box center [807, 184] width 121 height 193
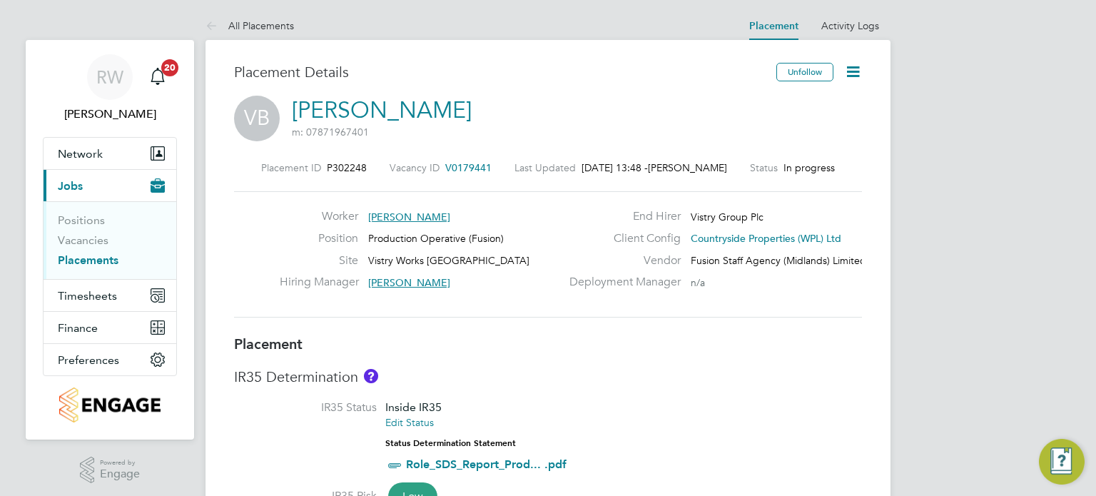
click at [856, 65] on icon at bounding box center [853, 72] width 18 height 18
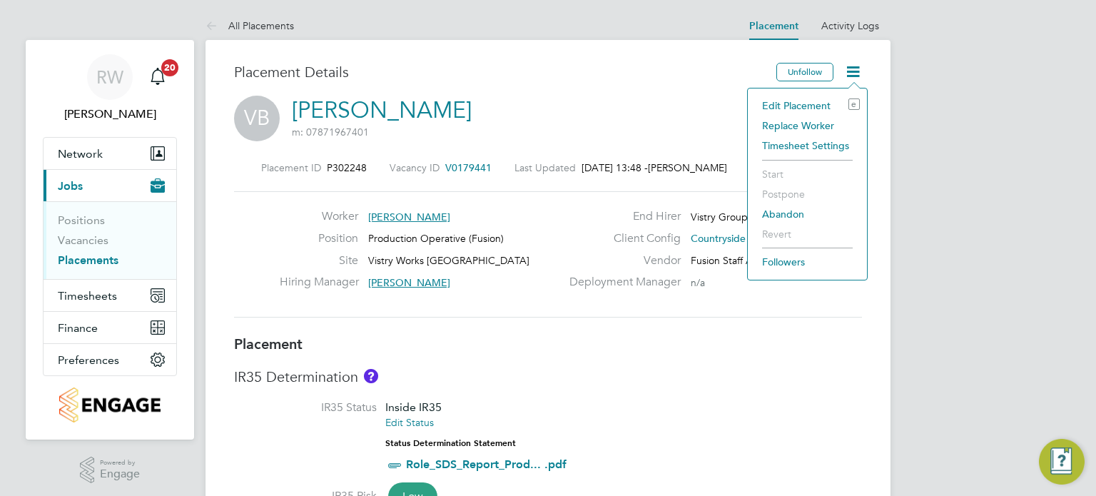
click at [813, 102] on li "Edit Placement e" at bounding box center [807, 106] width 105 height 20
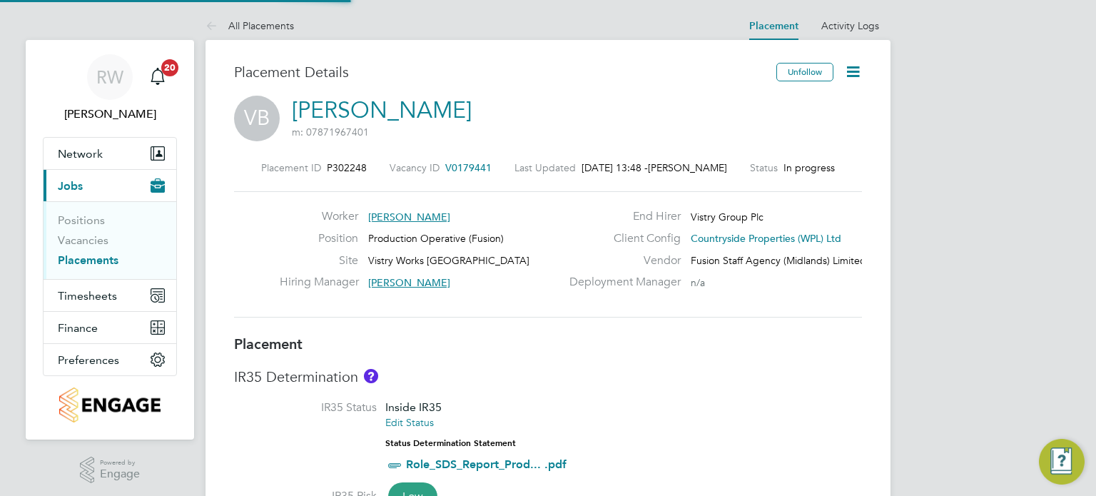
type input "[PERSON_NAME]"
type input "[DATE]"
type input "07:00"
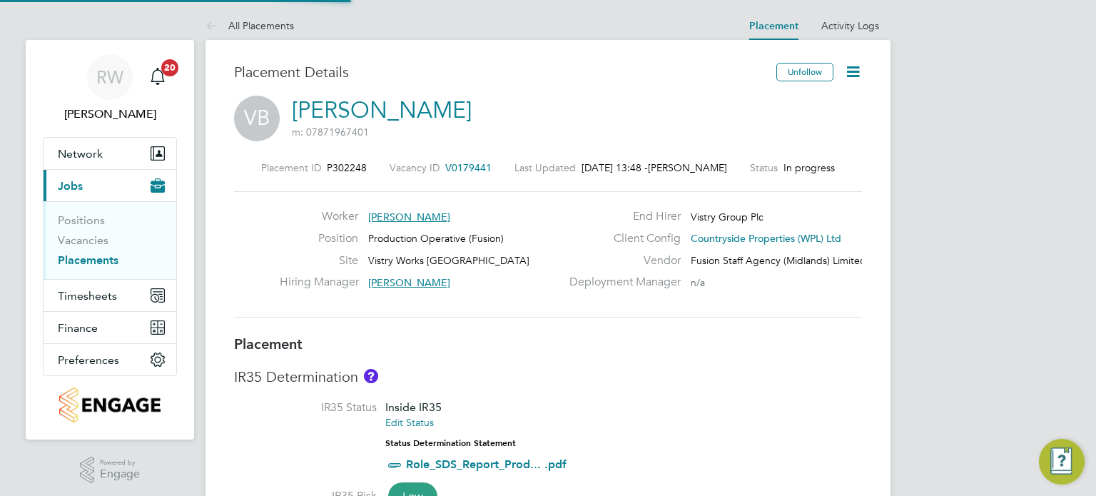
type input "15:00"
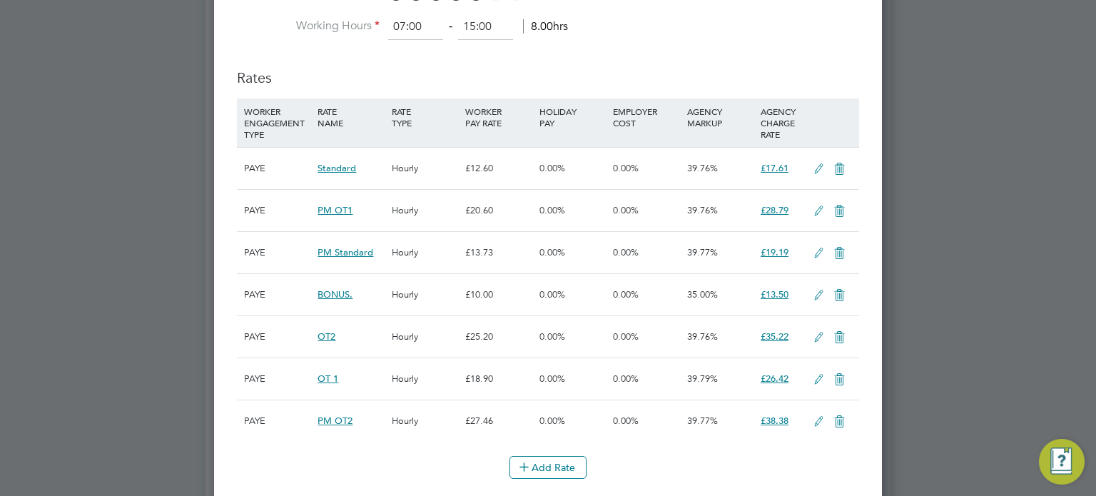
click at [817, 164] on icon at bounding box center [819, 168] width 18 height 11
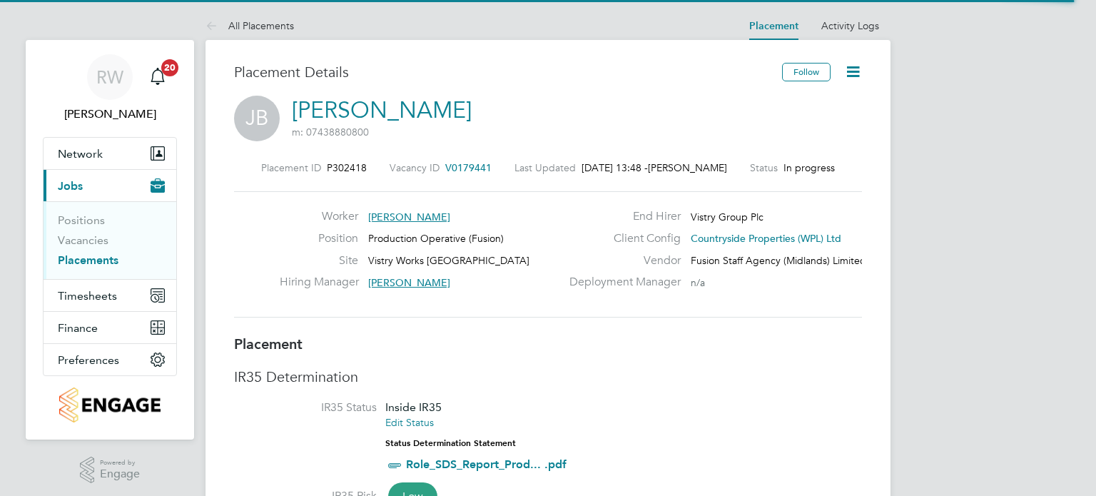
click at [854, 68] on icon at bounding box center [853, 72] width 18 height 18
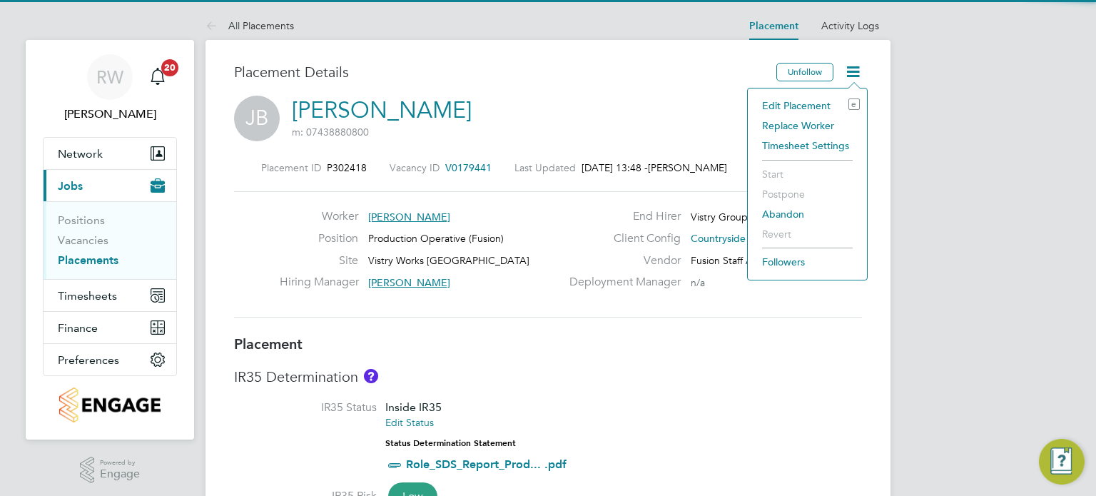
click at [811, 102] on li "Edit Placement e" at bounding box center [807, 106] width 105 height 20
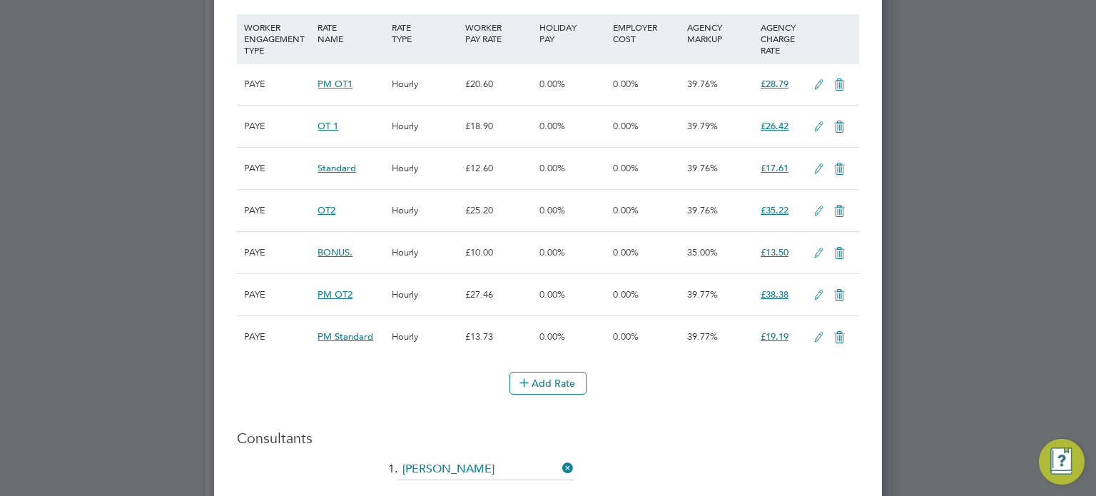
click at [816, 165] on icon at bounding box center [819, 168] width 18 height 11
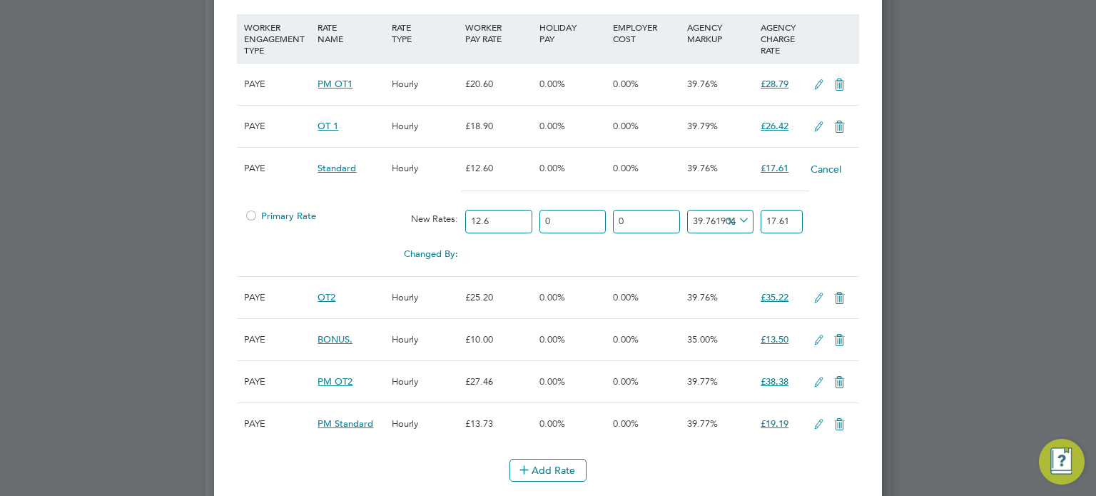
click at [268, 222] on div "Primary Rate" at bounding box center [314, 216] width 148 height 27
click at [254, 216] on div at bounding box center [251, 220] width 14 height 11
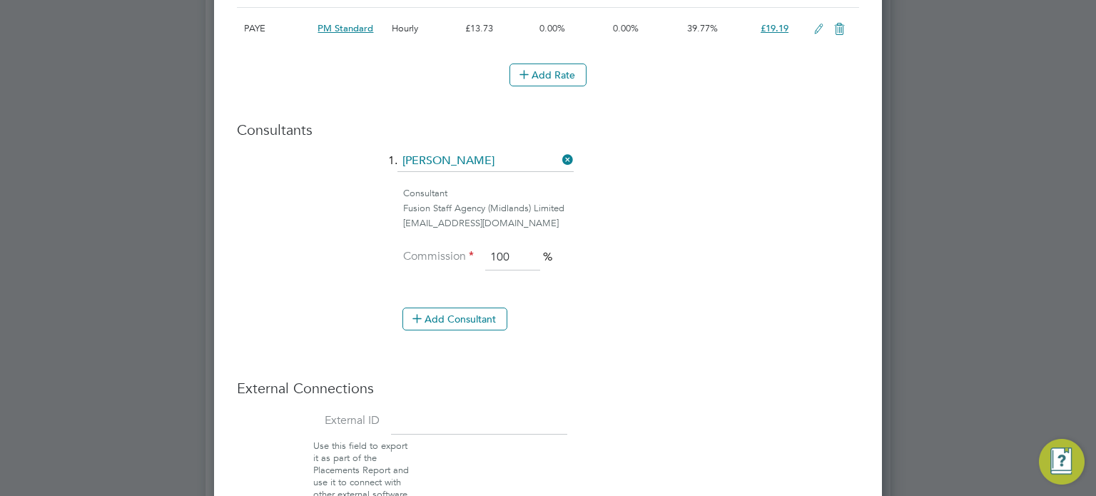
click at [589, 319] on li "Add Consultant" at bounding box center [553, 326] width 611 height 37
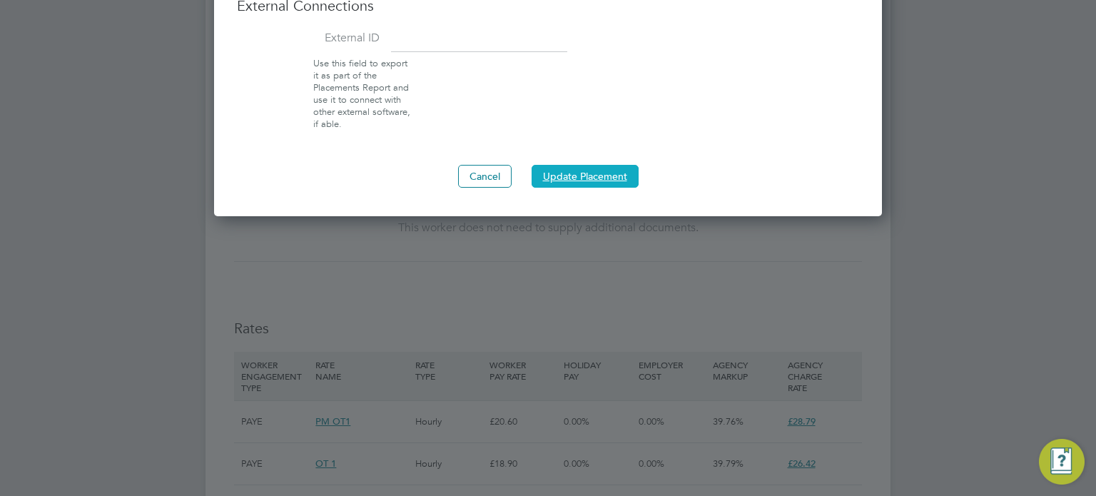
click at [588, 171] on button "Update Placement" at bounding box center [585, 176] width 107 height 23
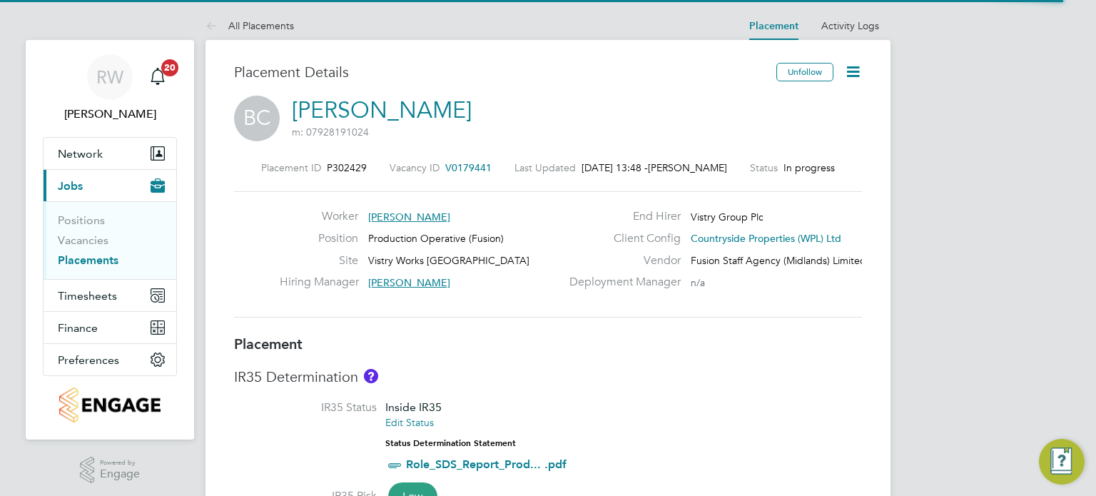
click at [848, 73] on icon at bounding box center [853, 72] width 18 height 18
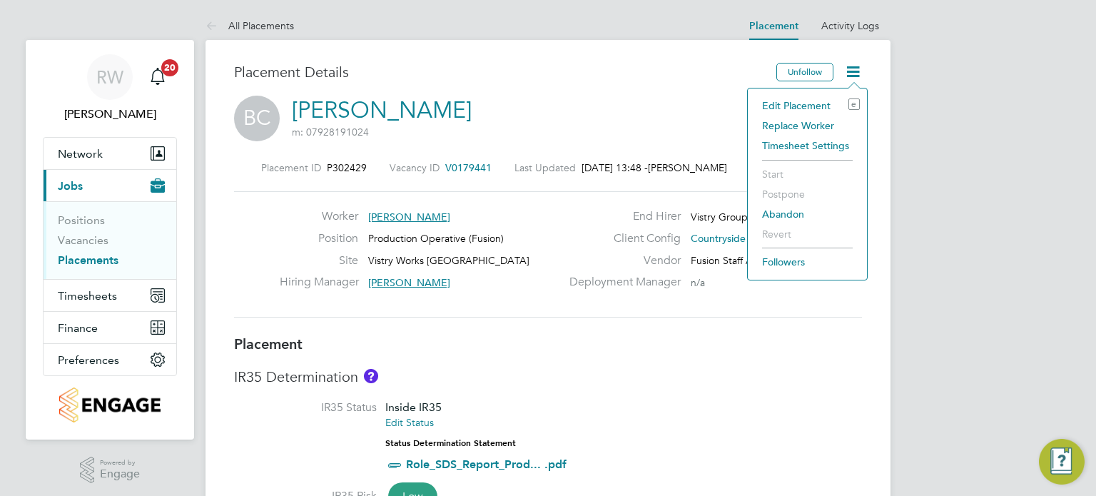
click at [811, 99] on li "Edit Placement e" at bounding box center [807, 106] width 105 height 20
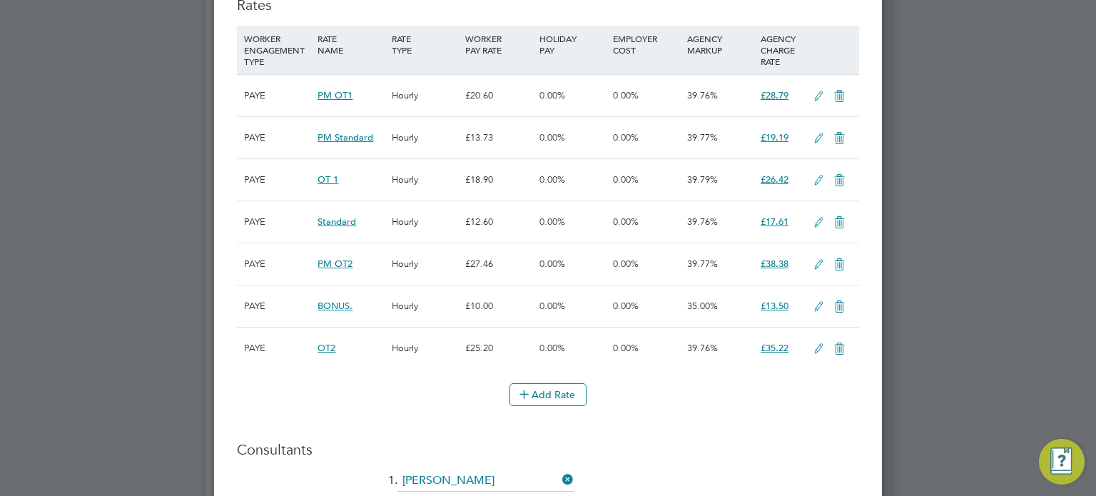
click at [813, 217] on icon at bounding box center [819, 222] width 18 height 11
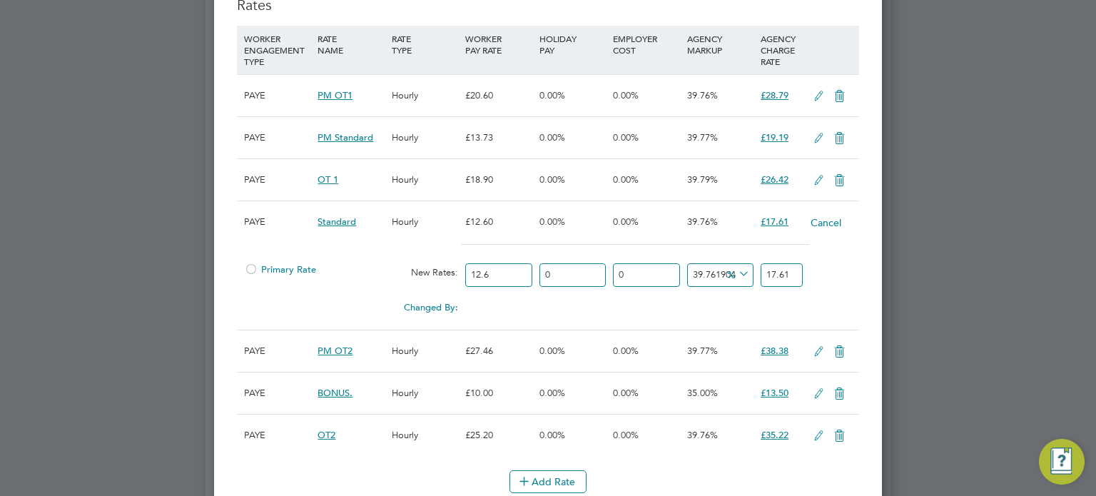
click at [251, 268] on div at bounding box center [251, 273] width 14 height 11
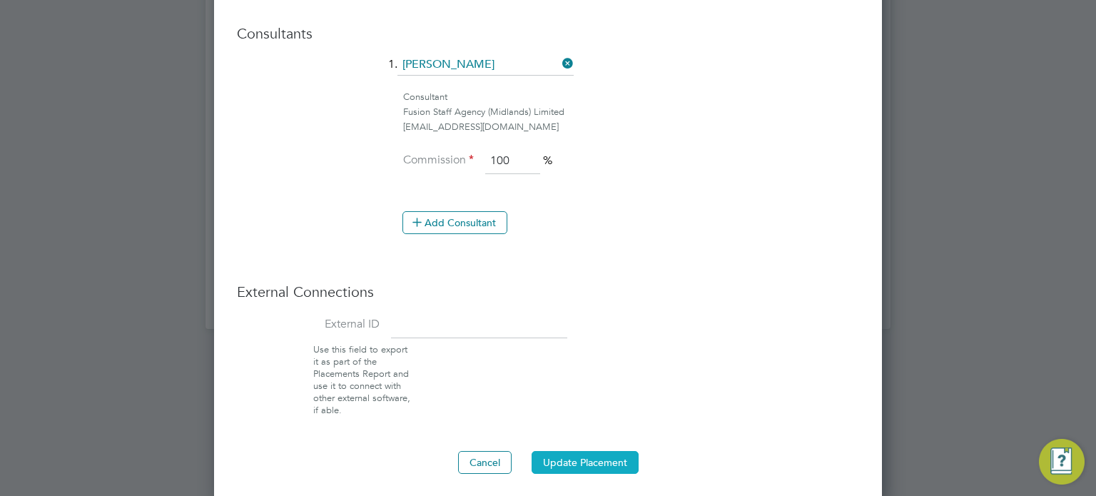
click at [586, 453] on button "Update Placement" at bounding box center [585, 462] width 107 height 23
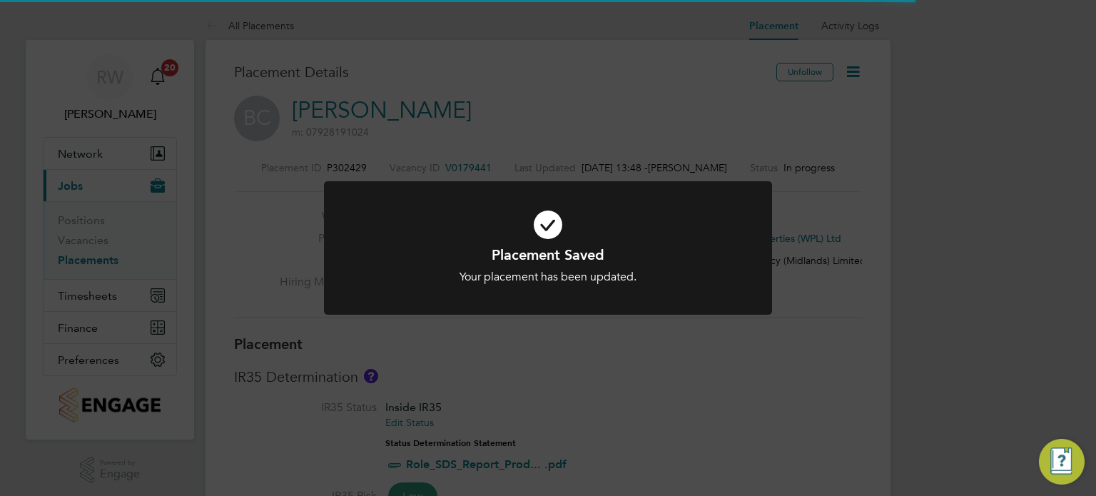
click at [682, 376] on div "Placement Saved Your placement has been updated. Cancel Okay" at bounding box center [548, 248] width 1096 height 496
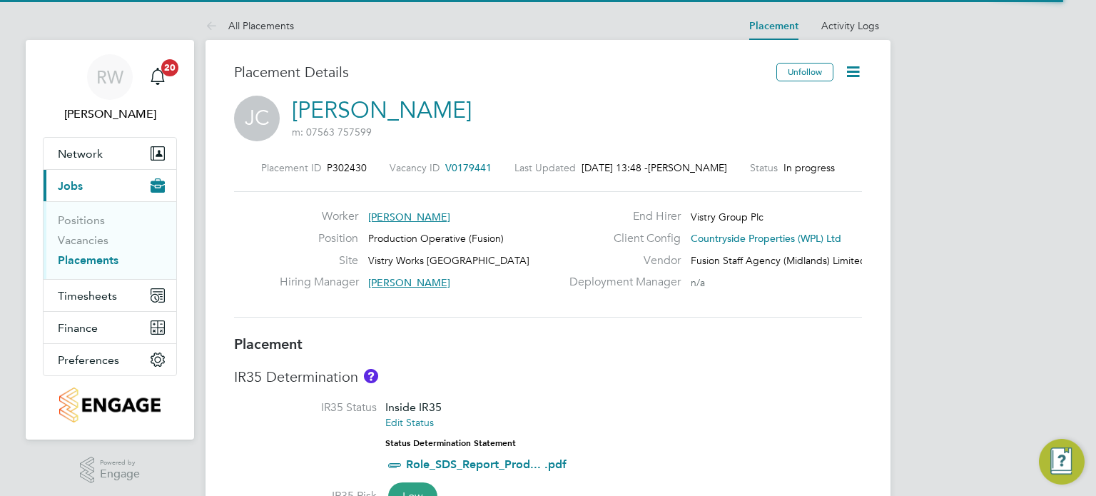
click at [858, 71] on icon at bounding box center [853, 72] width 18 height 18
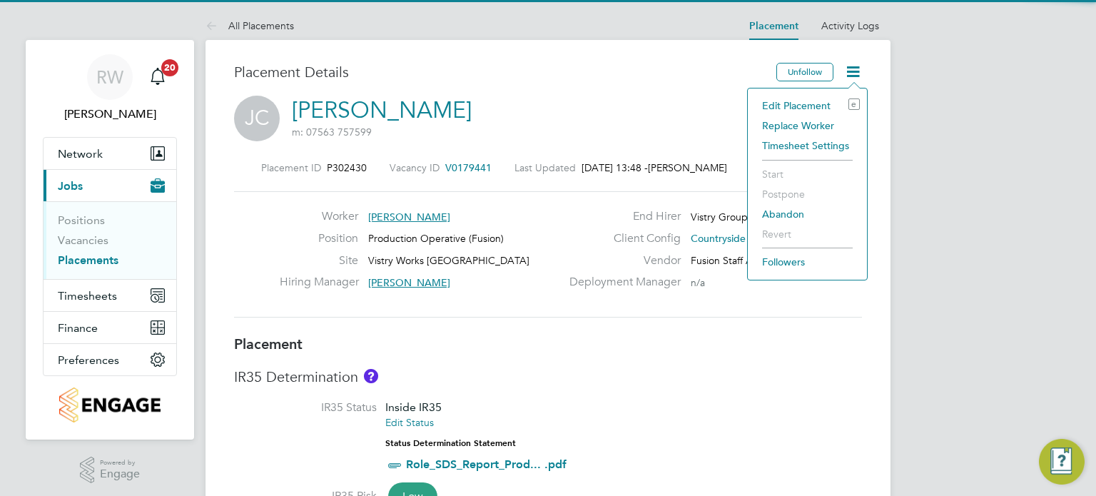
click at [806, 101] on li "Edit Placement e" at bounding box center [807, 106] width 105 height 20
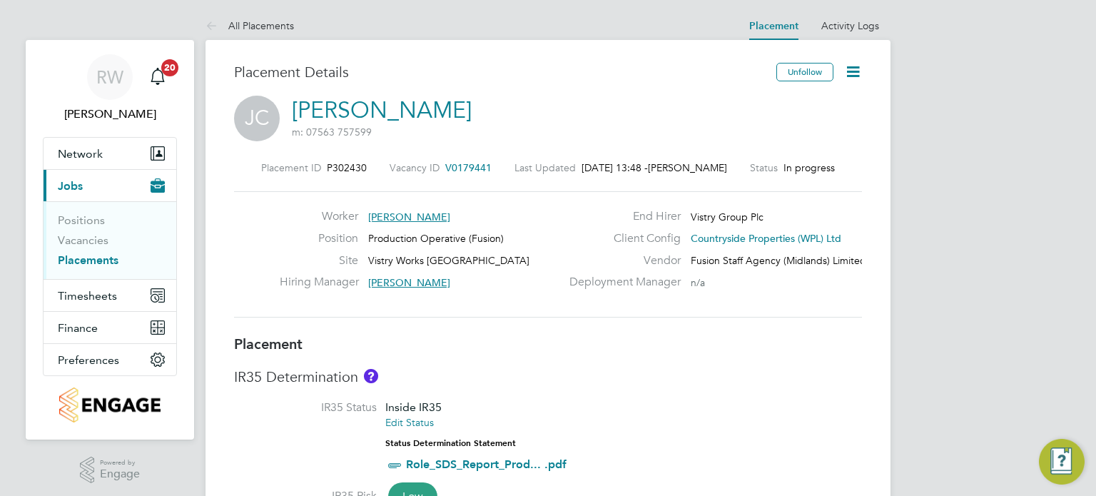
type input "[PERSON_NAME]"
type input "06 Aug 2025"
type input "[DATE]"
type input "07:00"
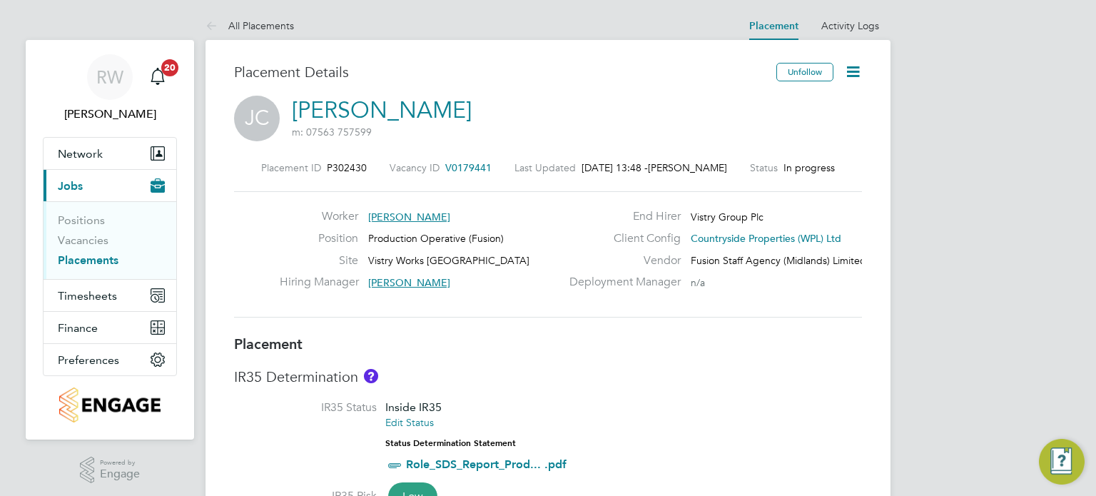
type input "15:00"
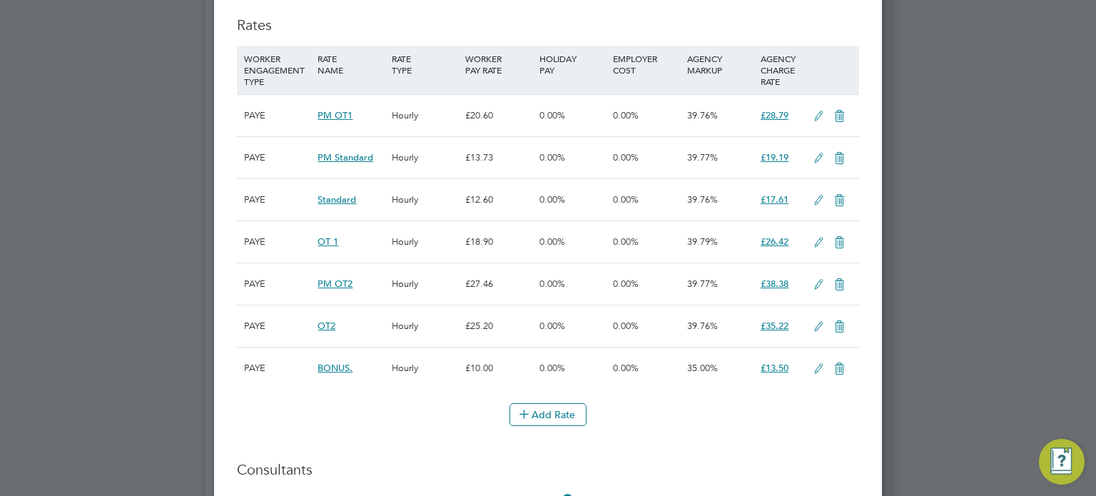
click at [816, 195] on icon at bounding box center [819, 200] width 18 height 11
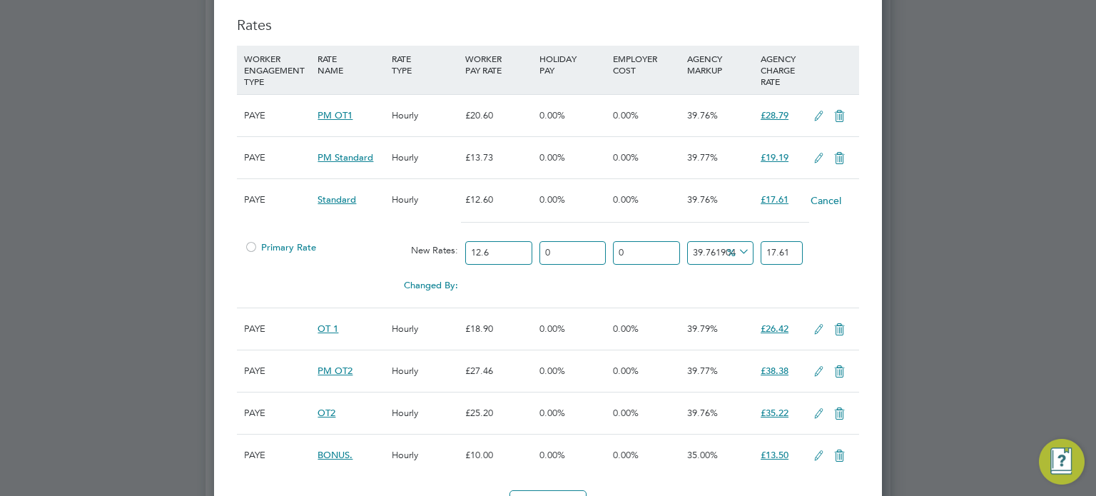
click at [251, 246] on div at bounding box center [251, 251] width 14 height 11
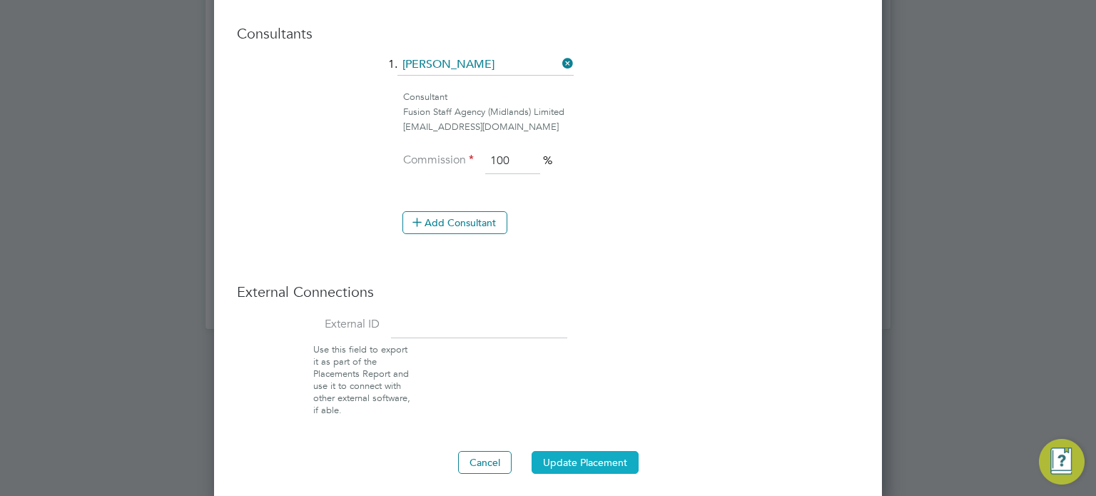
click at [584, 460] on button "Update Placement" at bounding box center [585, 462] width 107 height 23
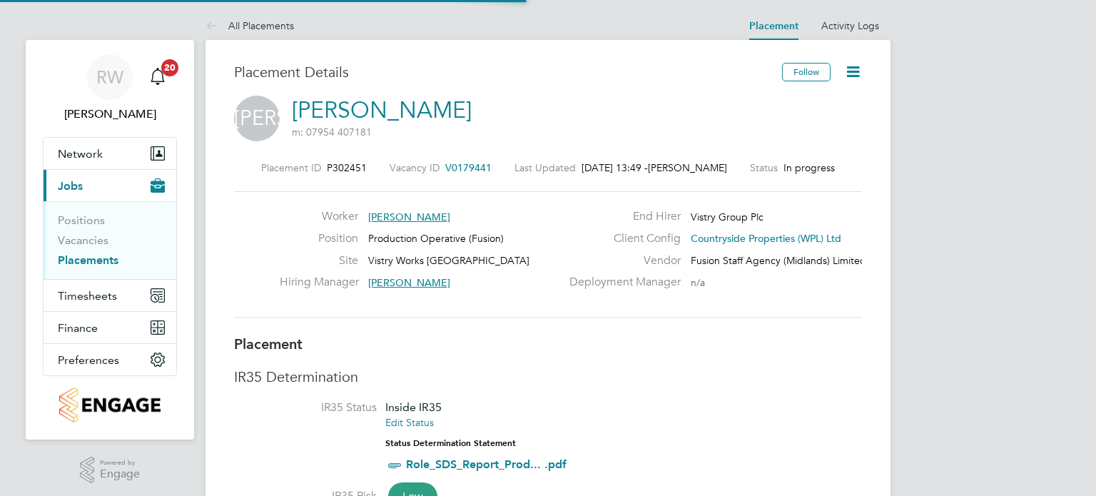
click at [855, 75] on icon at bounding box center [853, 72] width 18 height 18
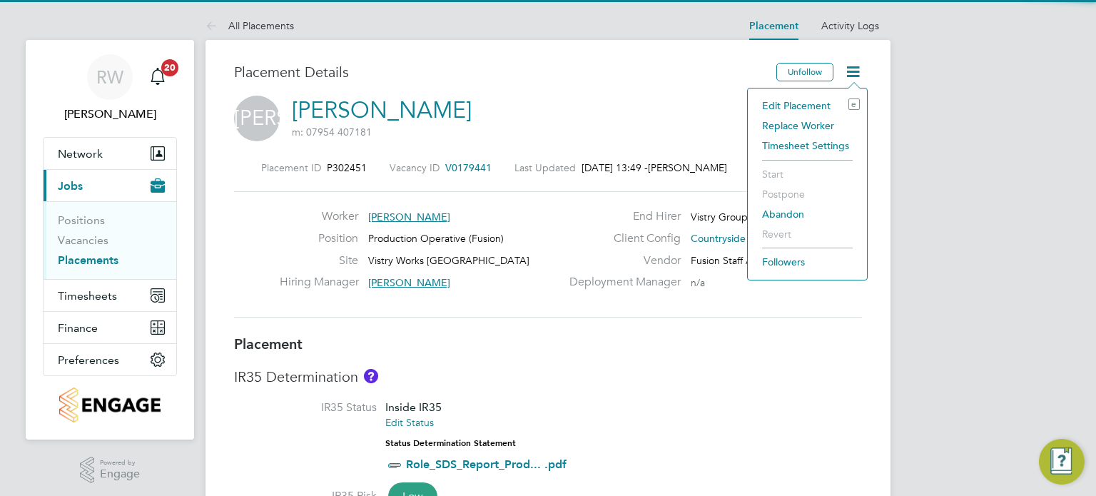
click at [801, 101] on li "Edit Placement e" at bounding box center [807, 106] width 105 height 20
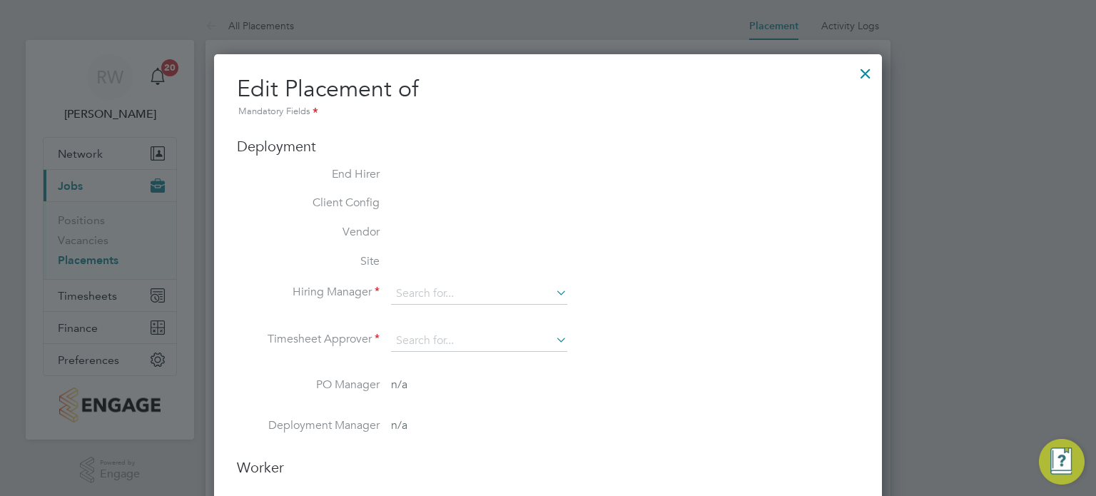
type input "[PERSON_NAME]"
type input "[DATE]"
type input "07:00"
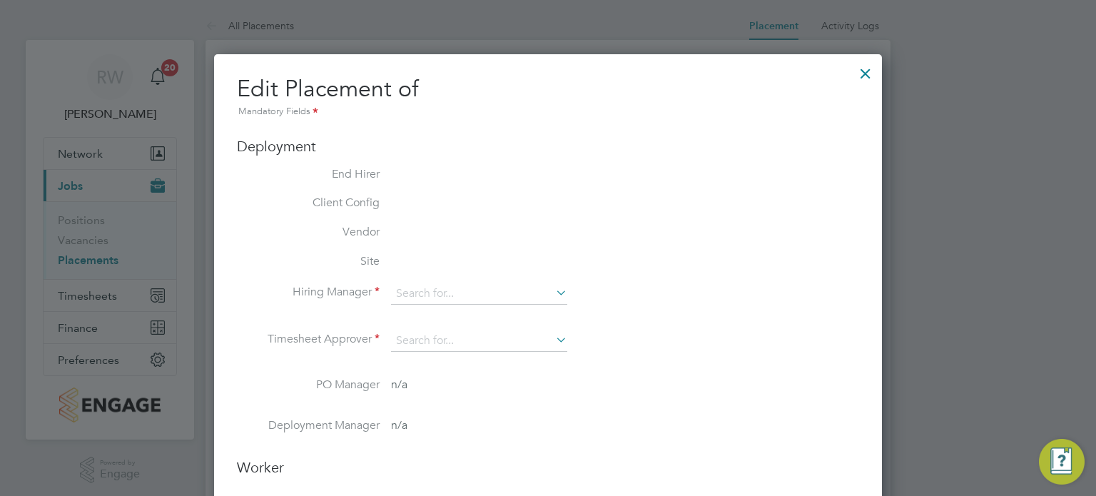
type input "15:00"
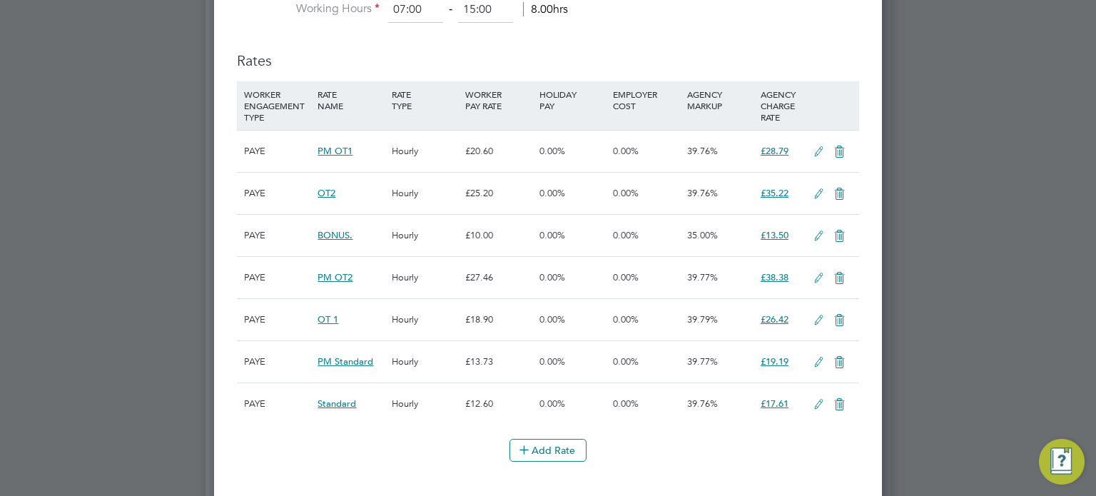
click at [814, 405] on icon at bounding box center [819, 404] width 18 height 11
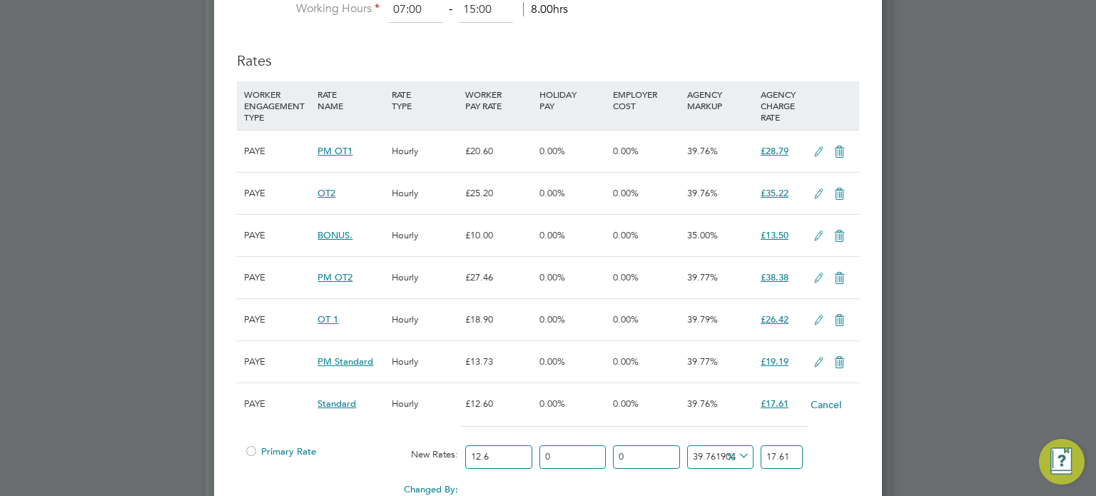
click at [258, 450] on div at bounding box center [251, 455] width 14 height 11
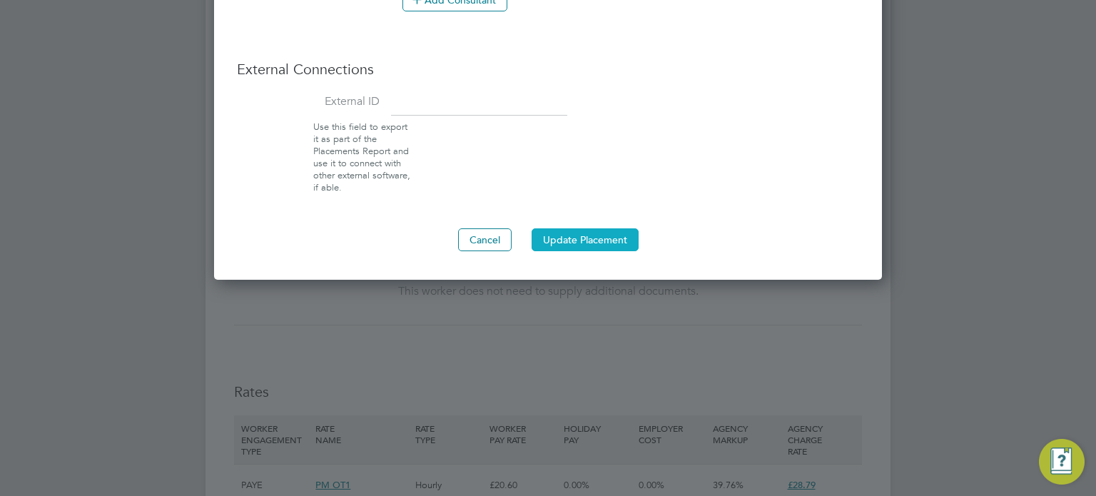
click at [593, 228] on button "Update Placement" at bounding box center [585, 239] width 107 height 23
